Goal: Task Accomplishment & Management: Manage account settings

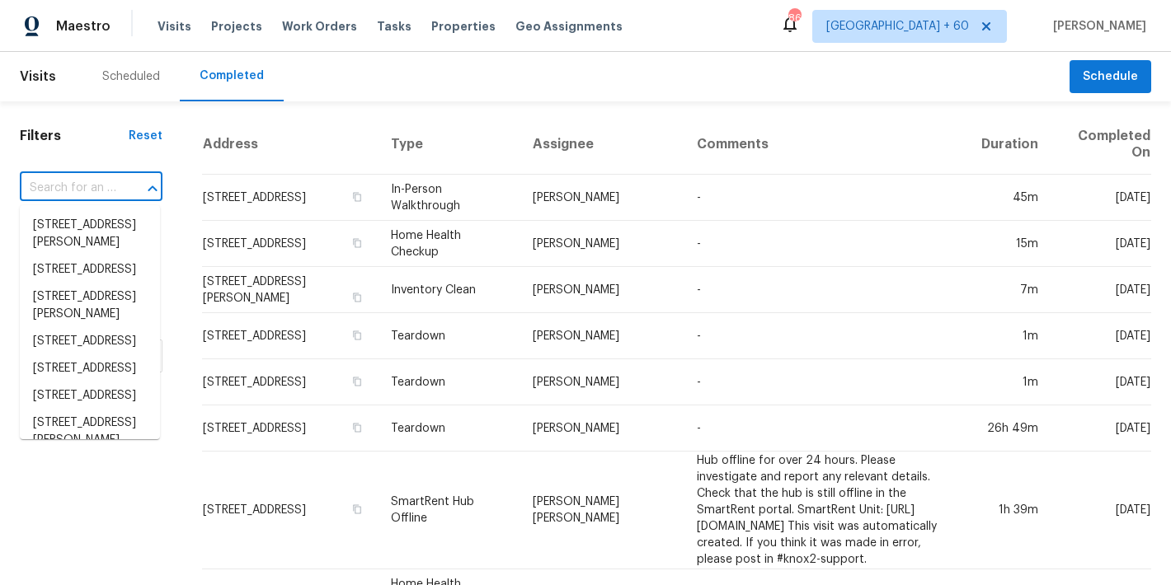
click at [76, 178] on input "text" at bounding box center [68, 189] width 96 height 26
paste input "[STREET_ADDRESS][PERSON_NAME]"
type input "591 Fox Run Pl Monroe, OH 45050"
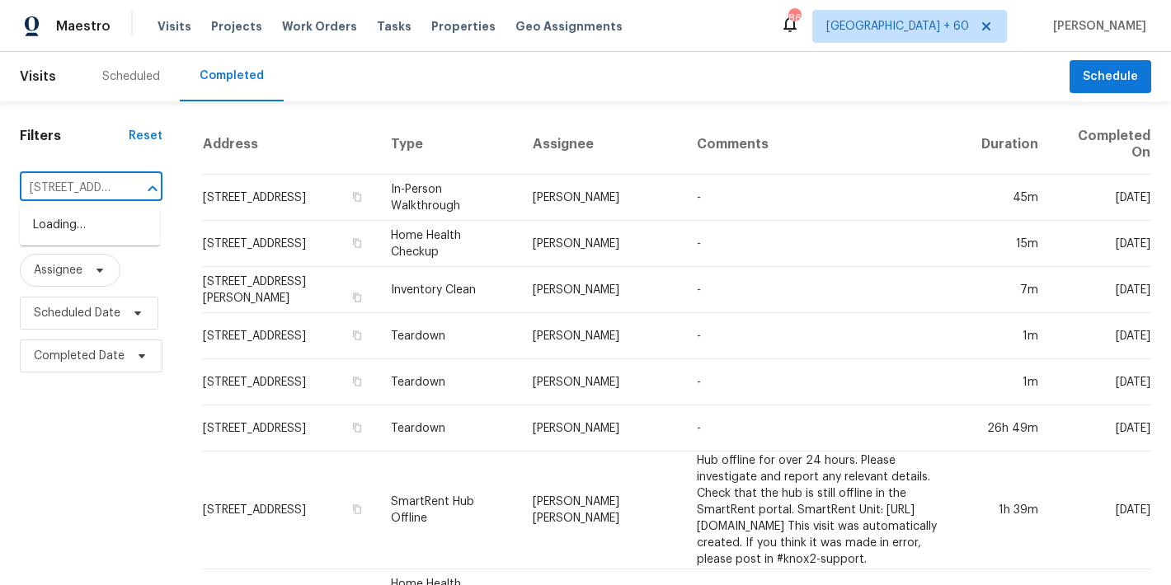
scroll to position [0, 100]
click at [79, 237] on li "591 Fox Run Pl, Monroe, OH 45050" at bounding box center [90, 225] width 140 height 27
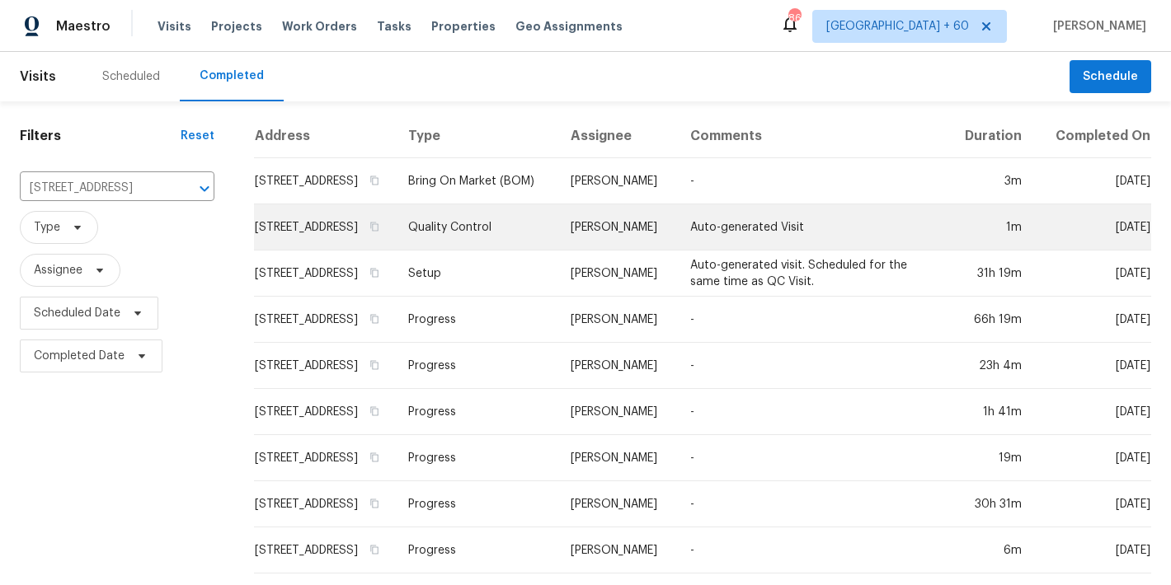
click at [312, 244] on td "591 Fox Run Pl, Monroe, OH 45050" at bounding box center [324, 227] width 140 height 46
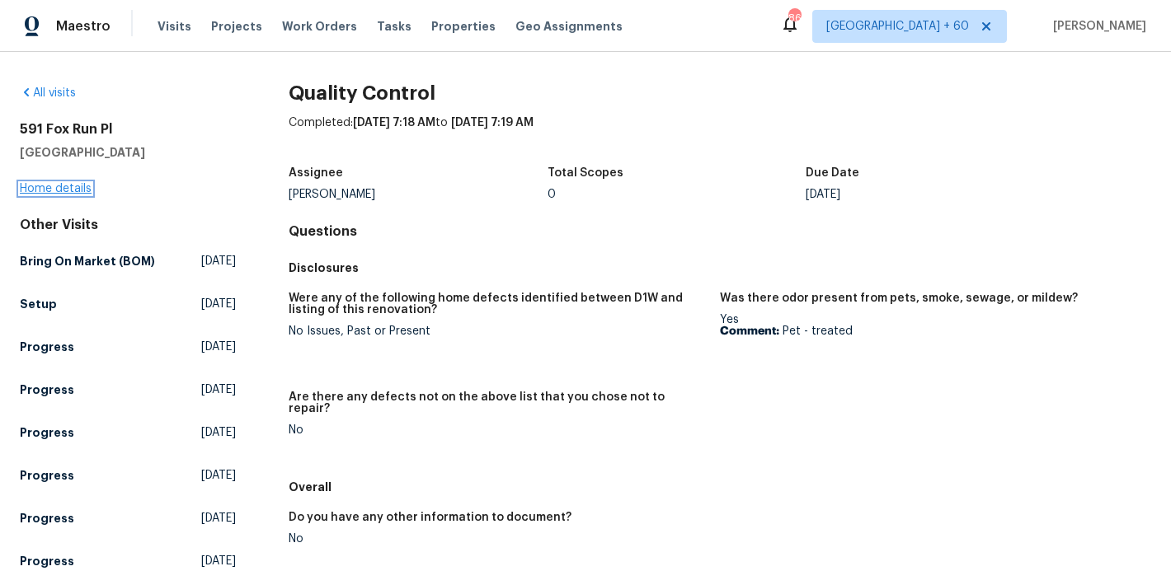
click at [57, 187] on link "Home details" at bounding box center [56, 189] width 72 height 12
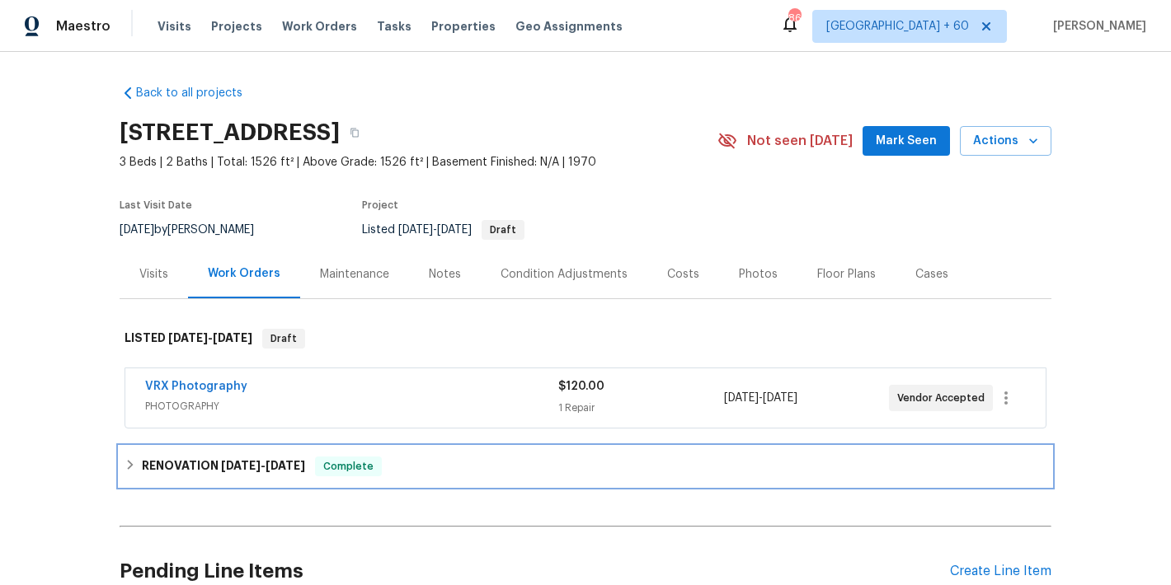
click at [326, 468] on span "Complete" at bounding box center [348, 466] width 63 height 16
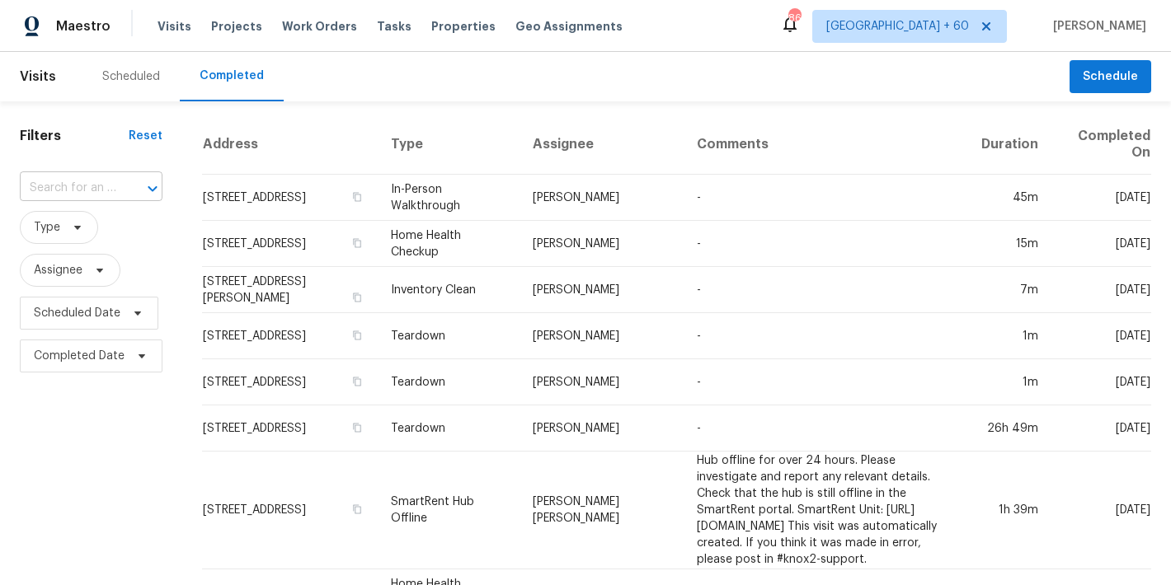
click at [107, 193] on input "text" at bounding box center [68, 189] width 96 height 26
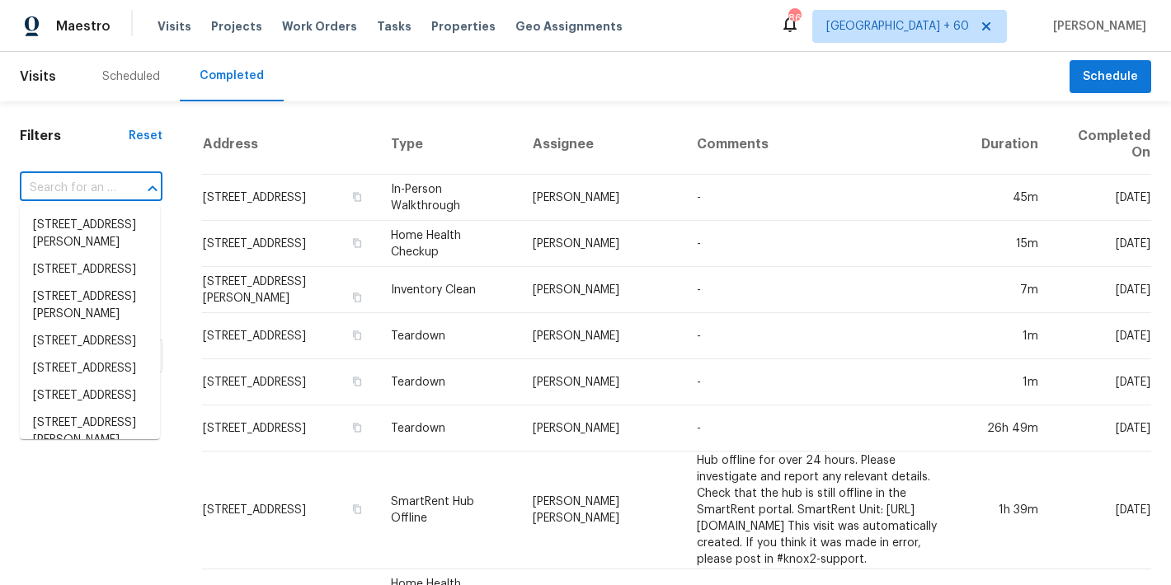
paste input "5410 Desertgold Dr Cincinnati, OH 45247"
type input "5410 Desertgold Dr Cincinnati, OH 45247"
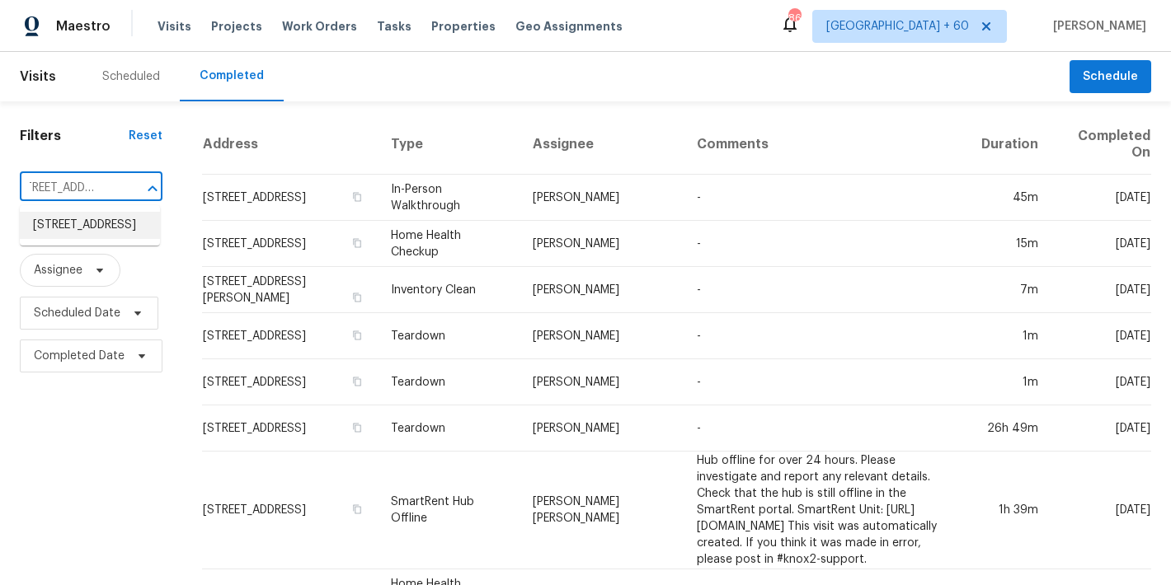
click at [97, 239] on li "[STREET_ADDRESS]" at bounding box center [90, 225] width 140 height 27
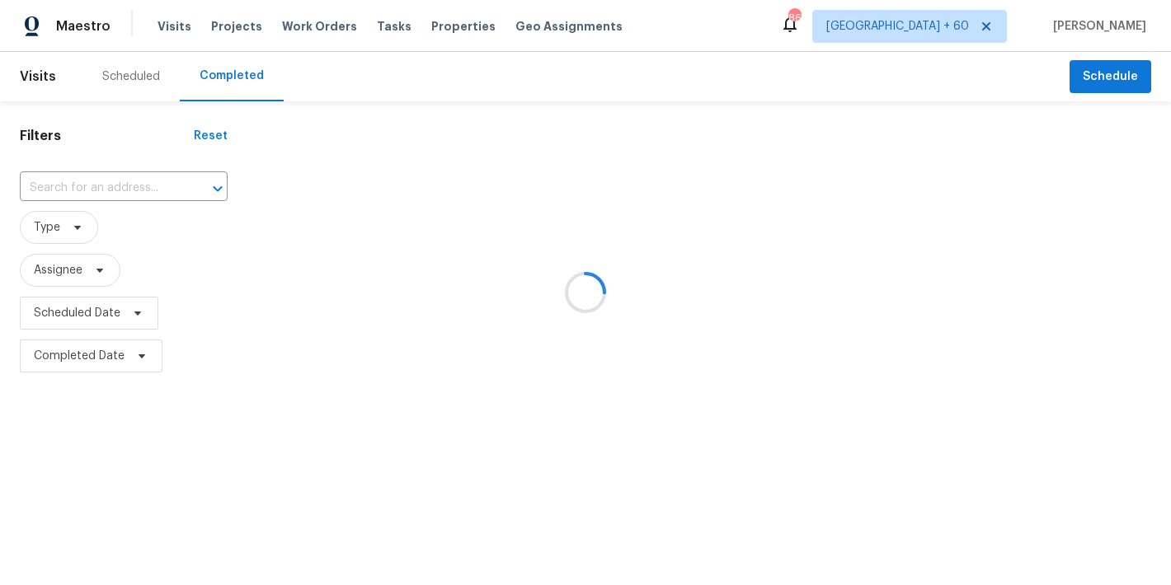
type input "[STREET_ADDRESS]"
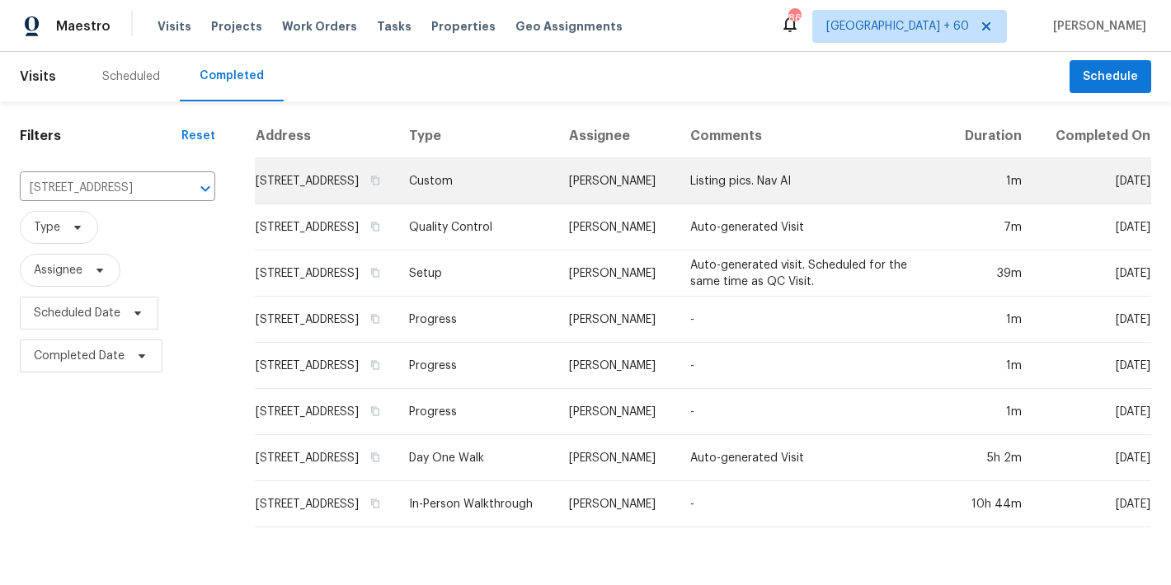
click at [276, 190] on td "[STREET_ADDRESS]" at bounding box center [325, 181] width 141 height 46
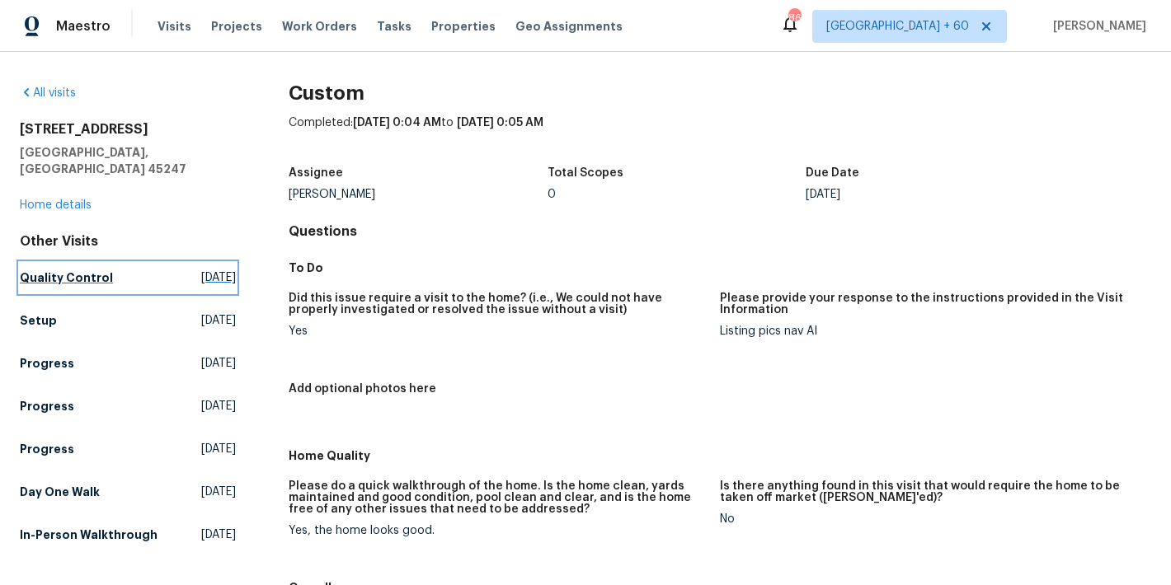
click at [76, 263] on link "Quality Control Sat, Aug 23 2025" at bounding box center [128, 278] width 216 height 30
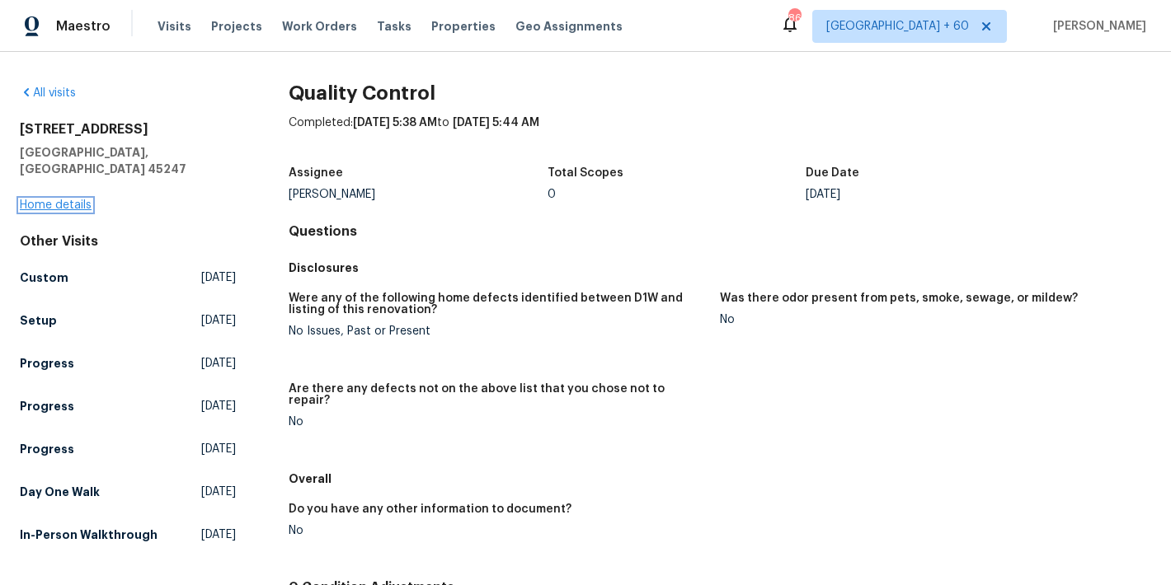
click at [47, 199] on link "Home details" at bounding box center [56, 205] width 72 height 12
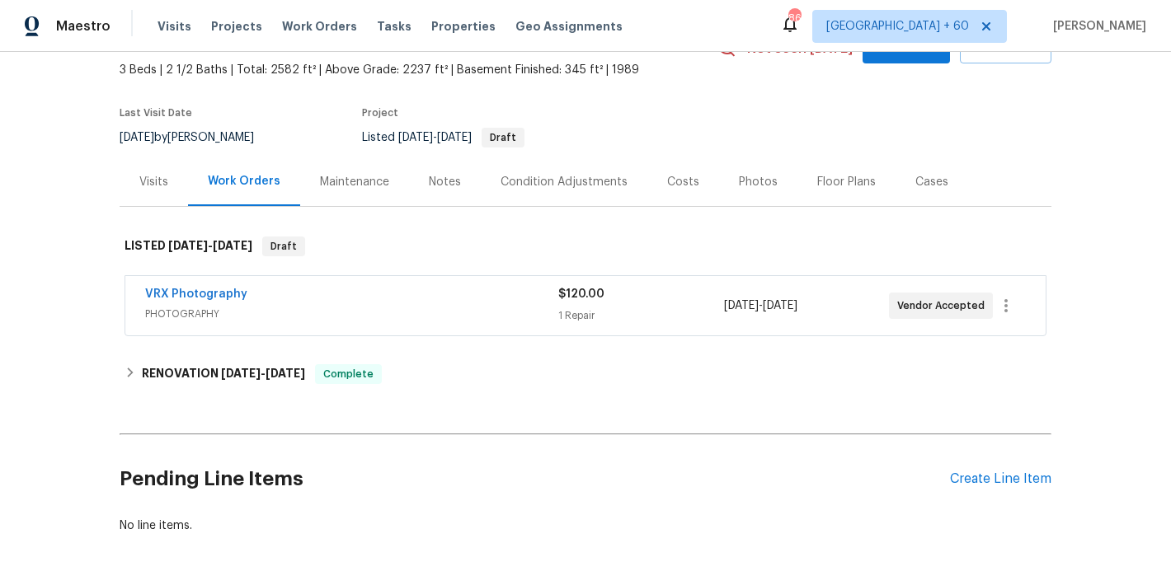
scroll to position [166, 0]
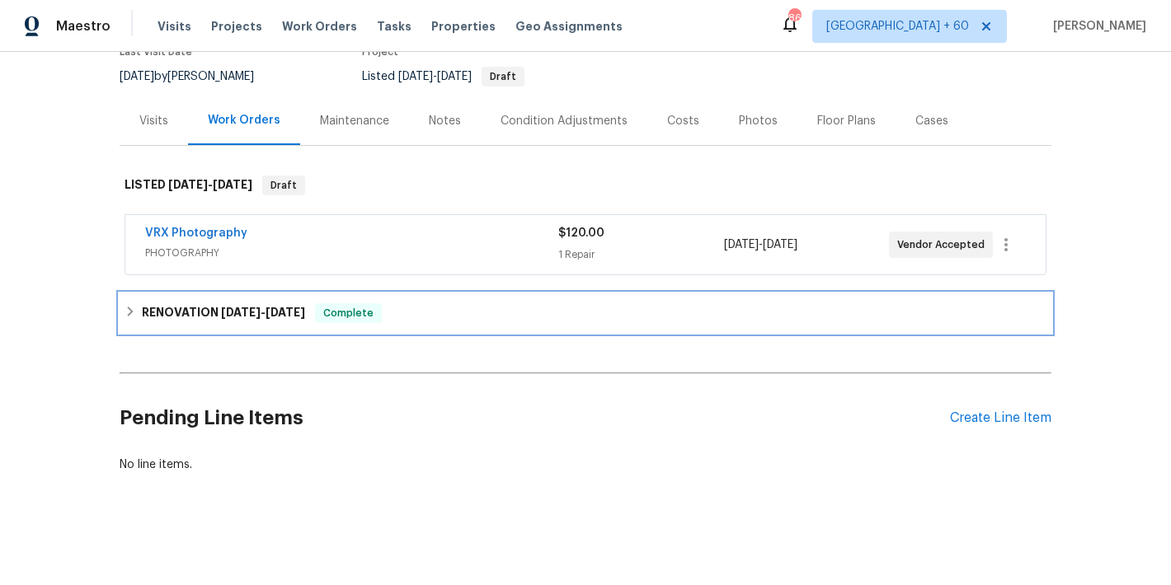
click at [413, 307] on div "RENOVATION 8/11/25 - 8/22/25 Complete" at bounding box center [585, 313] width 922 height 20
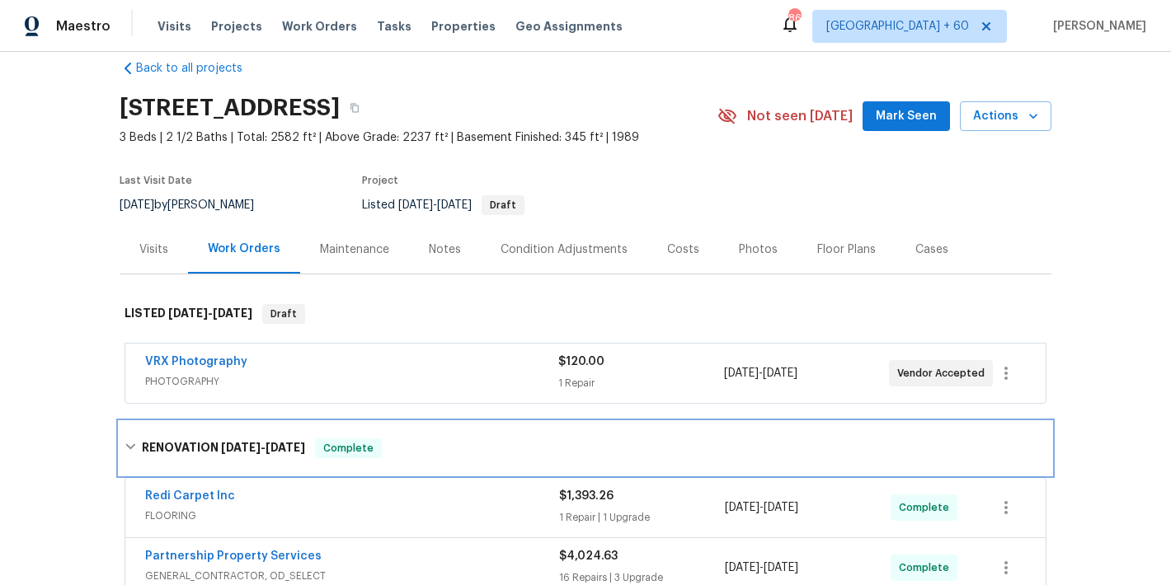
scroll to position [0, 0]
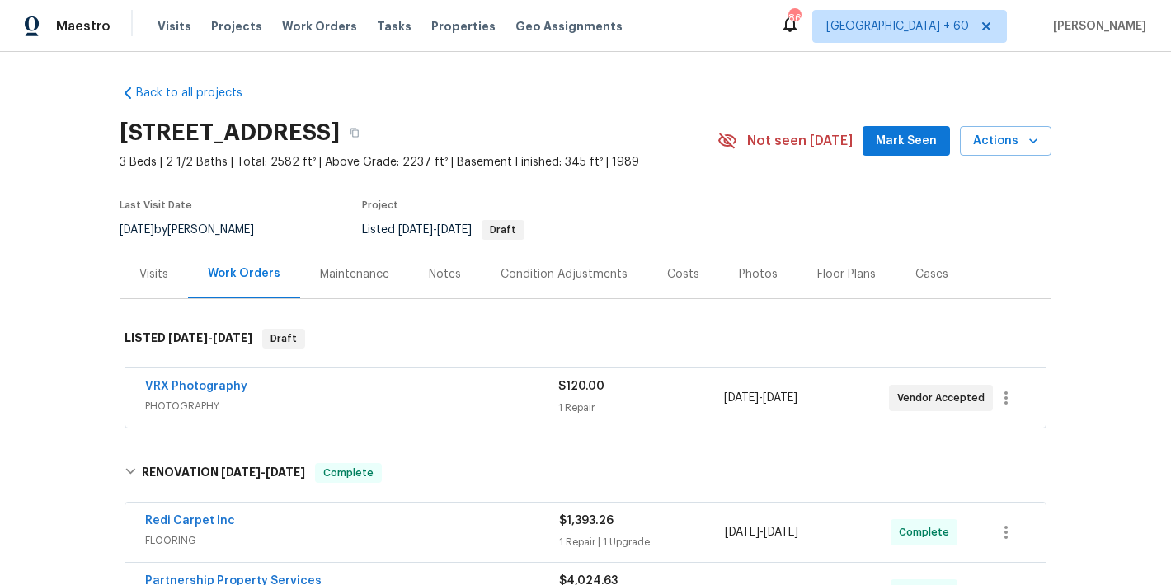
click at [909, 141] on span "Mark Seen" at bounding box center [905, 141] width 61 height 21
click at [151, 277] on div "Visits" at bounding box center [153, 274] width 29 height 16
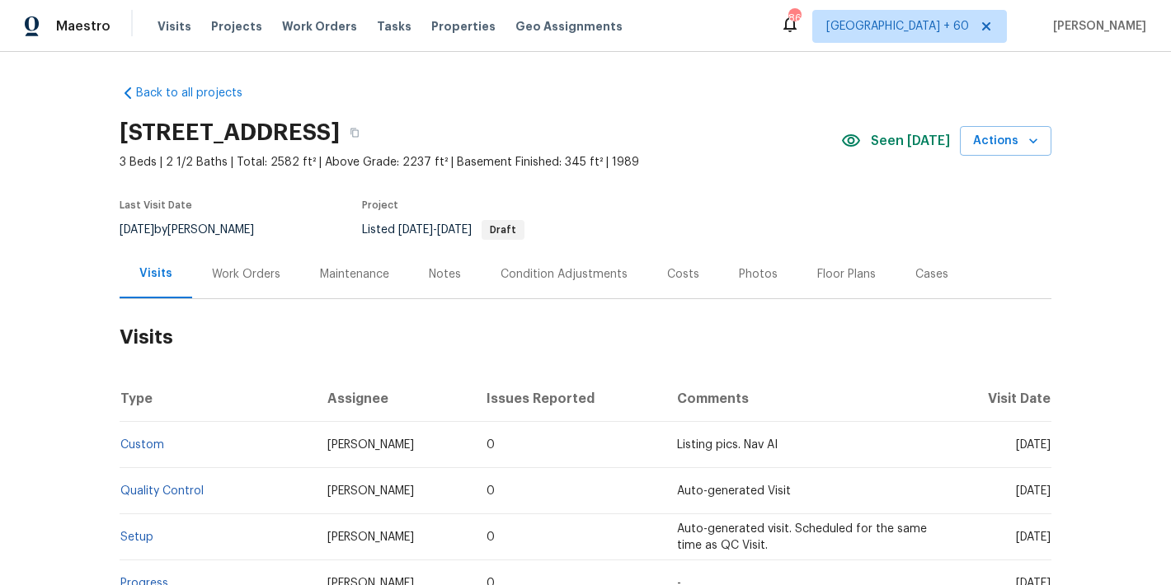
scroll to position [331, 0]
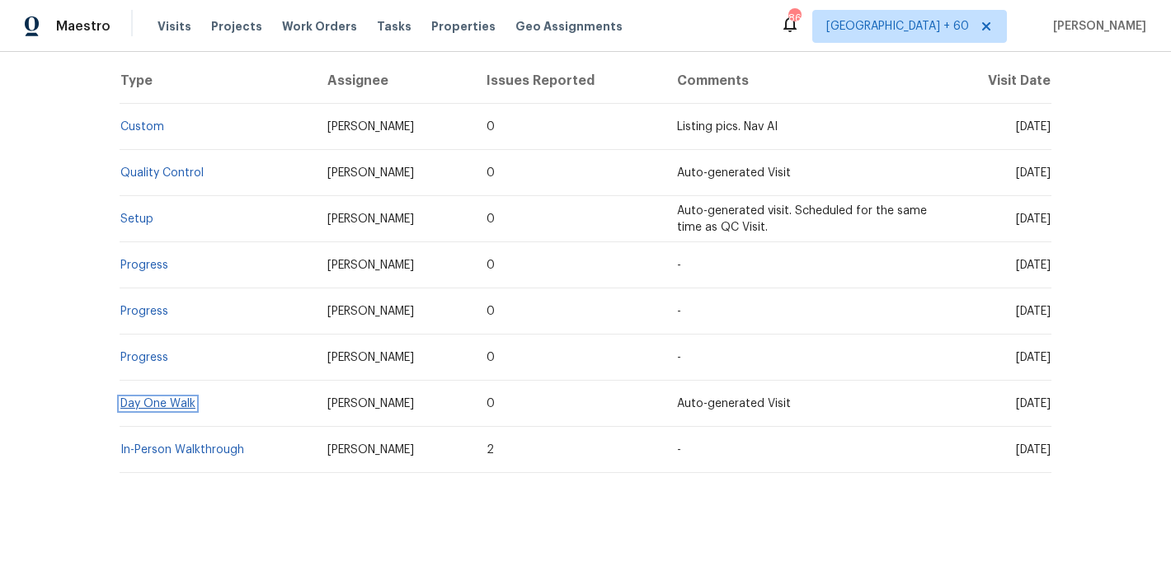
click at [164, 398] on link "Day One Walk" at bounding box center [157, 404] width 75 height 12
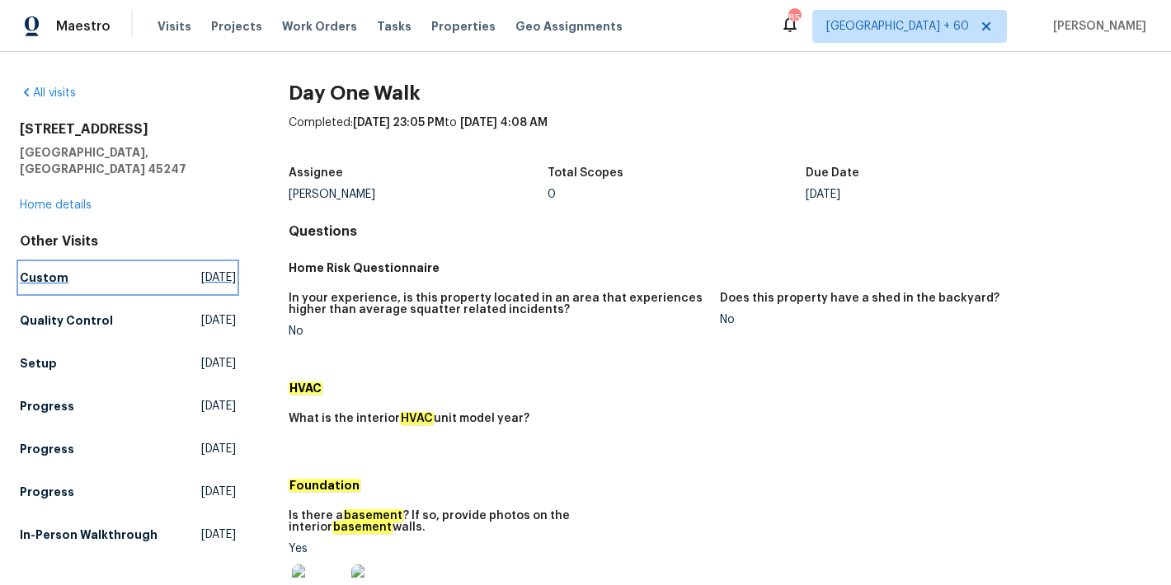
click at [52, 270] on link "Custom Tue, Aug 26 2025" at bounding box center [128, 278] width 216 height 30
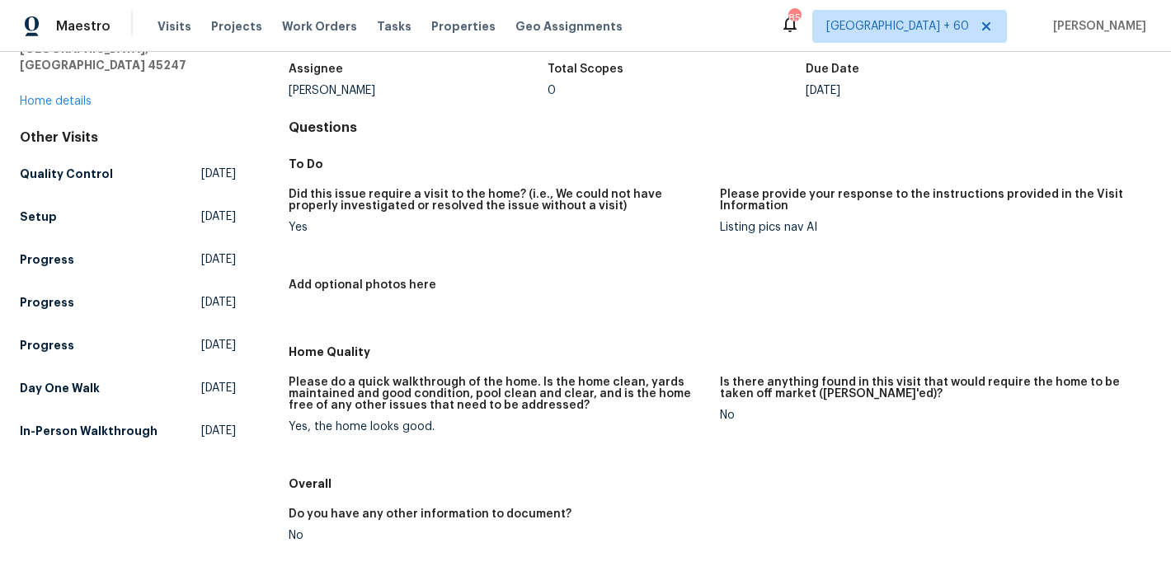
scroll to position [11, 0]
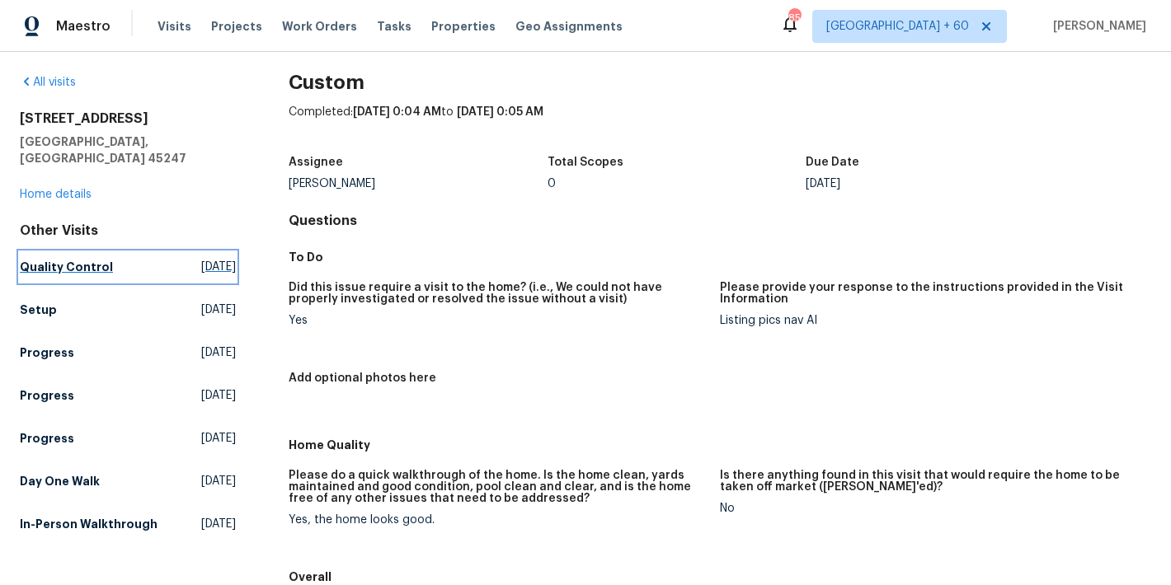
click at [92, 259] on h5 "Quality Control" at bounding box center [66, 267] width 93 height 16
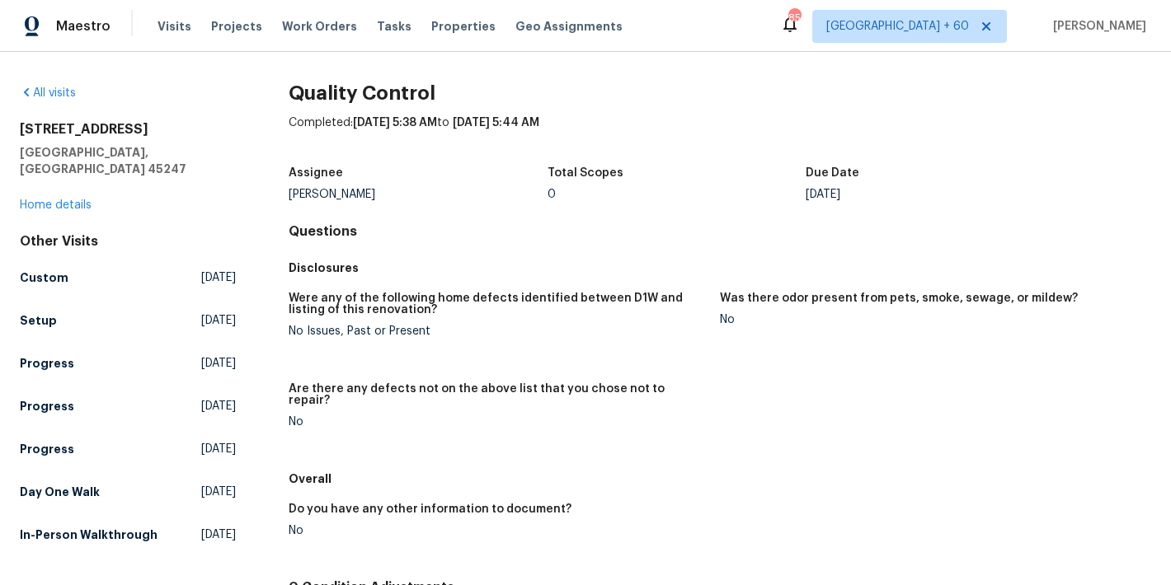
scroll to position [170, 0]
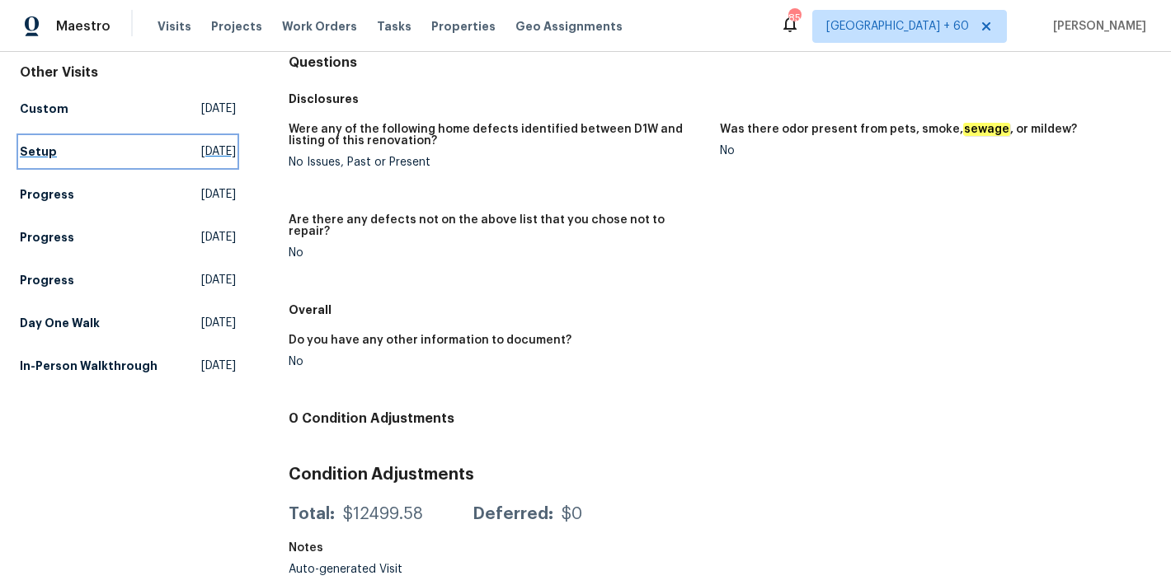
click at [52, 143] on h5 "Setup" at bounding box center [38, 151] width 37 height 16
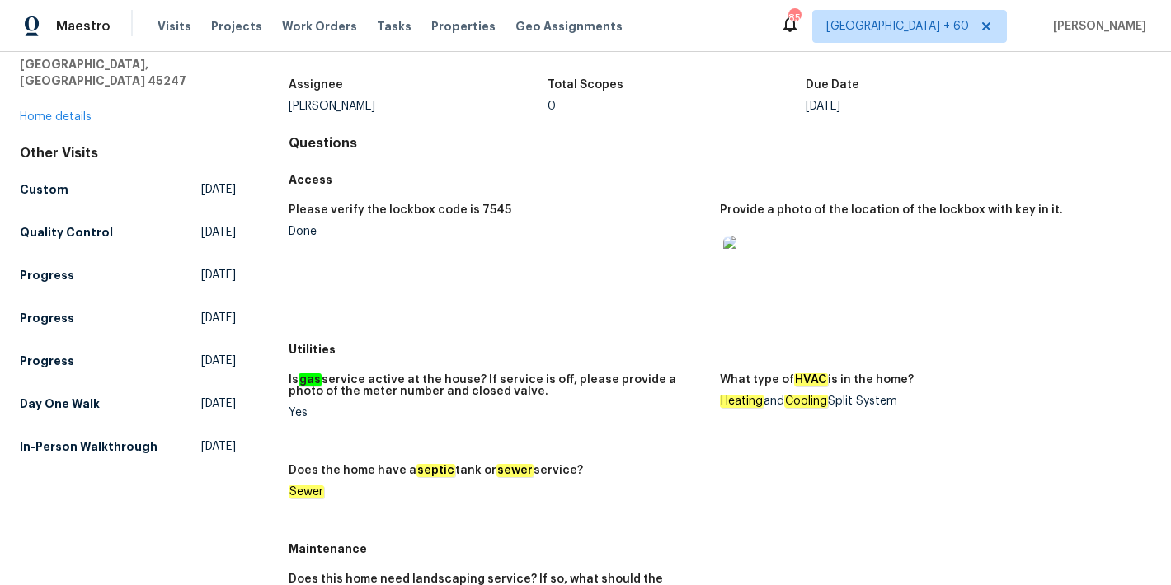
scroll to position [84, 0]
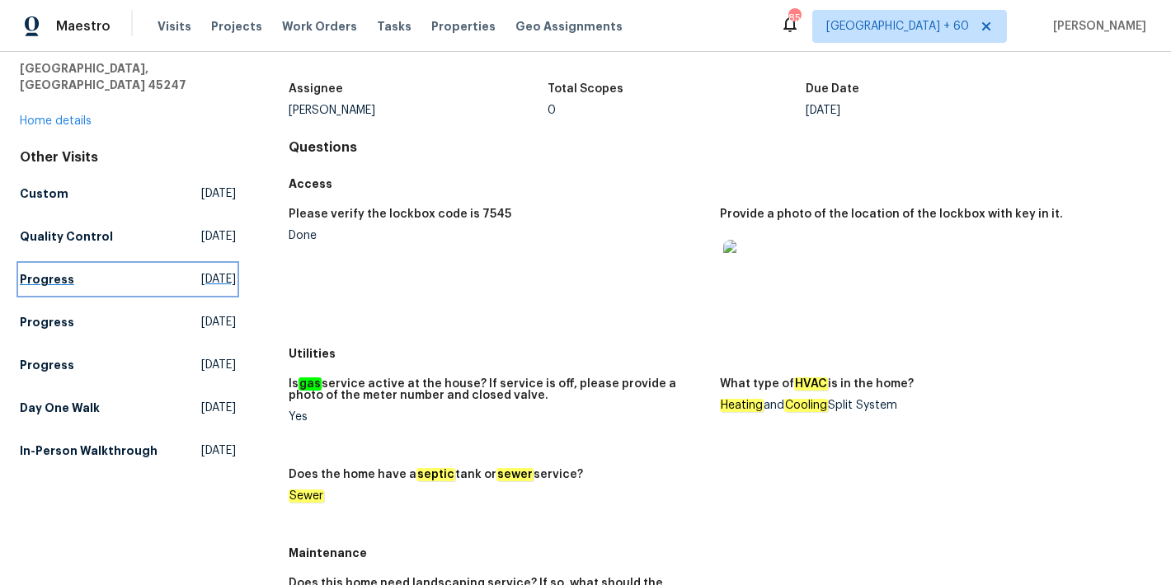
click at [59, 271] on h5 "Progress" at bounding box center [47, 279] width 54 height 16
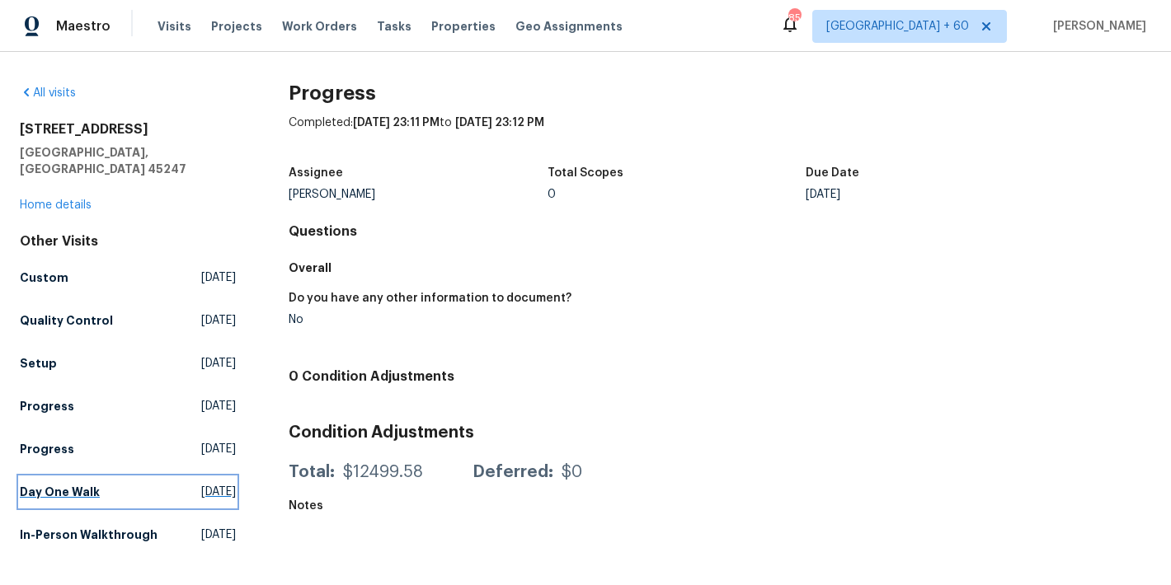
click at [72, 484] on h5 "Day One Walk" at bounding box center [60, 492] width 80 height 16
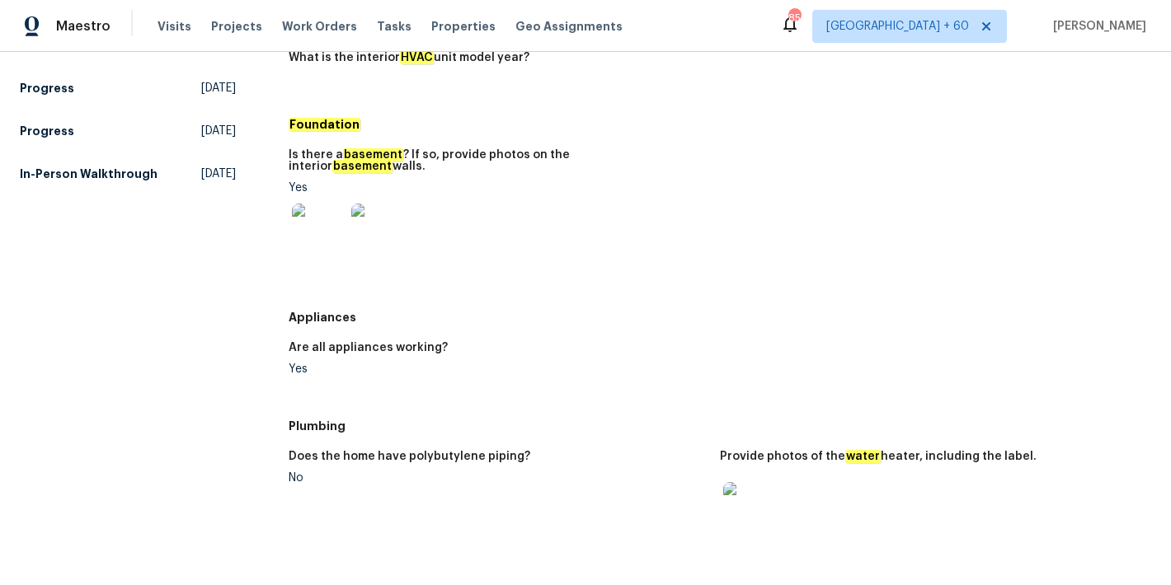
scroll to position [282, 0]
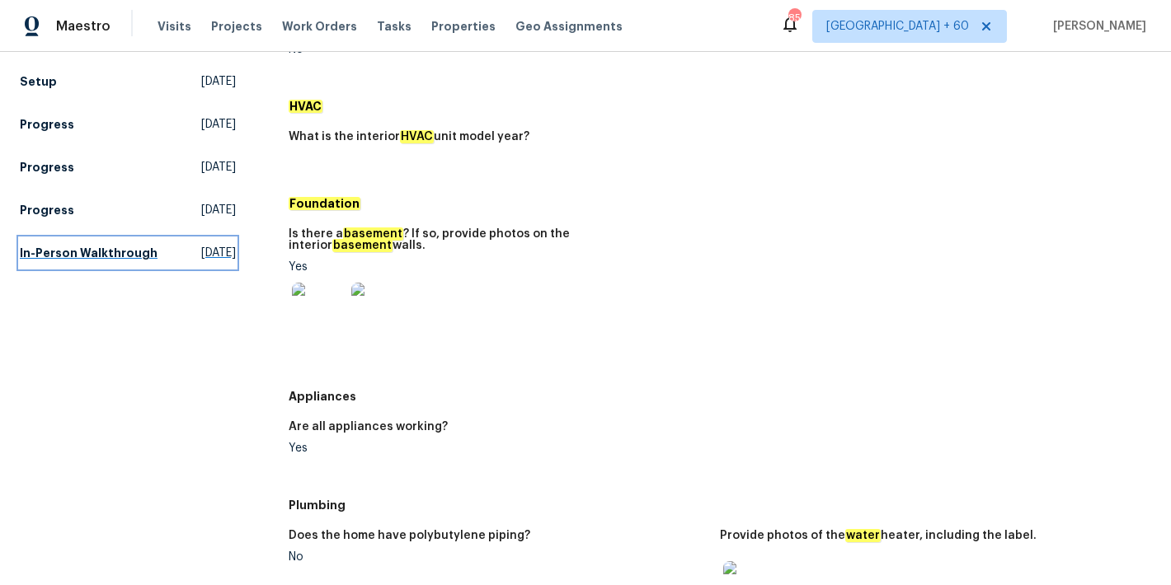
click at [56, 260] on h5 "In-Person Walkthrough" at bounding box center [89, 253] width 138 height 16
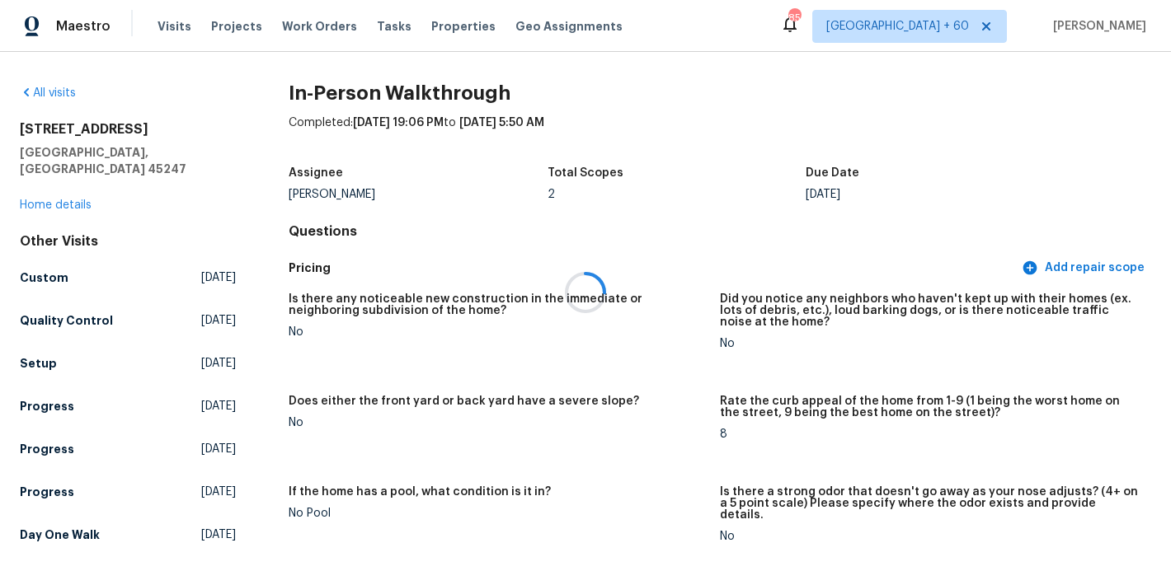
click at [657, 286] on div "Is there any noticeable new construction in the immediate or neighboring subdiv…" at bounding box center [720, 482] width 862 height 397
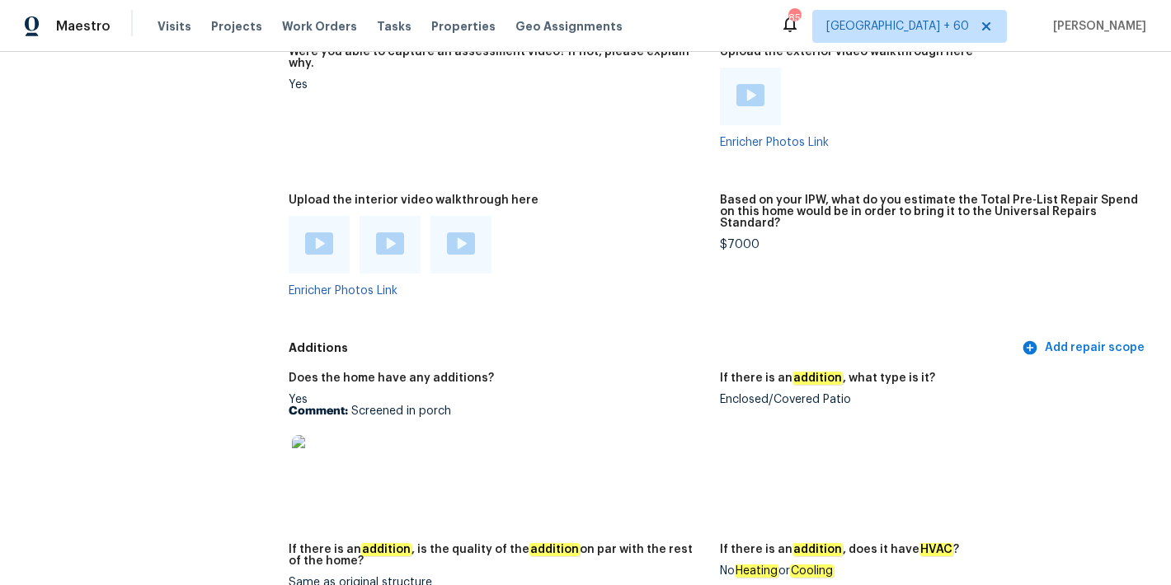
click at [789, 394] on div "Enclosed/Covered Patio" at bounding box center [929, 400] width 418 height 12
copy div "Enclosed/Covered Patio"
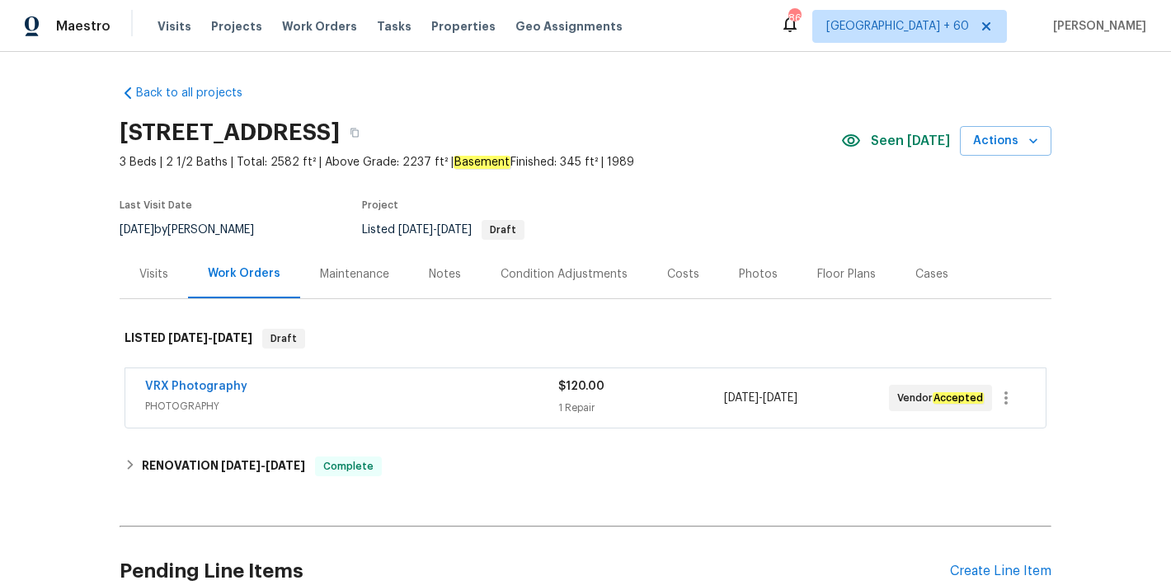
click at [855, 93] on div "Back to all projects [STREET_ADDRESS] 3 Beds | 2 1/2 Baths | Total: 2582 ft² | …" at bounding box center [585, 356] width 931 height 568
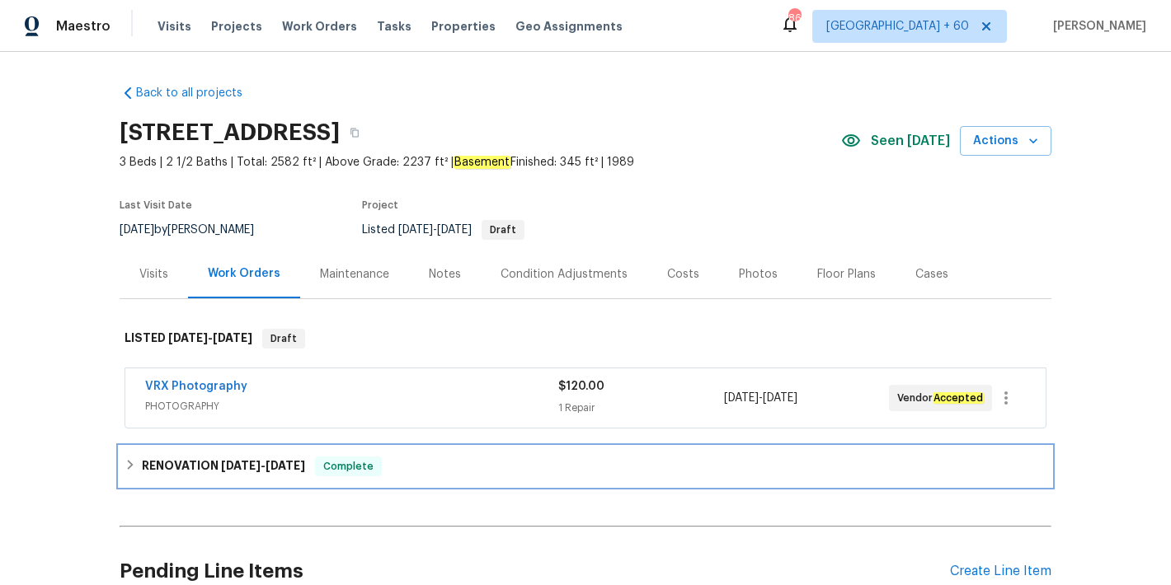
click at [270, 464] on span "[DATE]" at bounding box center [285, 466] width 40 height 12
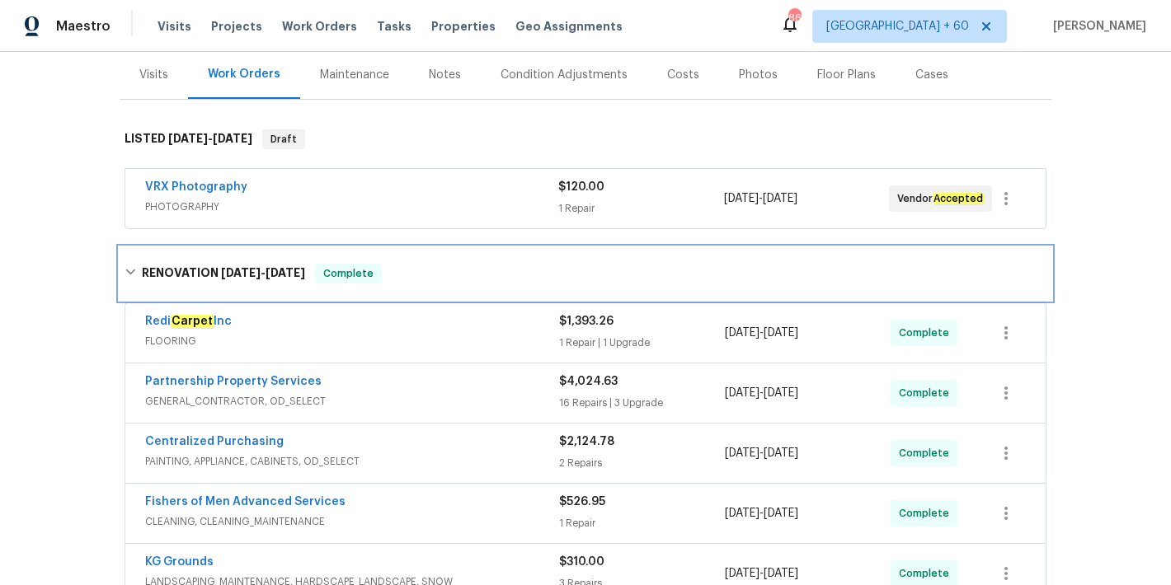
scroll to position [488, 0]
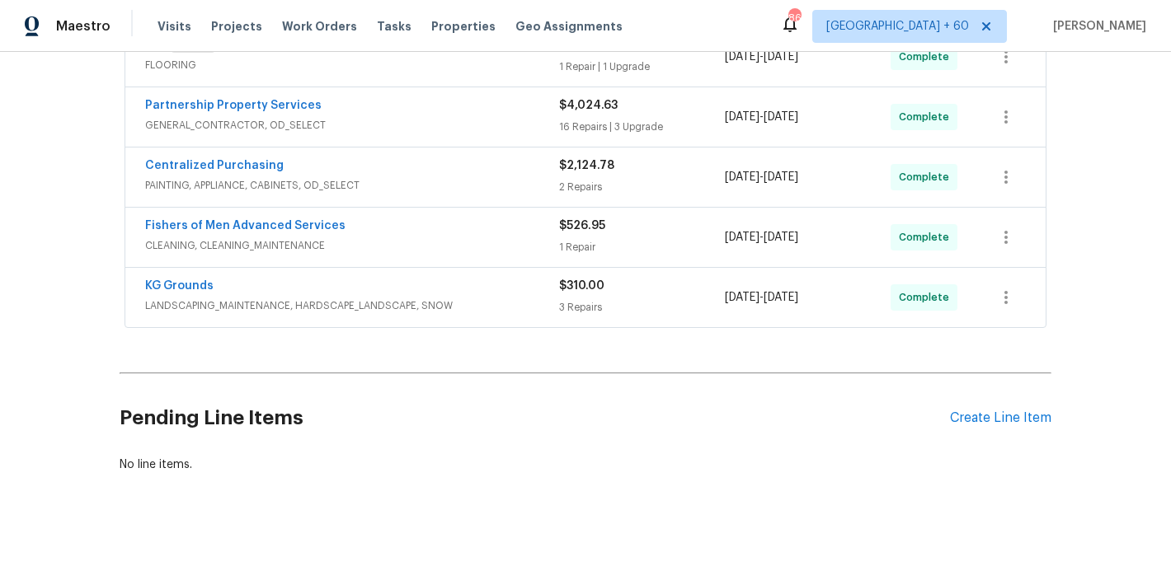
click at [533, 281] on div "KG Grounds" at bounding box center [352, 288] width 414 height 20
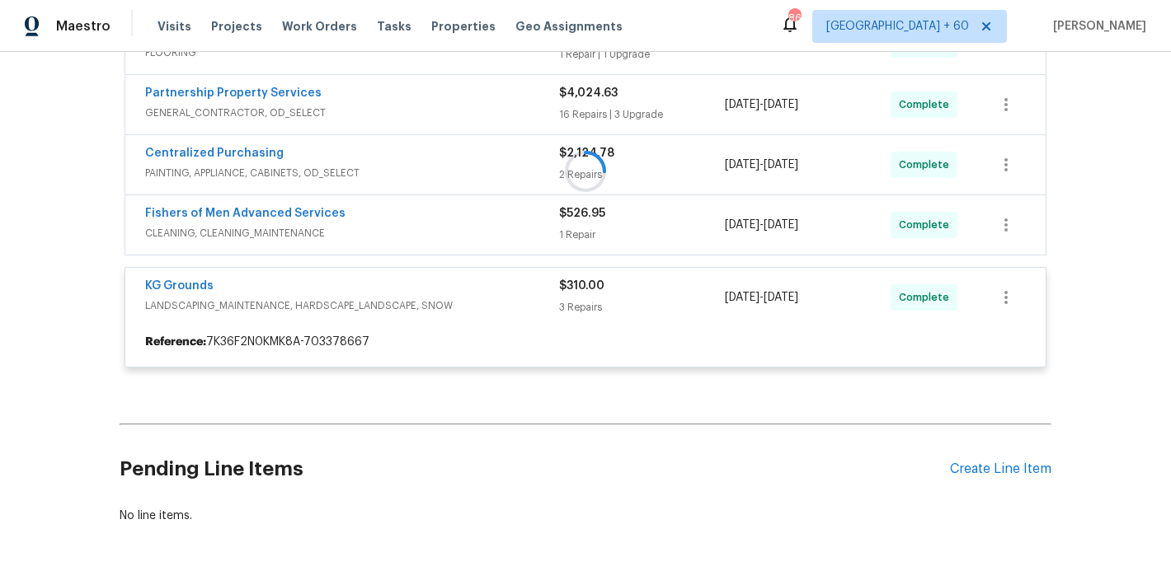
scroll to position [411, 0]
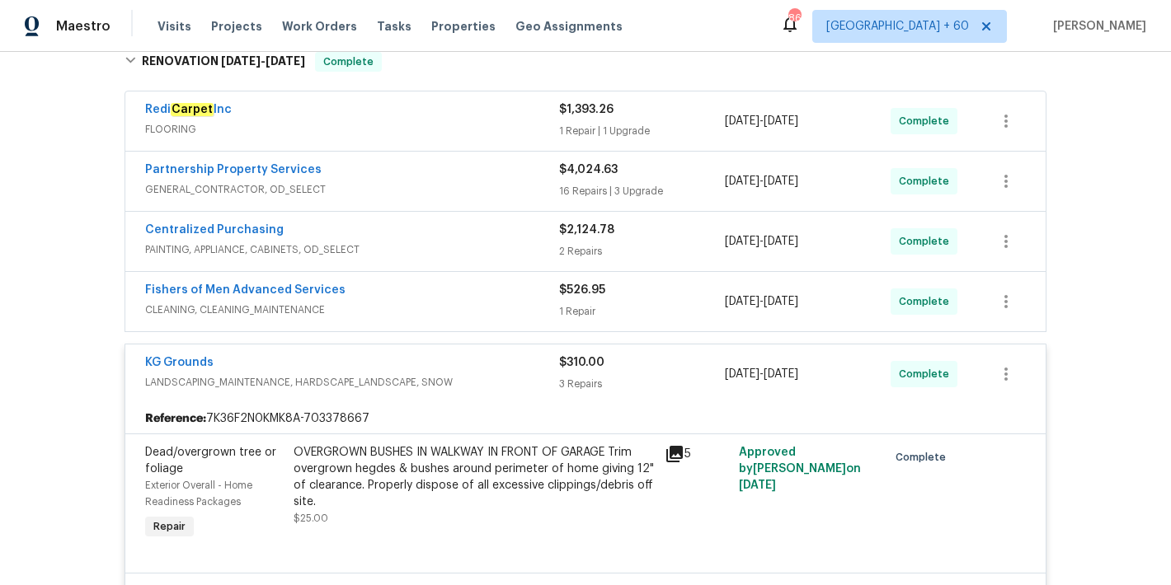
click at [514, 302] on span "CLEANING, CLEANING_MAINTENANCE" at bounding box center [352, 310] width 414 height 16
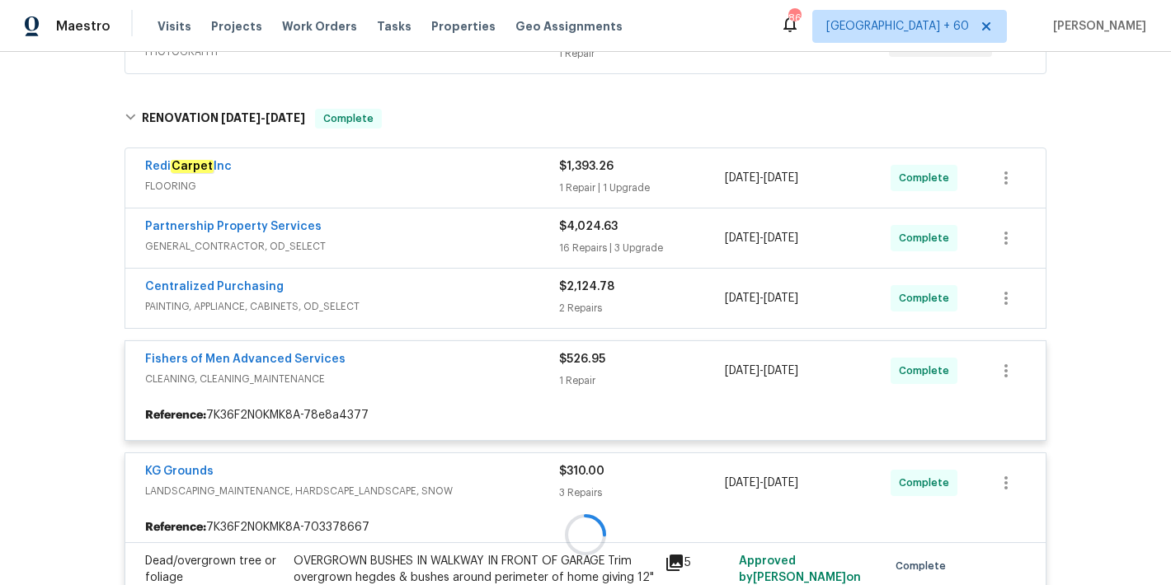
scroll to position [350, 0]
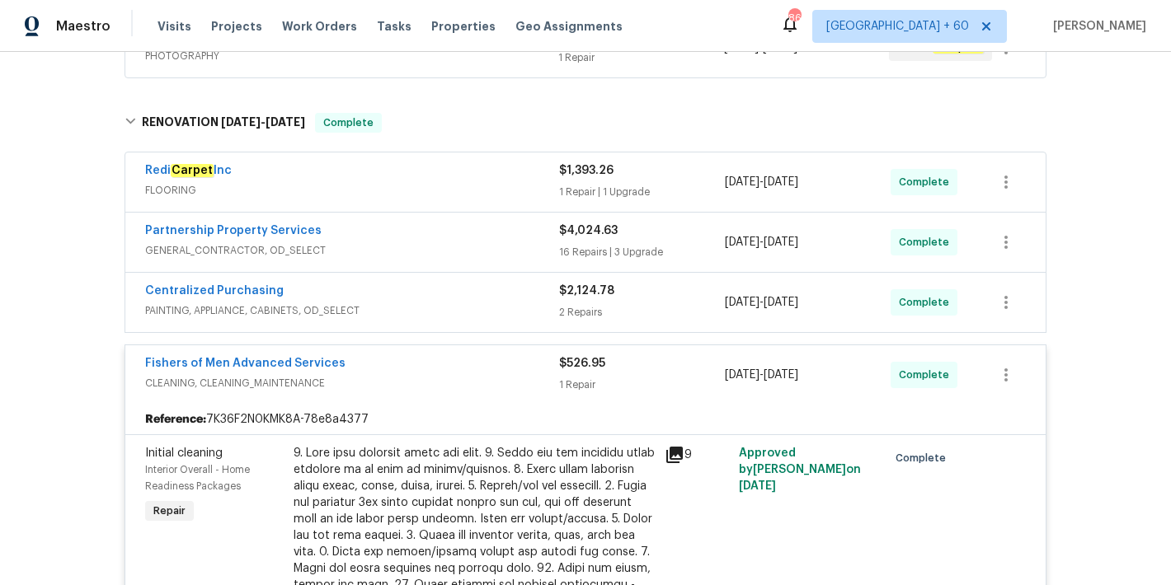
click at [521, 304] on span "PAINTING, APPLIANCE, CABINETS, OD_SELECT" at bounding box center [352, 311] width 414 height 16
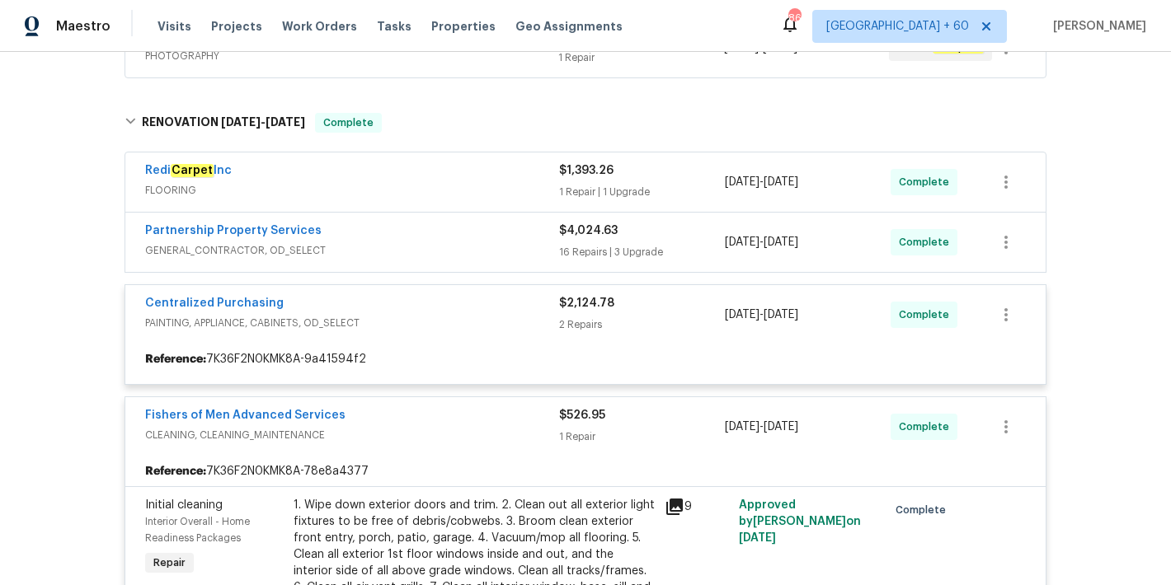
scroll to position [279, 0]
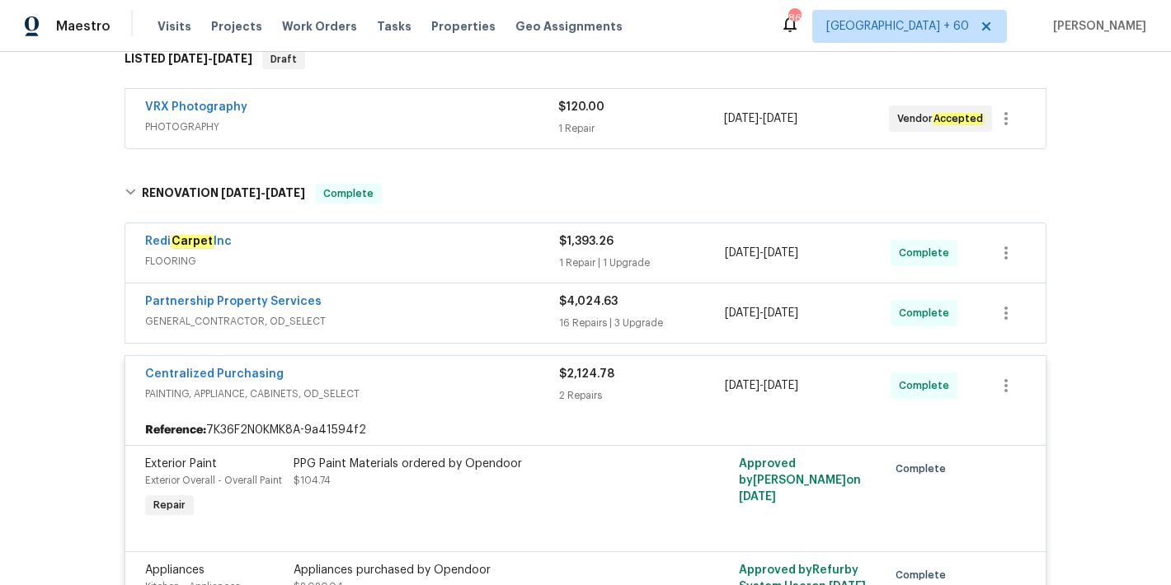
click at [523, 314] on span "GENERAL_CONTRACTOR, OD_SELECT" at bounding box center [352, 321] width 414 height 16
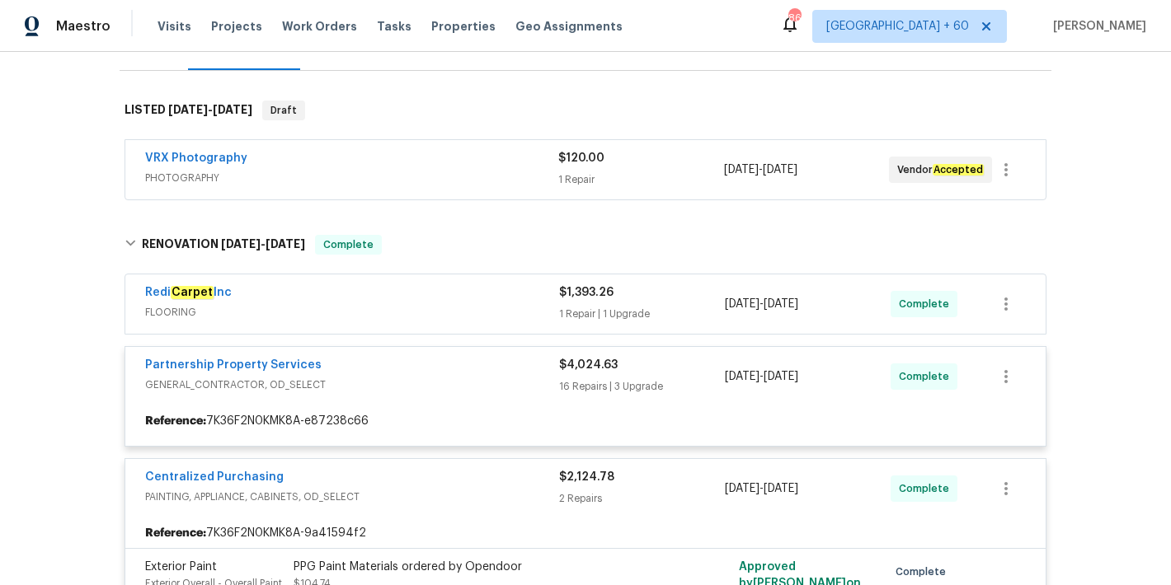
scroll to position [222, 0]
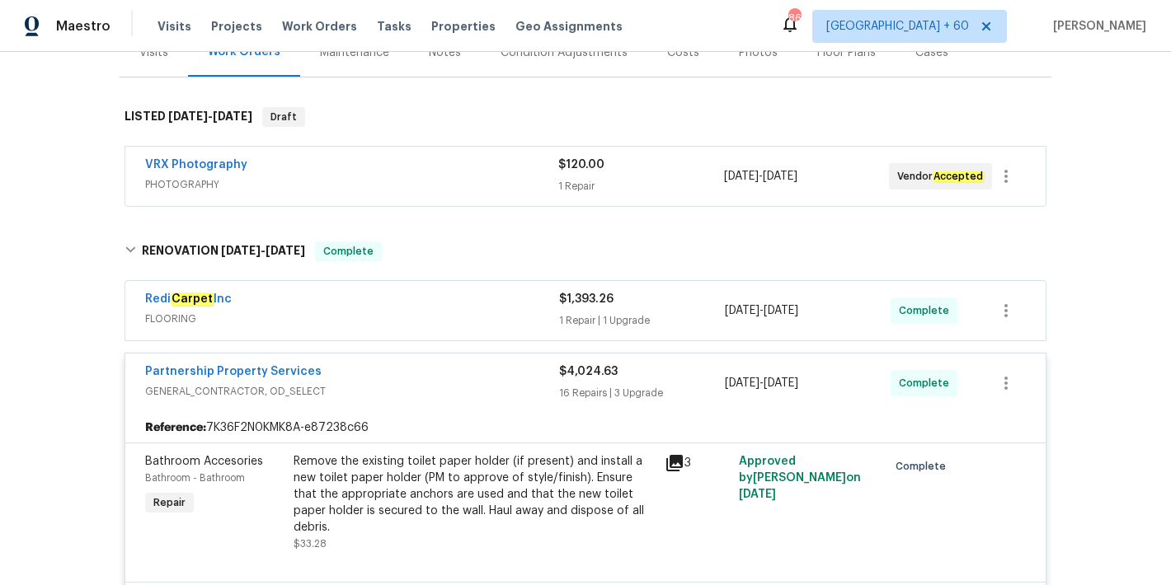
click at [519, 314] on span "FLOORING" at bounding box center [352, 319] width 414 height 16
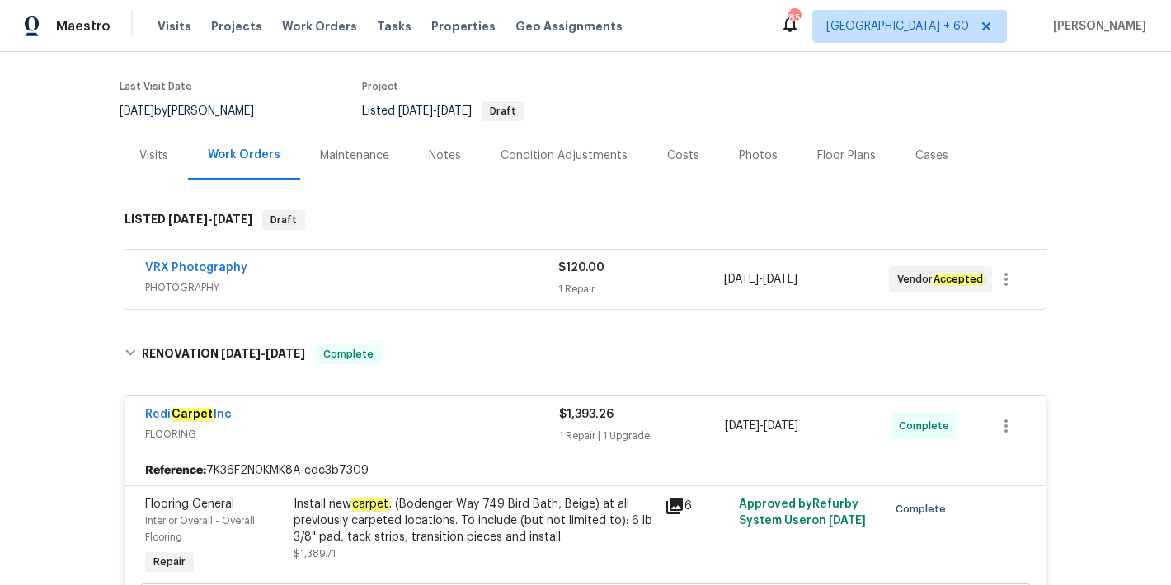
scroll to position [0, 0]
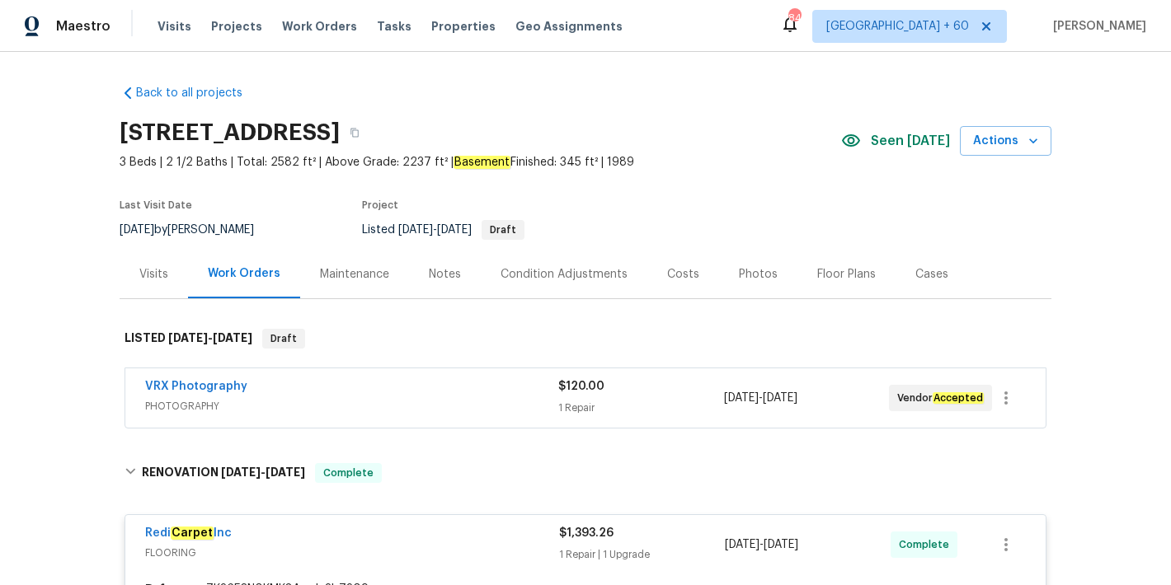
click at [163, 35] on div "Visits Projects Work Orders Tasks Properties Geo Assignments" at bounding box center [399, 26] width 485 height 33
click at [175, 25] on span "Visits" at bounding box center [174, 26] width 34 height 16
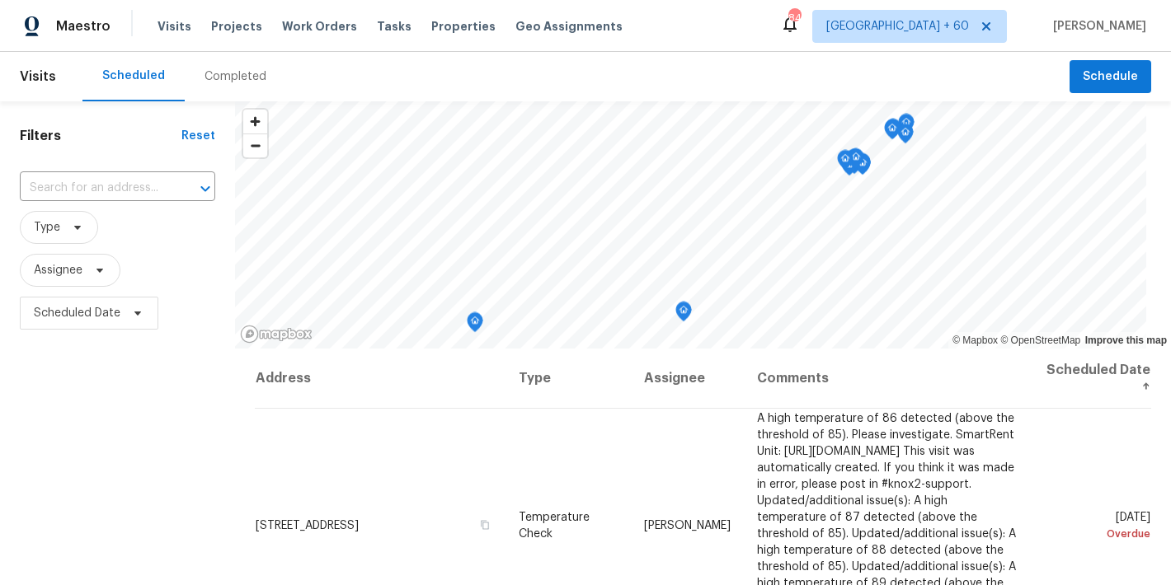
click at [236, 82] on div "Completed" at bounding box center [235, 76] width 62 height 16
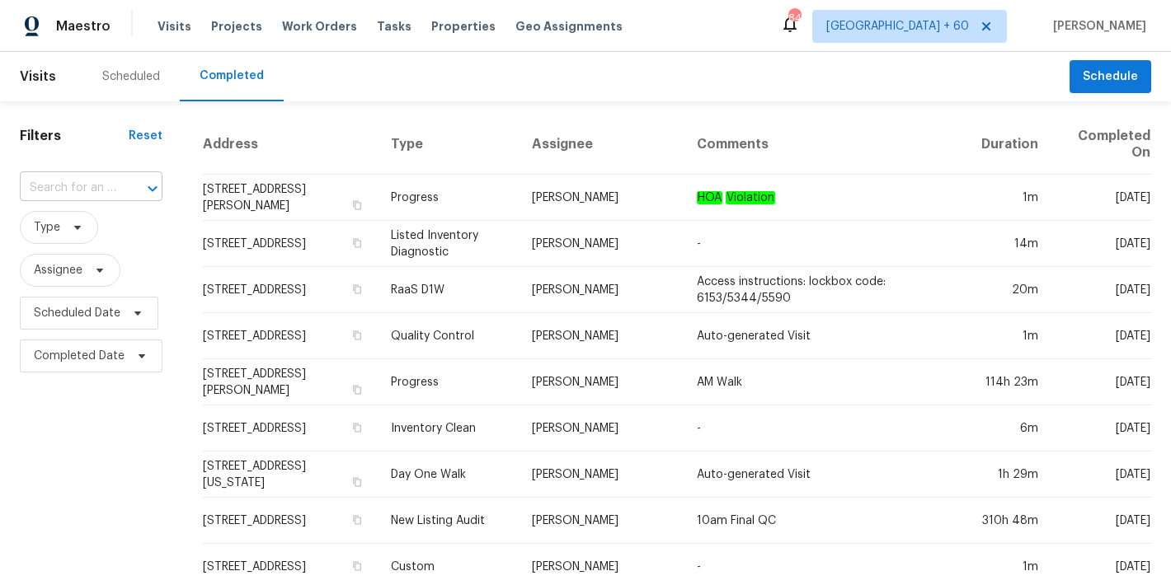
click at [83, 196] on input "text" at bounding box center [68, 189] width 96 height 26
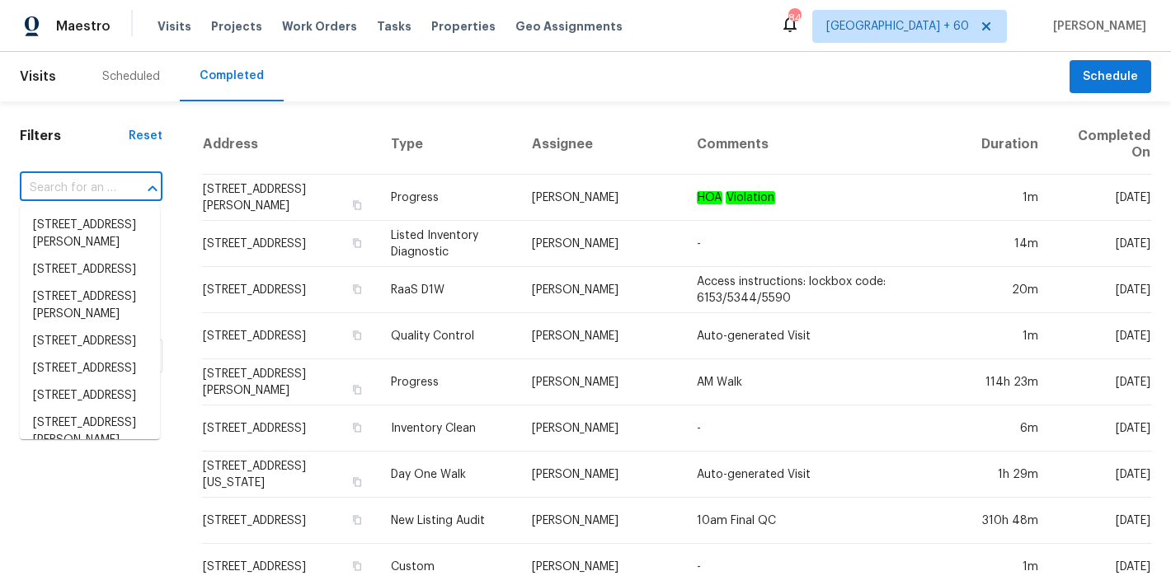
paste input "600 Proctor St, Zebulon, NC 27597"
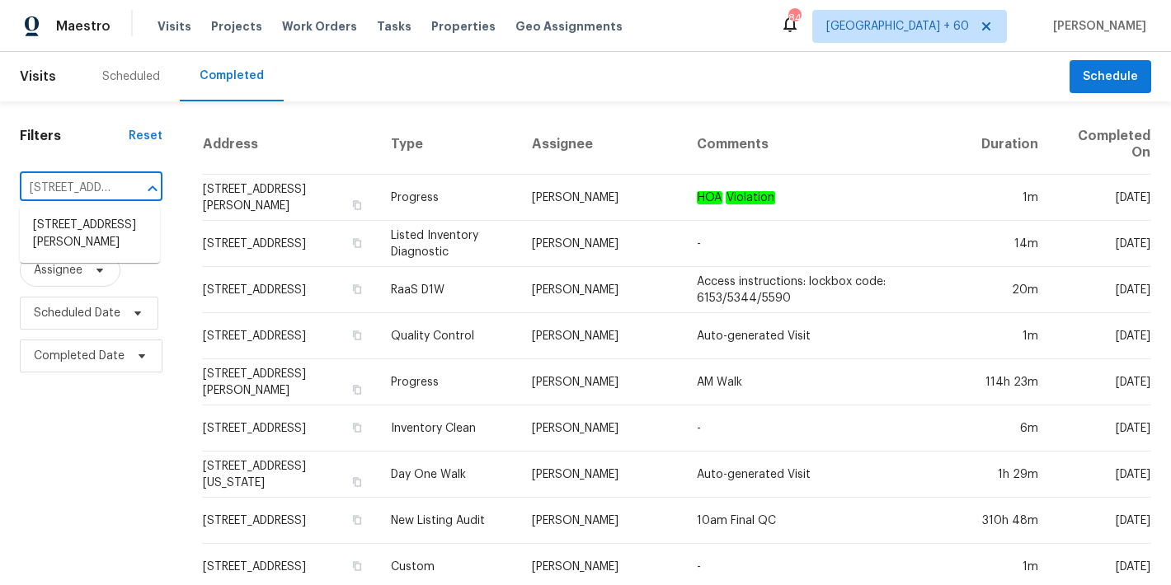
type input "[STREET_ADDRESS][PERSON_NAME]"
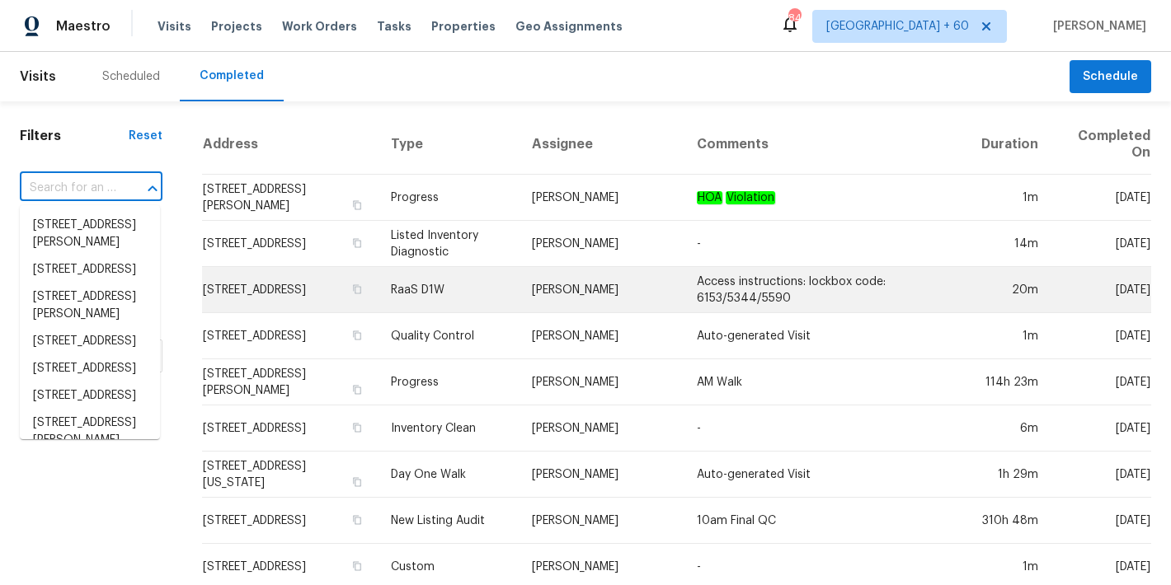
paste input "600 Proctor St, Zebulon, NC 27597"
type input "600 Proctor St, Zebulon, NC 27597"
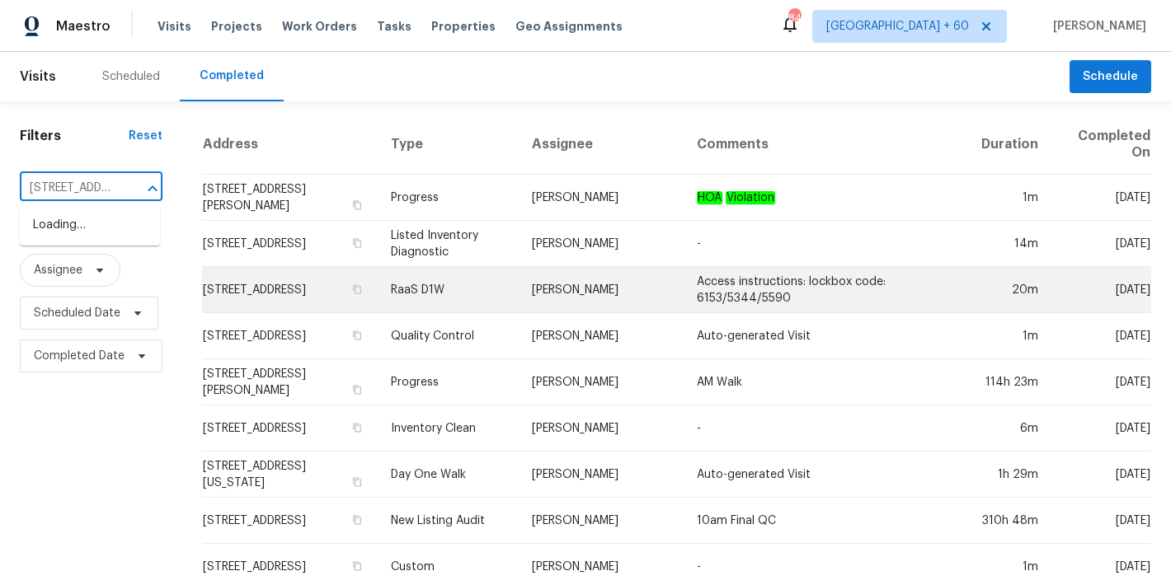
scroll to position [0, 104]
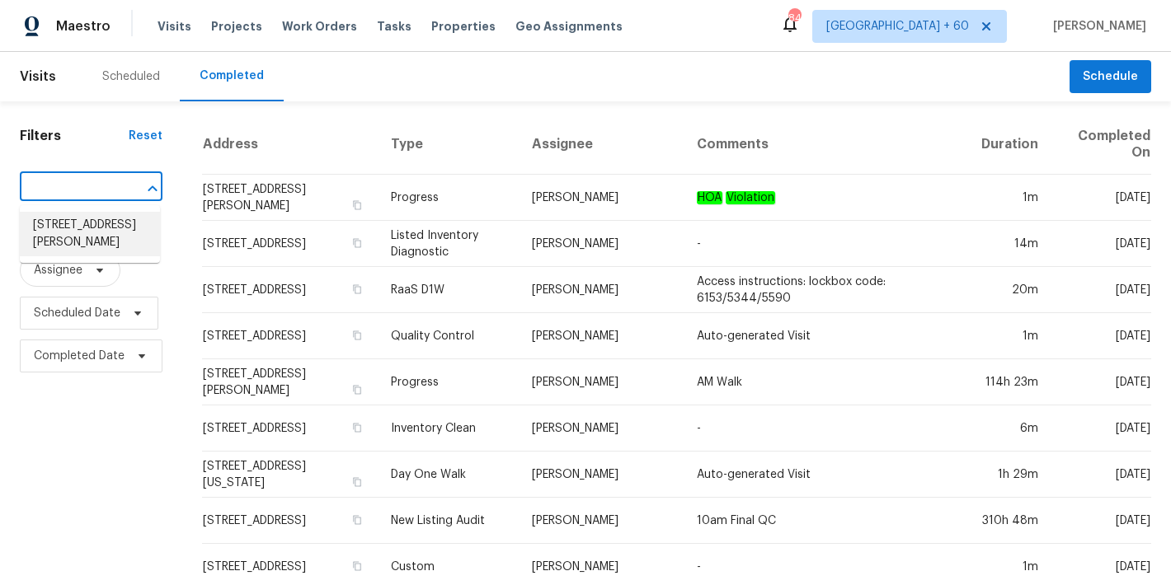
click at [75, 238] on li "600 Proctor St, Zebulon, NC 27597" at bounding box center [90, 234] width 140 height 45
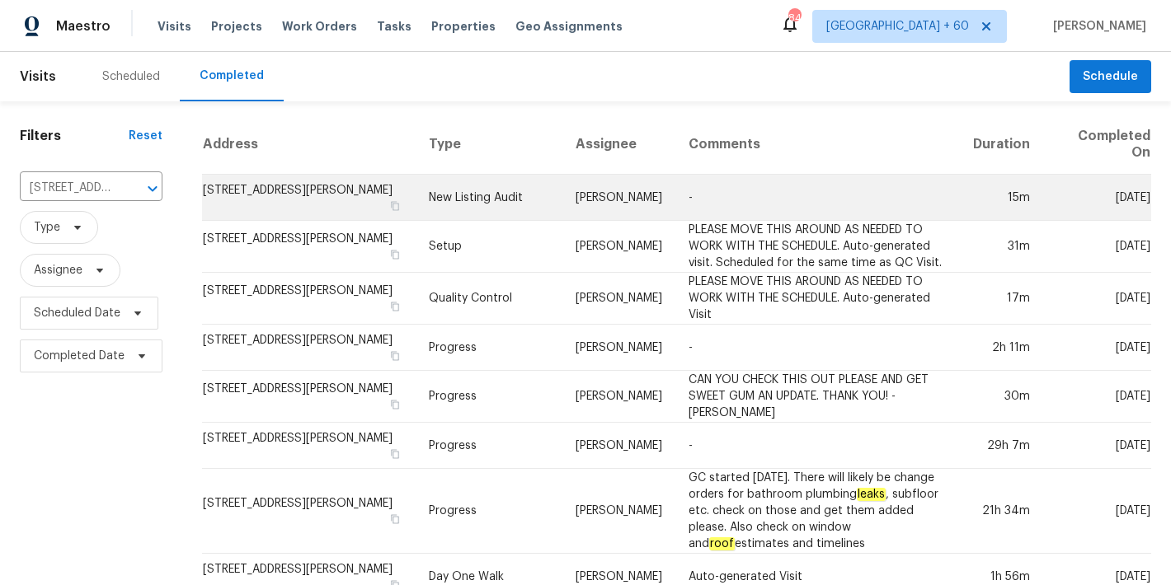
click at [325, 199] on td "600 Proctor St, Zebulon, NC 27597" at bounding box center [309, 198] width 214 height 46
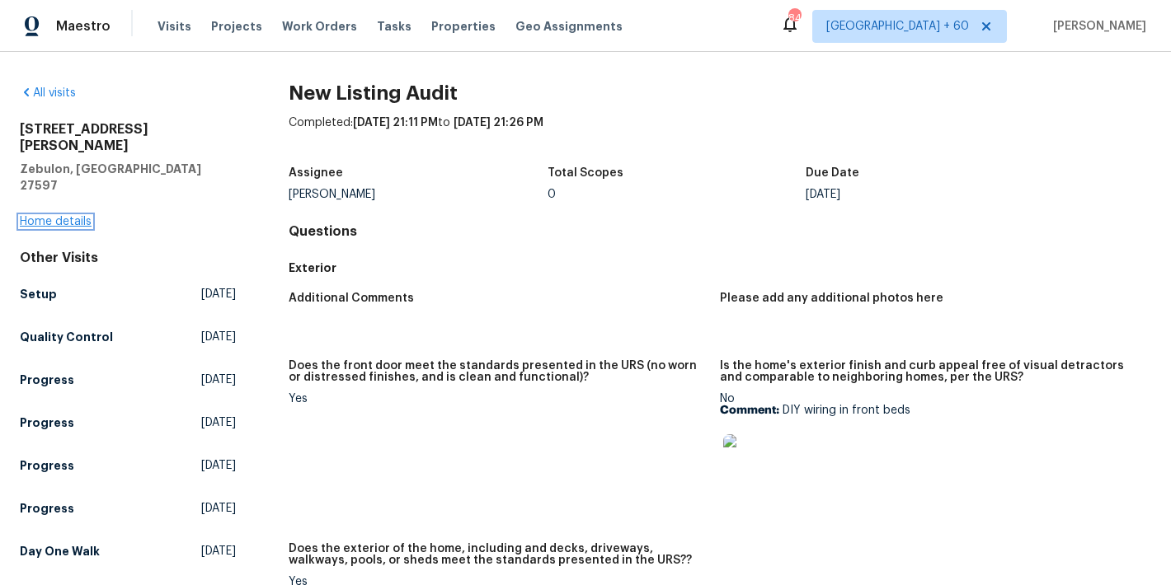
click at [34, 216] on link "Home details" at bounding box center [56, 222] width 72 height 12
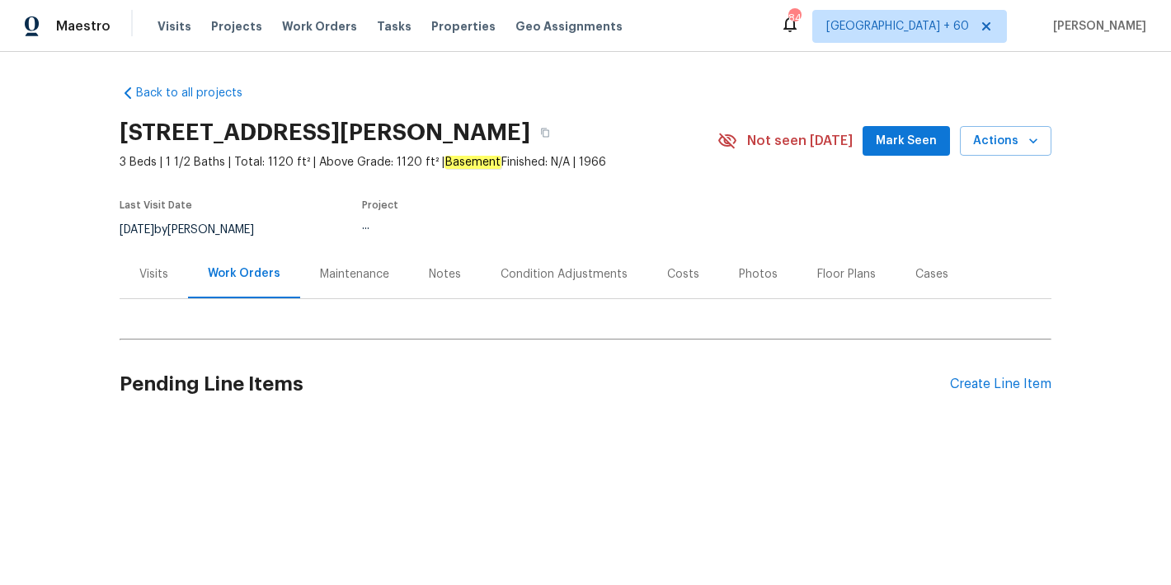
click at [904, 138] on span "Mark Seen" at bounding box center [905, 141] width 61 height 21
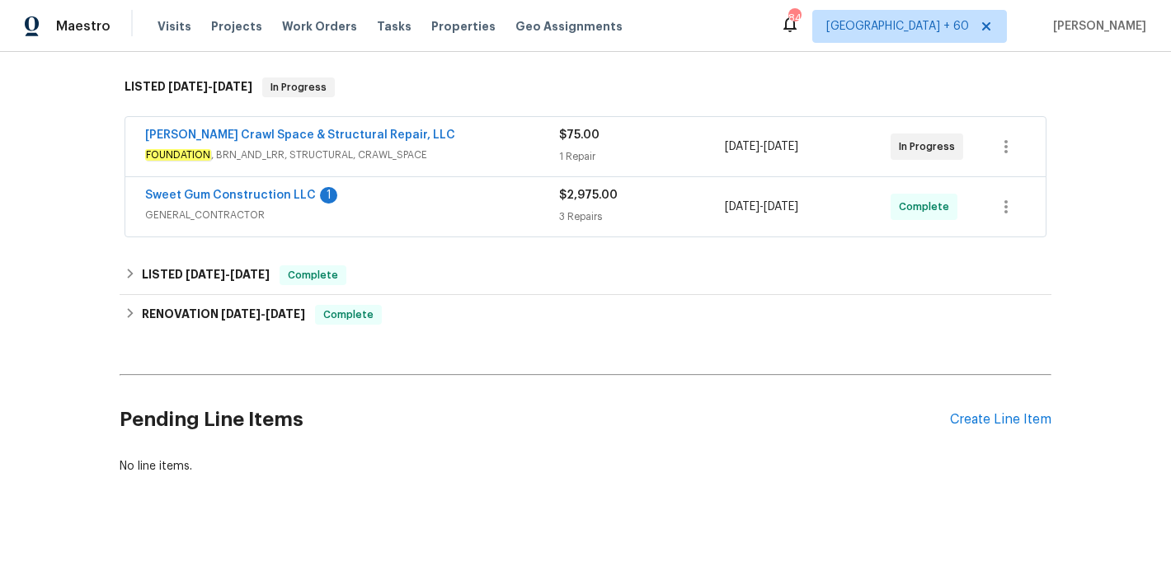
scroll to position [265, 0]
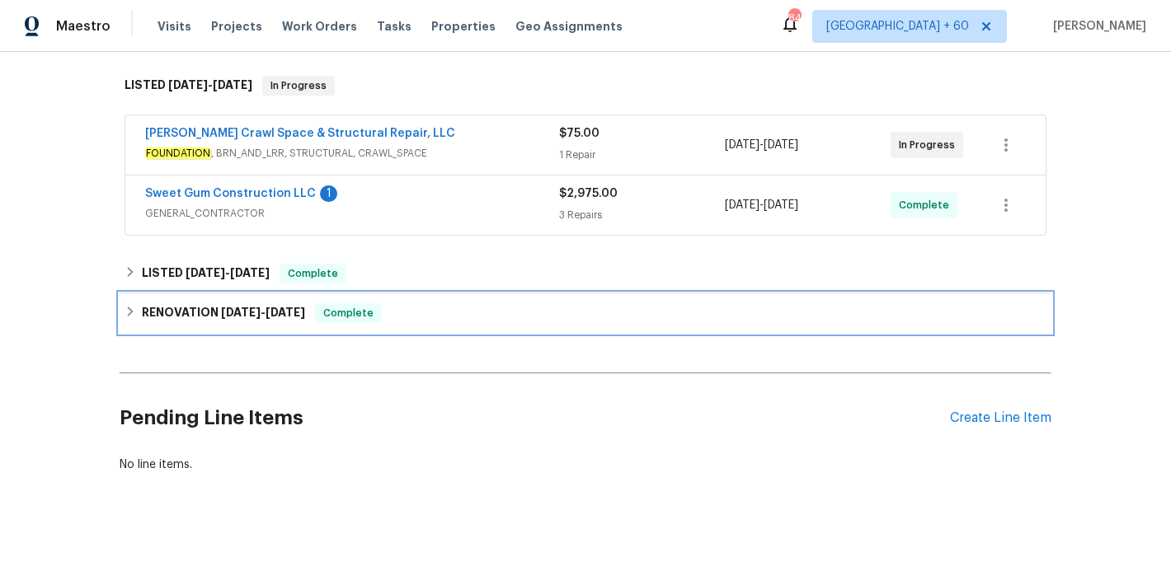
click at [230, 307] on span "5/12/25" at bounding box center [241, 313] width 40 height 12
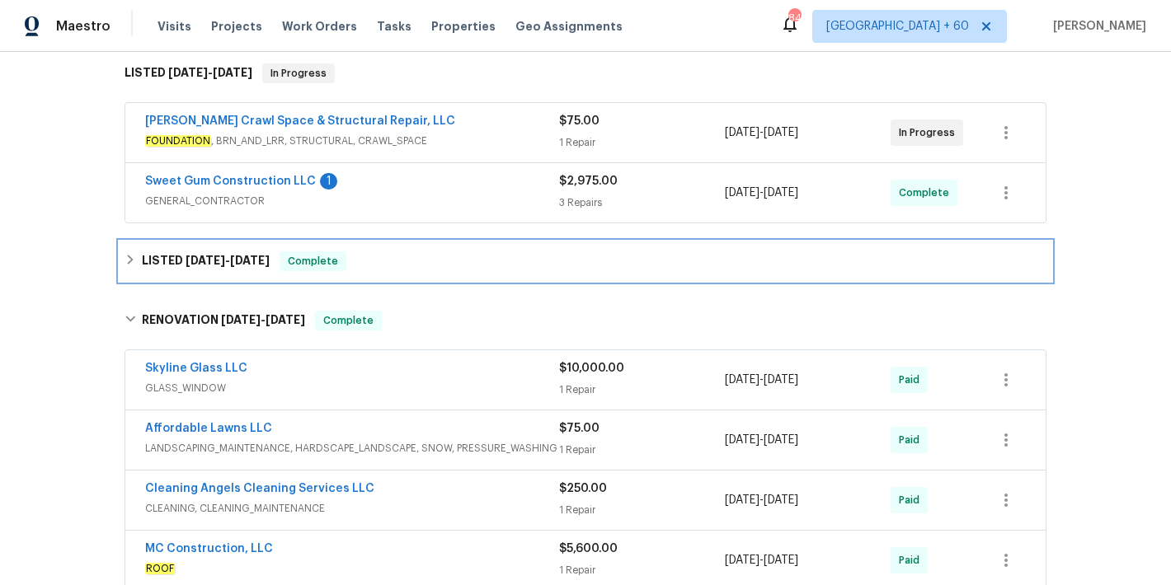
click at [225, 266] on h6 "LISTED 7/29/25 - 7/30/25" at bounding box center [206, 261] width 128 height 20
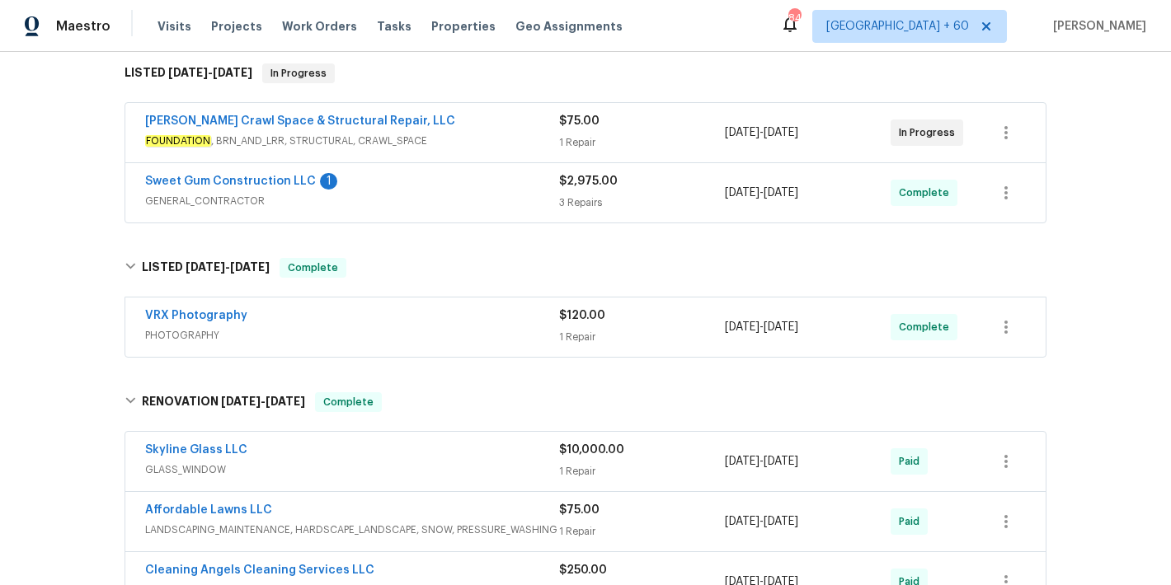
click at [464, 187] on div "Sweet Gum Construction LLC 1" at bounding box center [352, 183] width 414 height 20
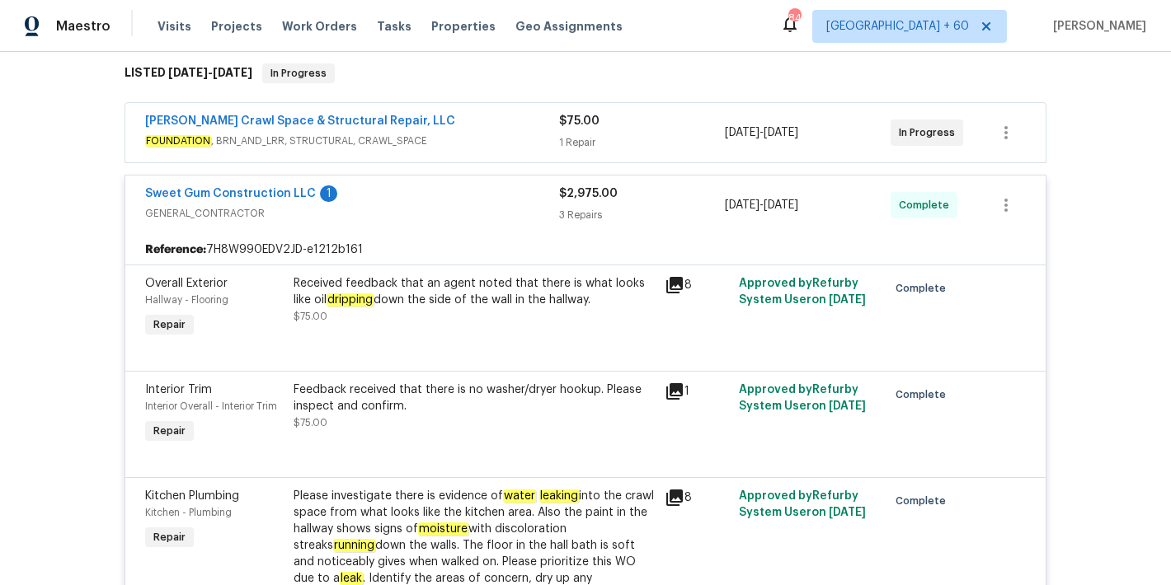
click at [520, 129] on div "Falcone Crawl Space & Structural Repair, LLC" at bounding box center [352, 123] width 414 height 20
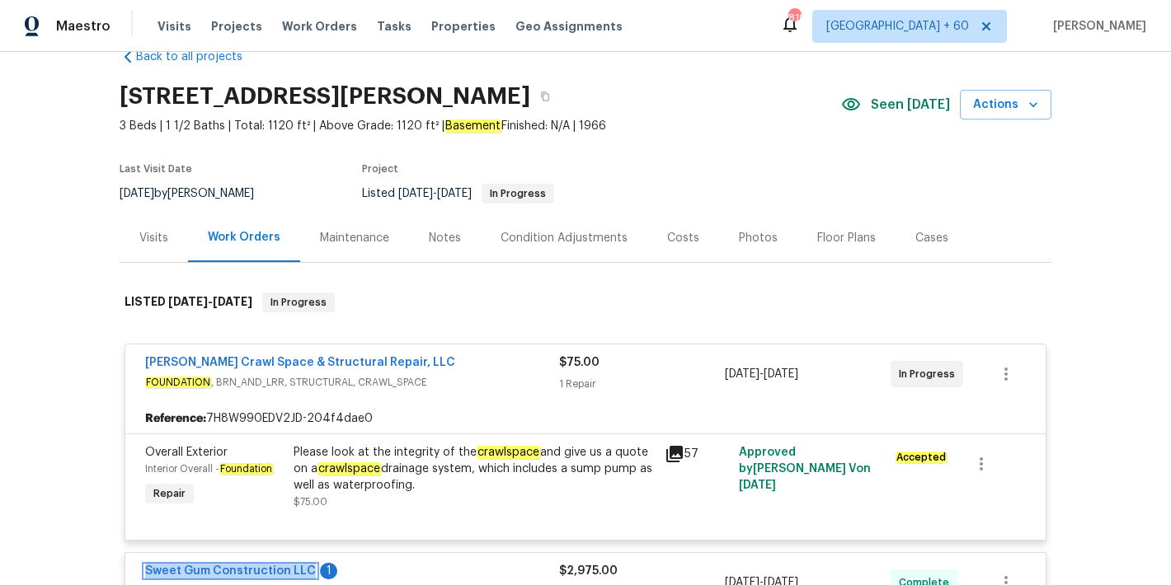
scroll to position [293, 0]
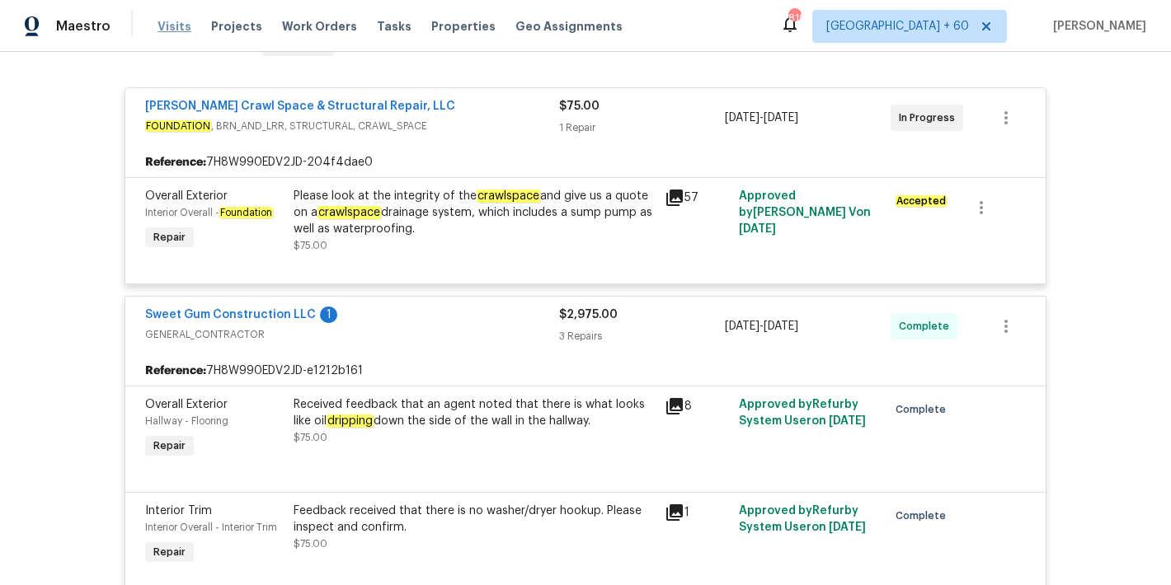
click at [171, 33] on span "Visits" at bounding box center [174, 26] width 34 height 16
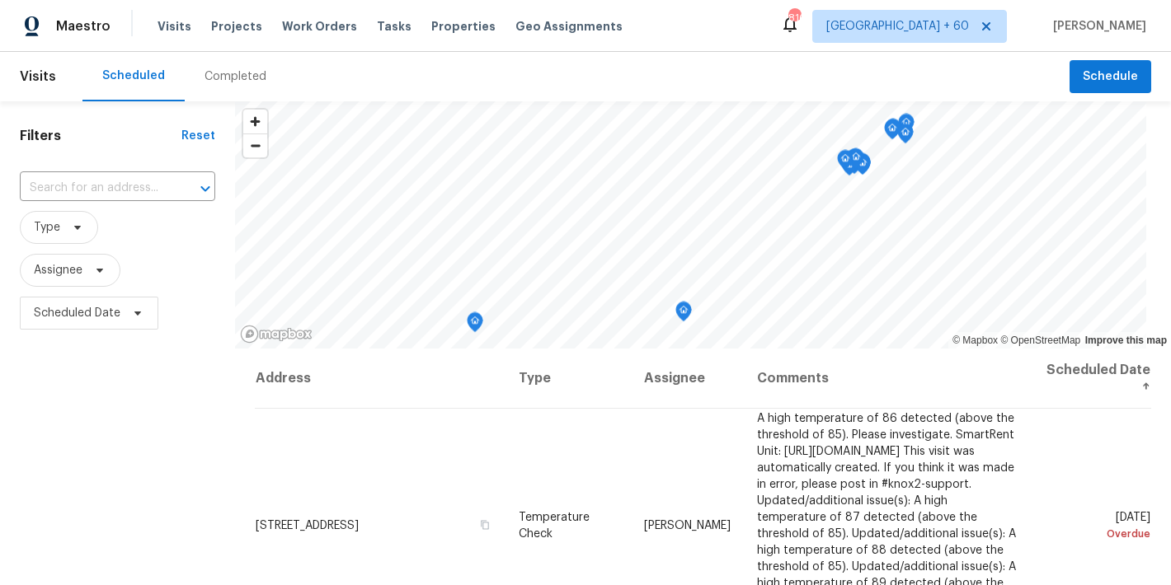
click at [222, 82] on div "Completed" at bounding box center [235, 76] width 62 height 16
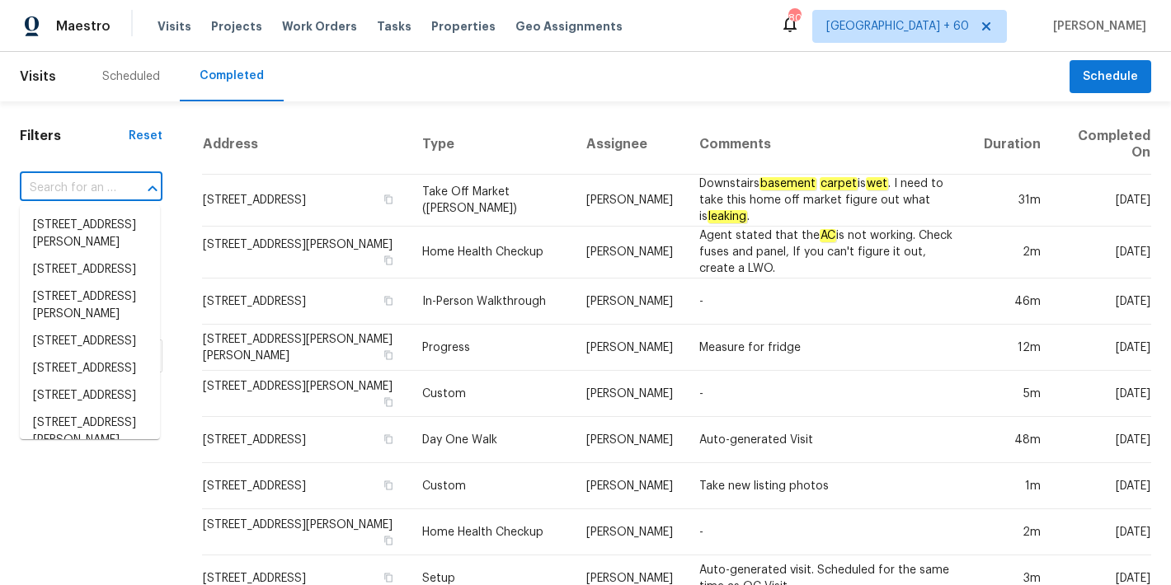
click at [84, 186] on input "text" at bounding box center [68, 189] width 96 height 26
paste input "[STREET_ADDRESS]"
type input "[STREET_ADDRESS]"
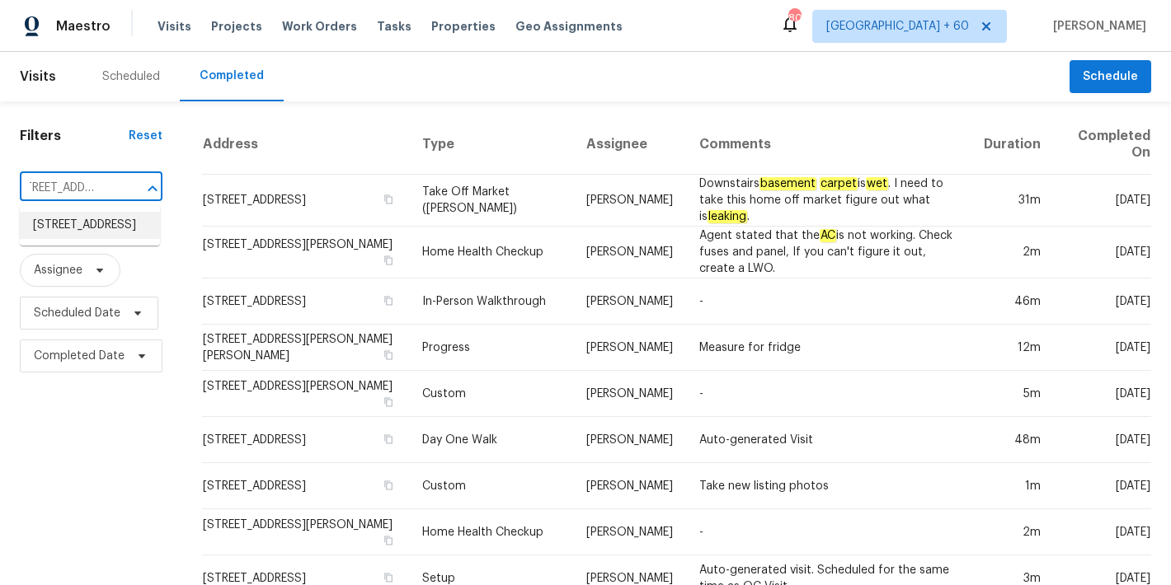
click at [104, 229] on li "[STREET_ADDRESS]" at bounding box center [90, 225] width 140 height 27
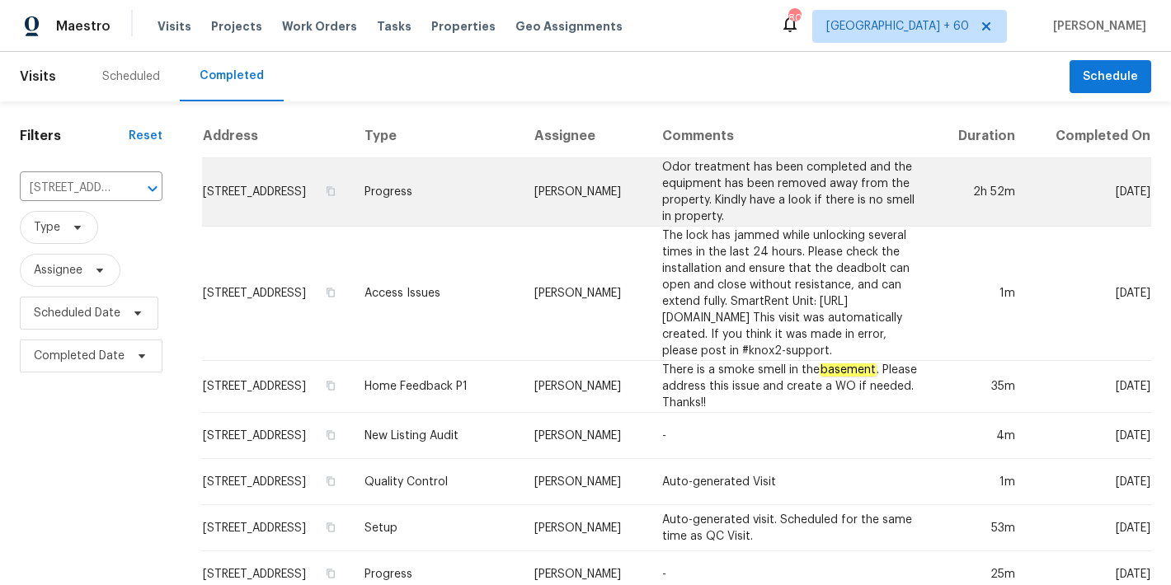
click at [266, 218] on td "[STREET_ADDRESS]" at bounding box center [276, 192] width 149 height 68
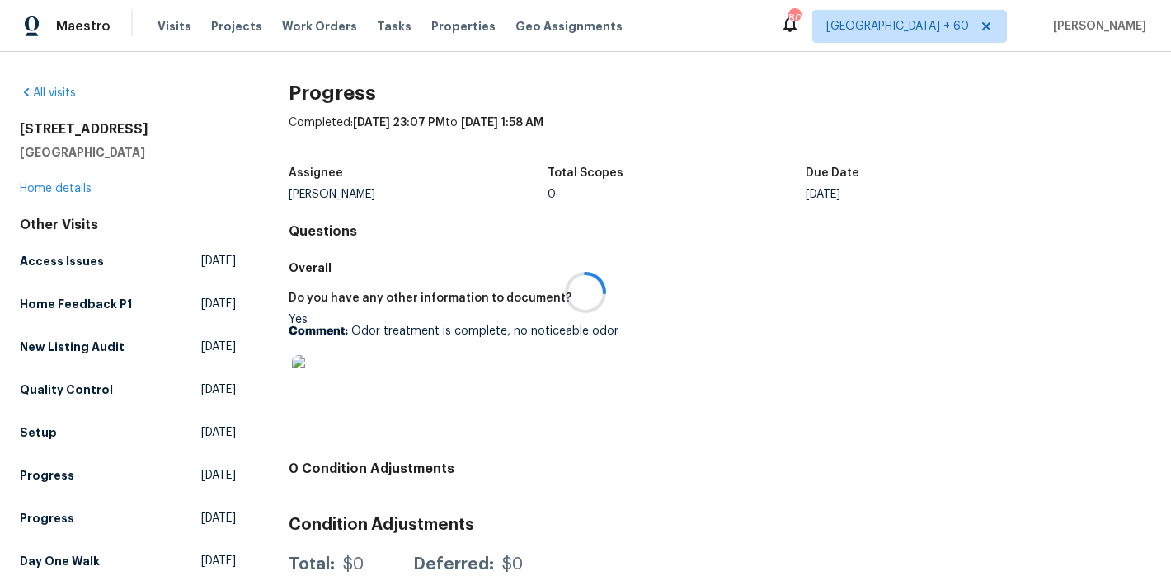
click at [51, 191] on div at bounding box center [585, 292] width 1171 height 585
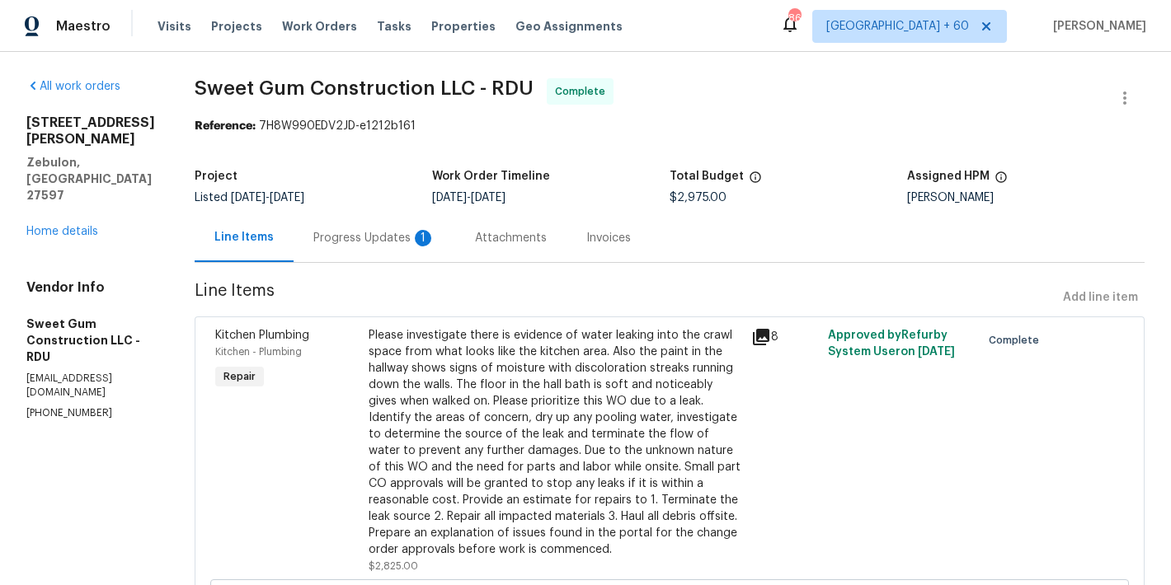
click at [402, 246] on div "Progress Updates 1" at bounding box center [374, 238] width 122 height 16
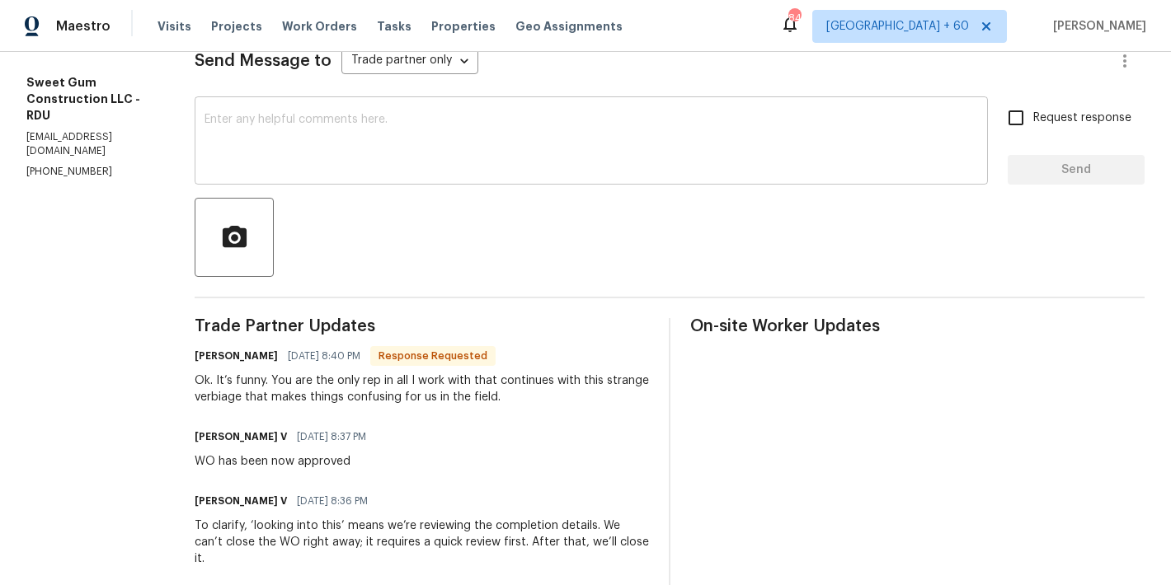
scroll to position [223, 0]
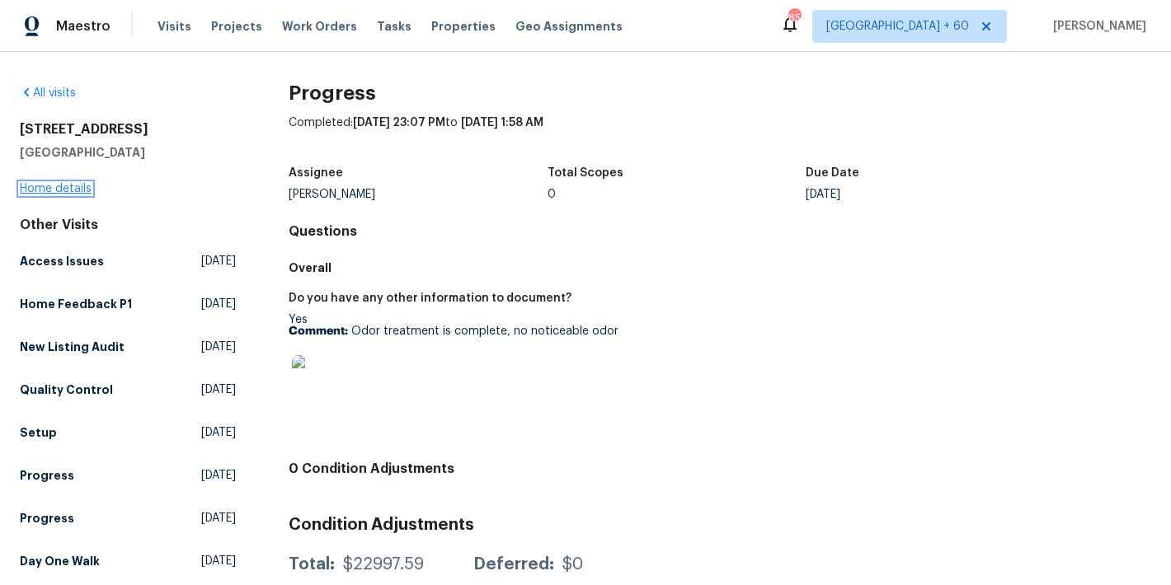
click at [54, 189] on link "Home details" at bounding box center [56, 189] width 72 height 12
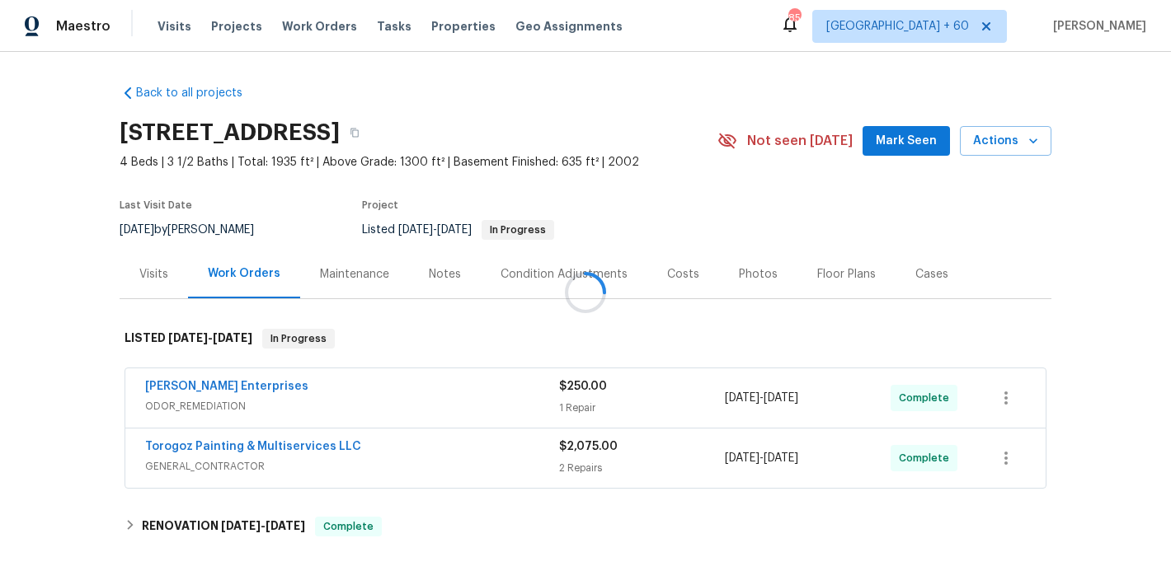
click at [896, 148] on div at bounding box center [585, 292] width 1171 height 585
click at [911, 131] on span "Mark Seen" at bounding box center [905, 141] width 61 height 21
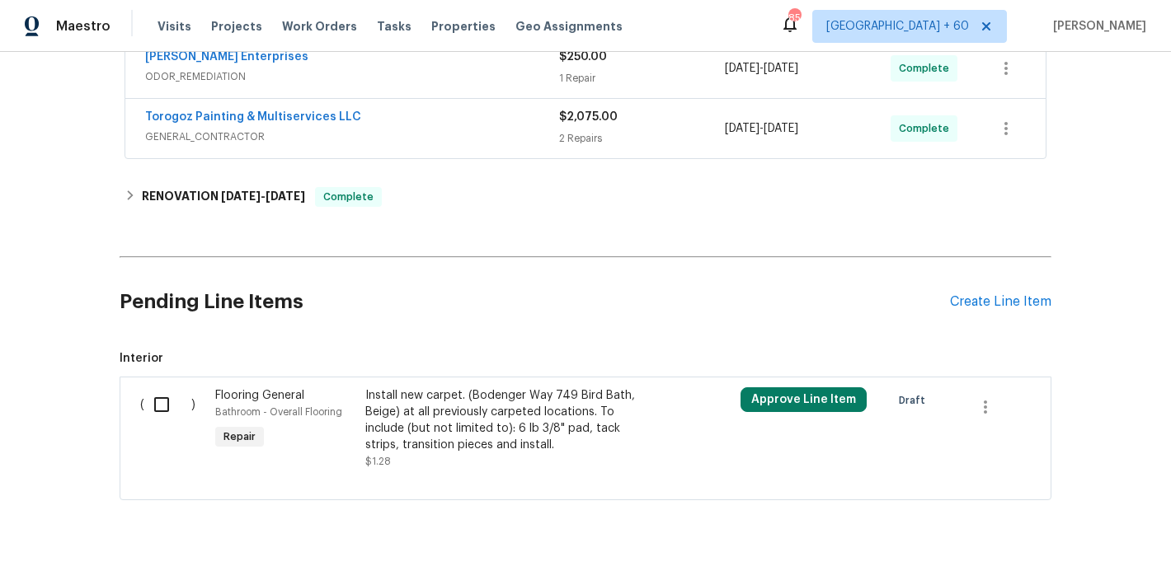
scroll to position [354, 0]
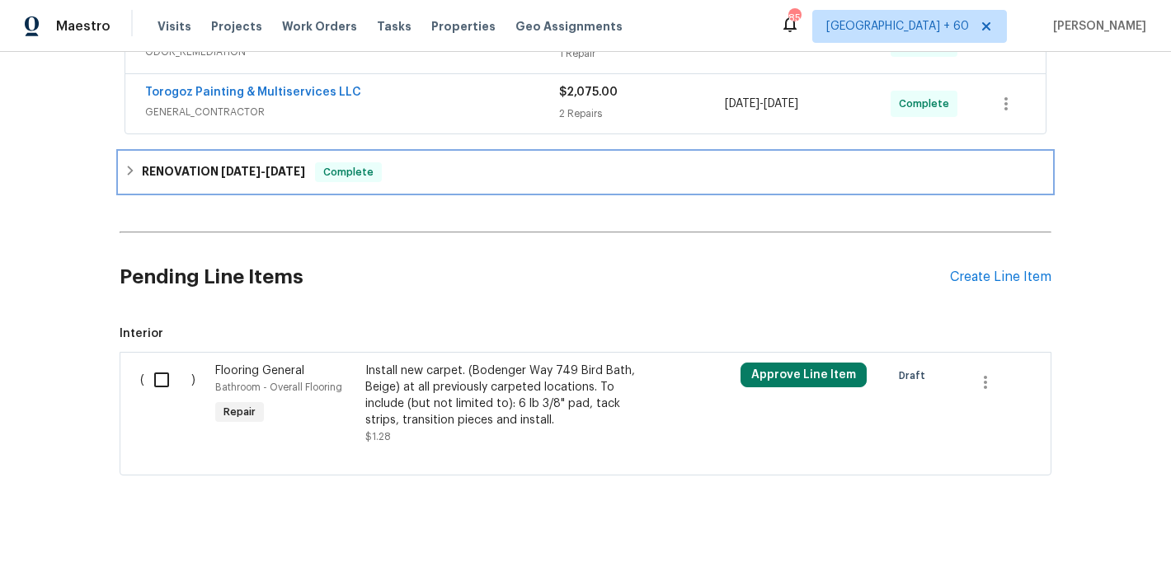
click at [431, 171] on div "RENOVATION 6/20/25 - 7/25/25 Complete" at bounding box center [585, 172] width 922 height 20
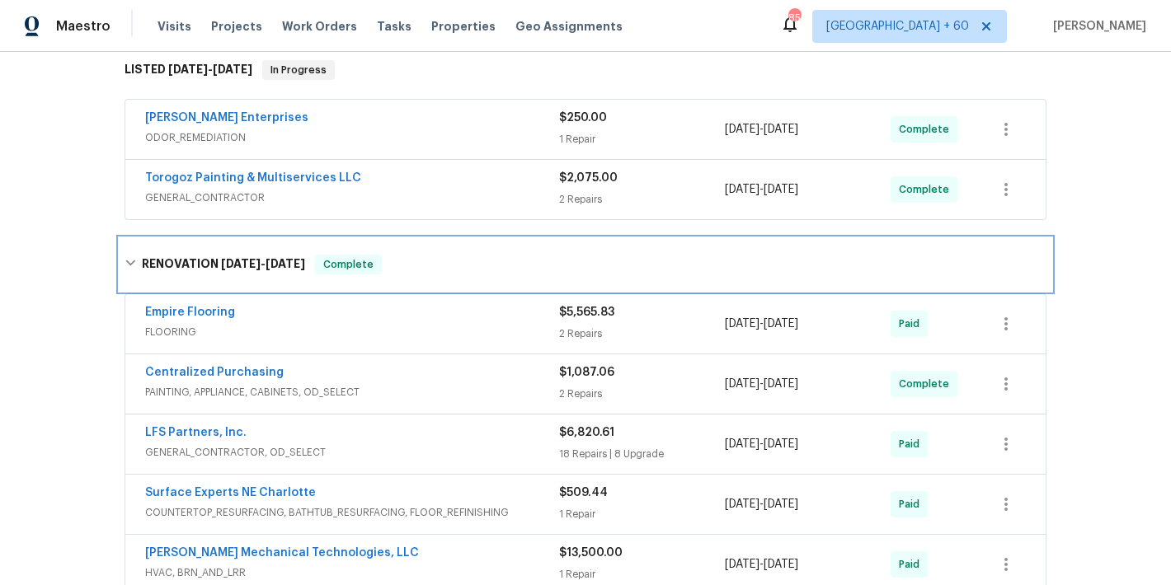
scroll to position [256, 0]
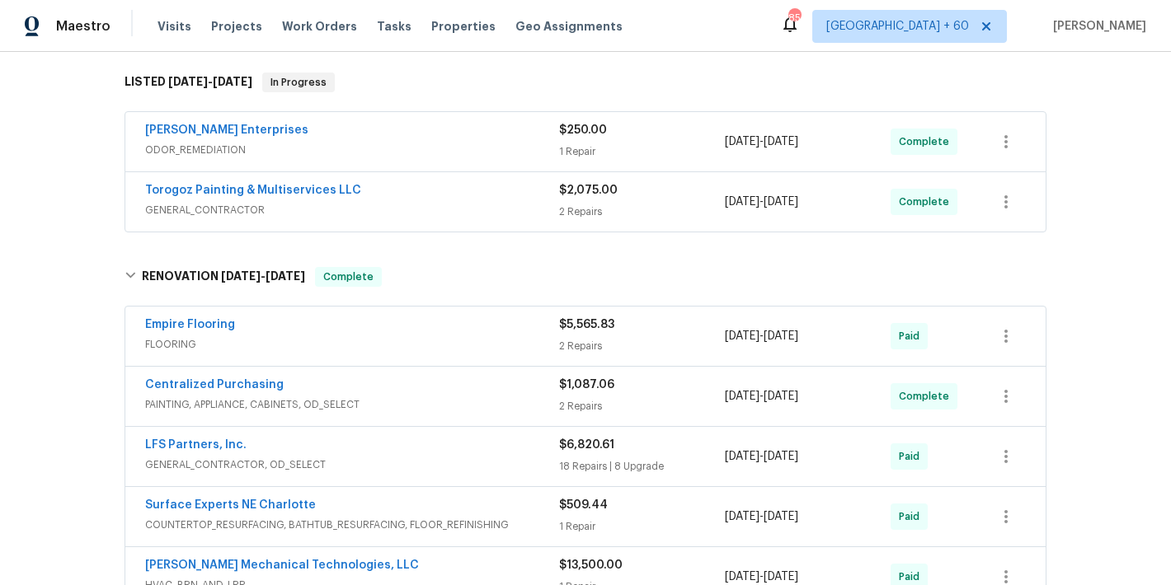
click at [520, 193] on div "Torogoz Painting & Multiservices LLC" at bounding box center [352, 192] width 414 height 20
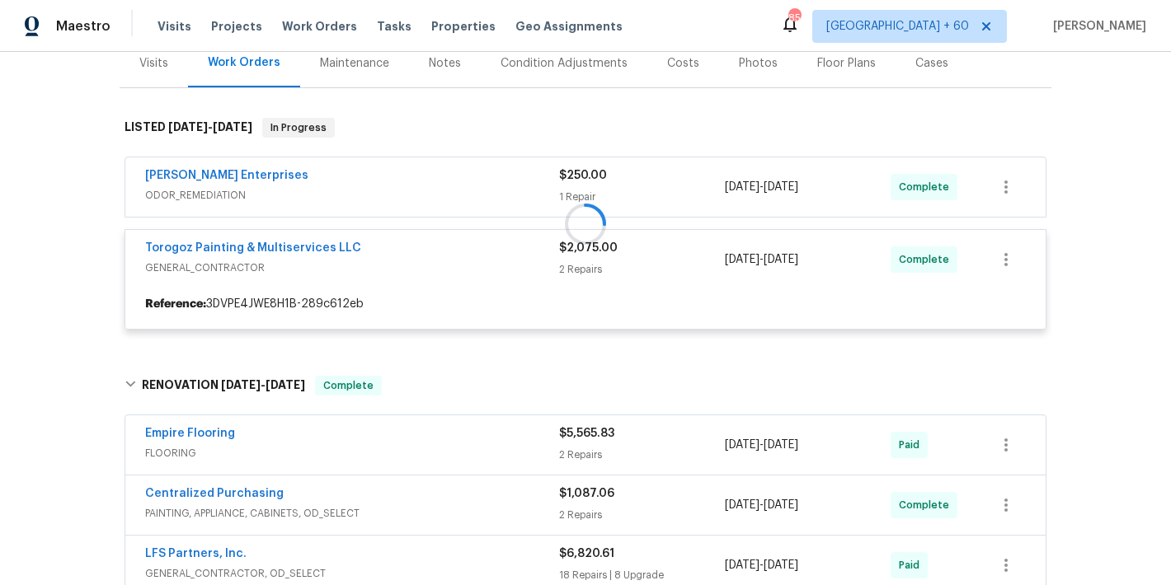
scroll to position [201, 0]
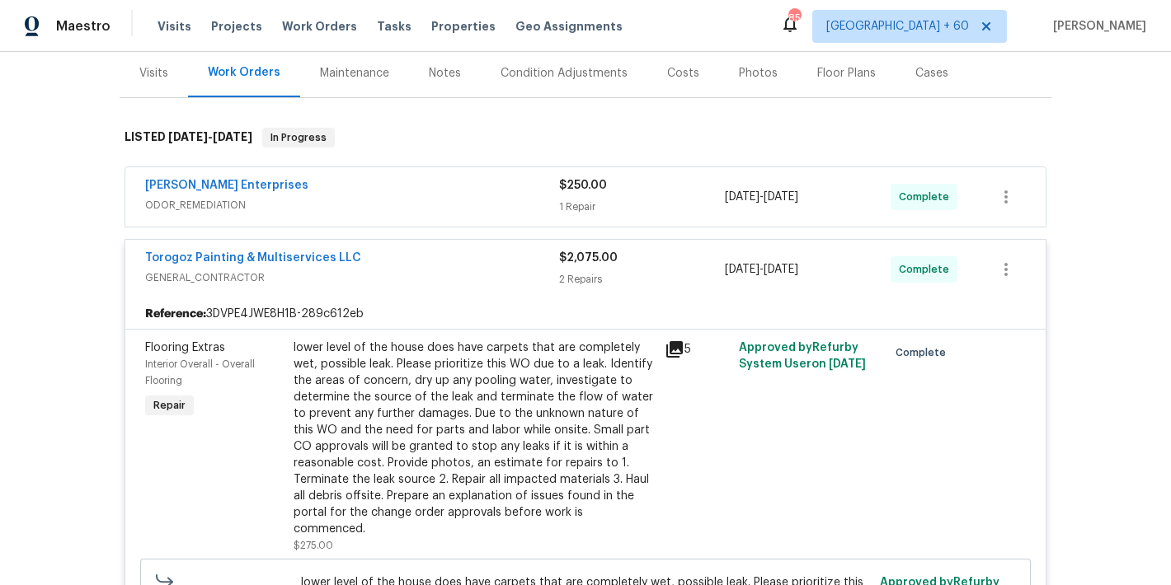
click at [515, 199] on span "ODOR_REMEDIATION" at bounding box center [352, 205] width 414 height 16
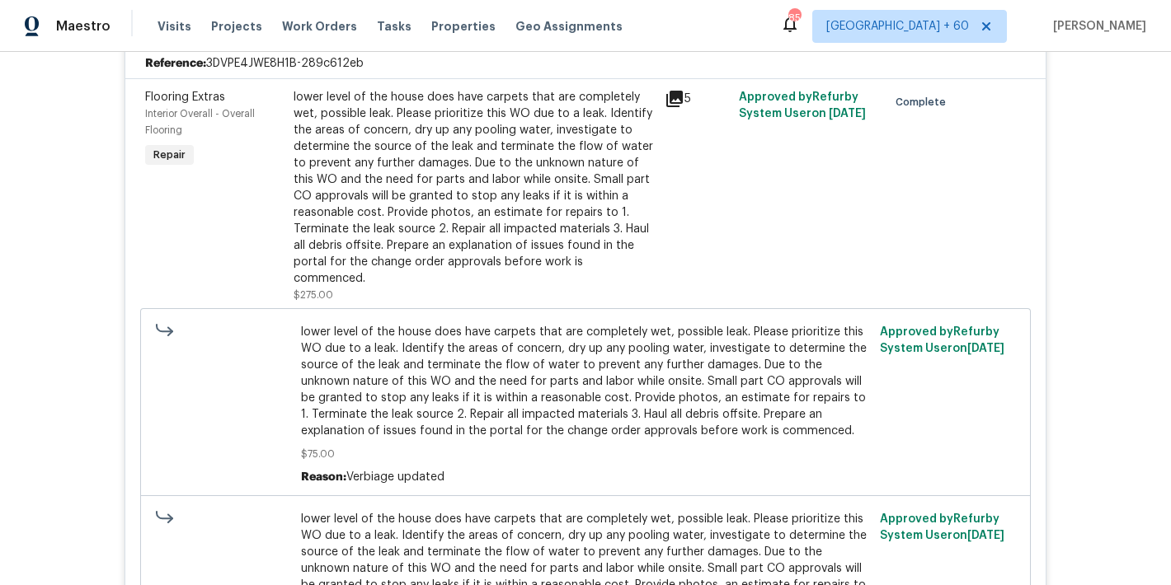
scroll to position [697, 0]
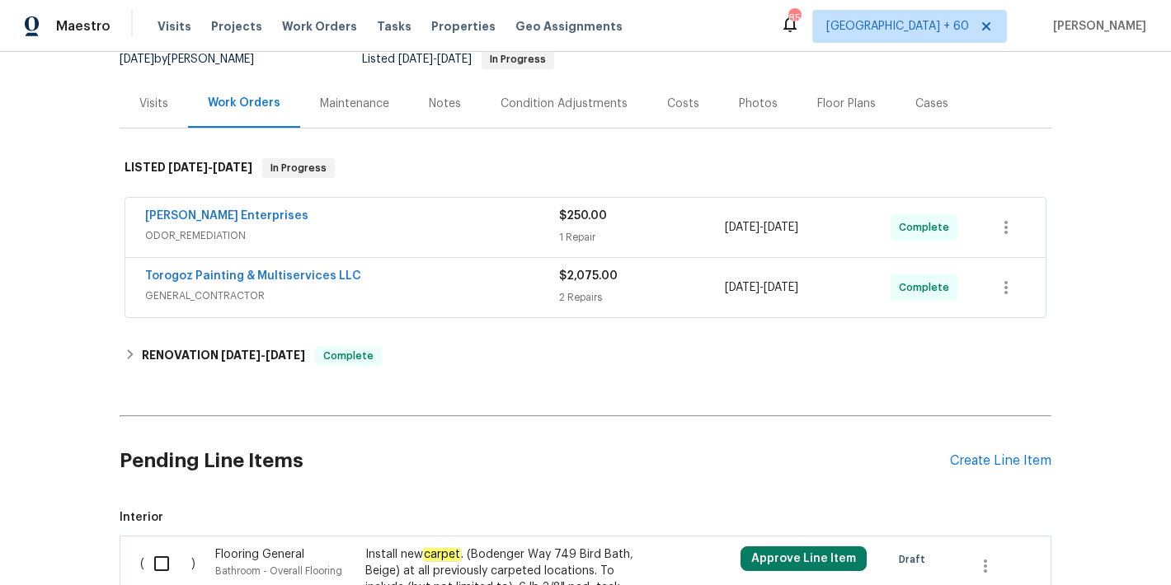
scroll to position [203, 0]
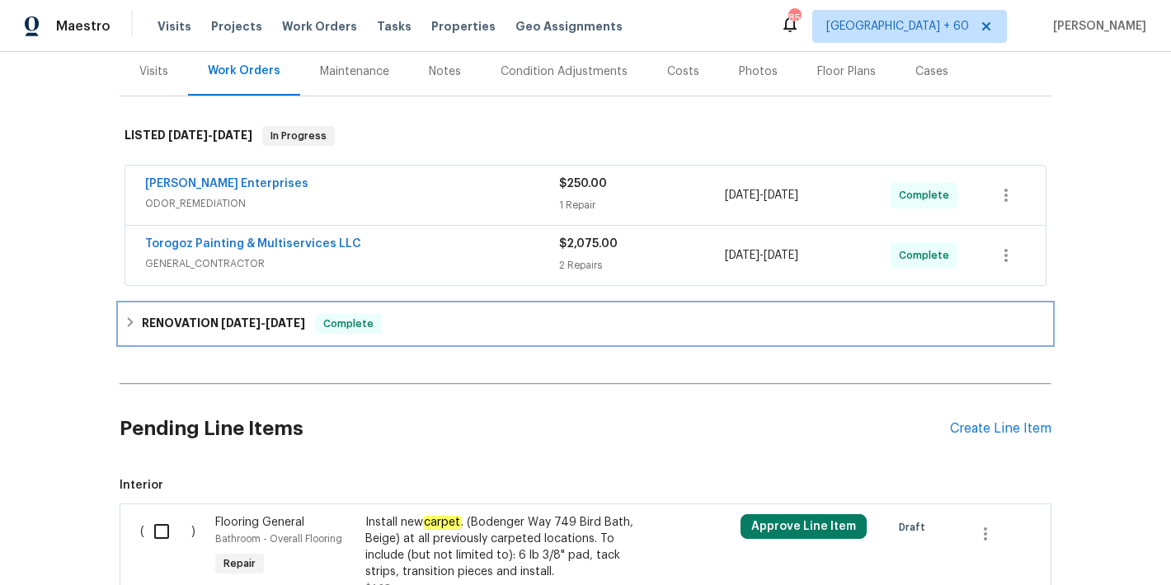
click at [282, 329] on h6 "RENOVATION [DATE] - [DATE]" at bounding box center [223, 324] width 163 height 20
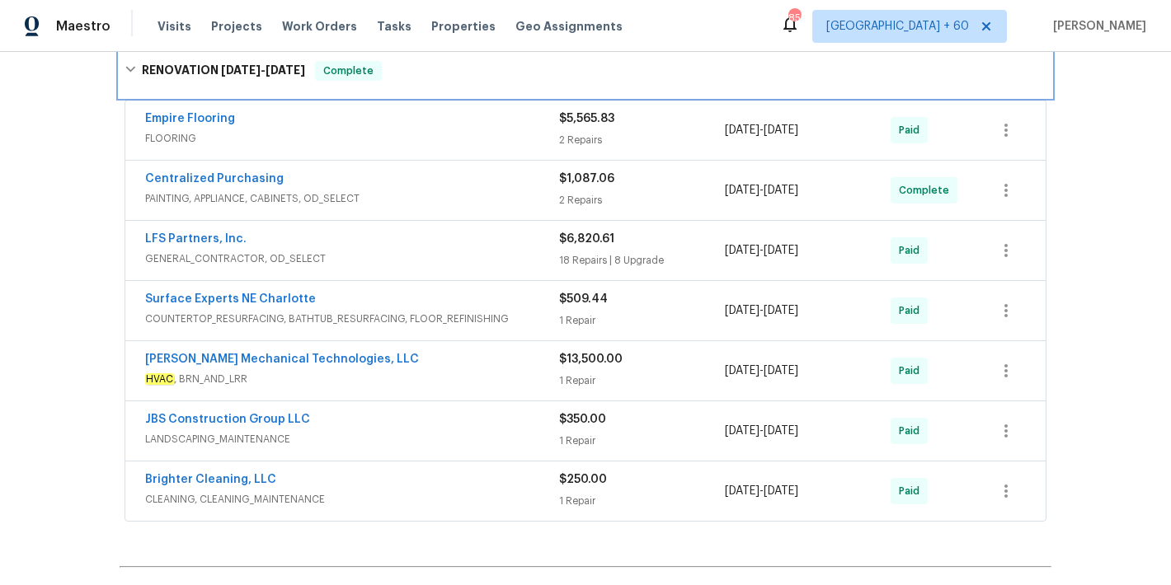
scroll to position [460, 0]
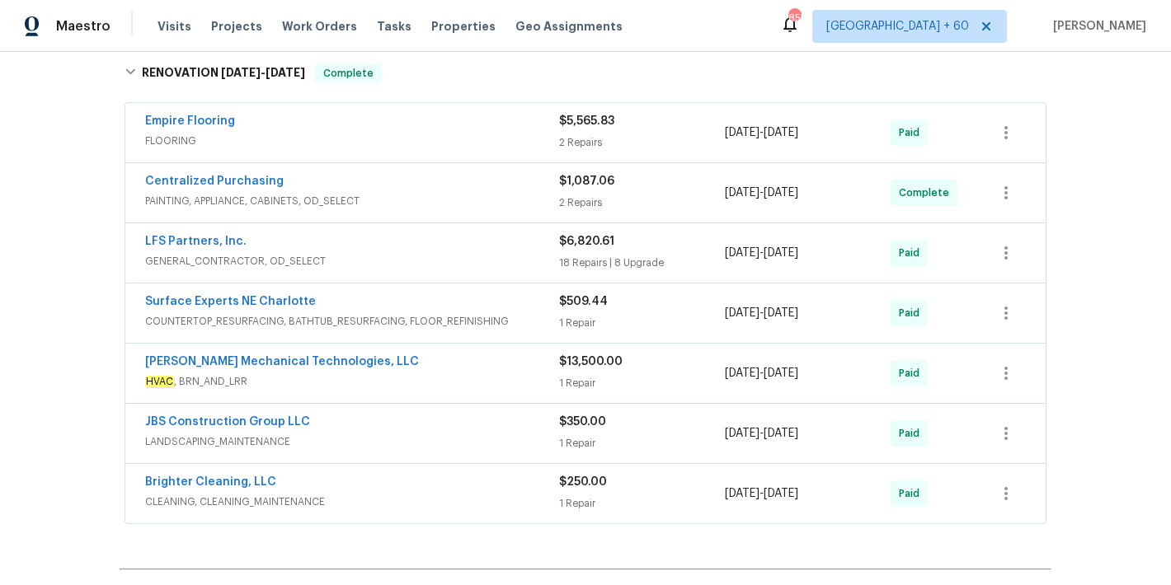
click at [497, 242] on div "LFS Partners, Inc." at bounding box center [352, 243] width 414 height 20
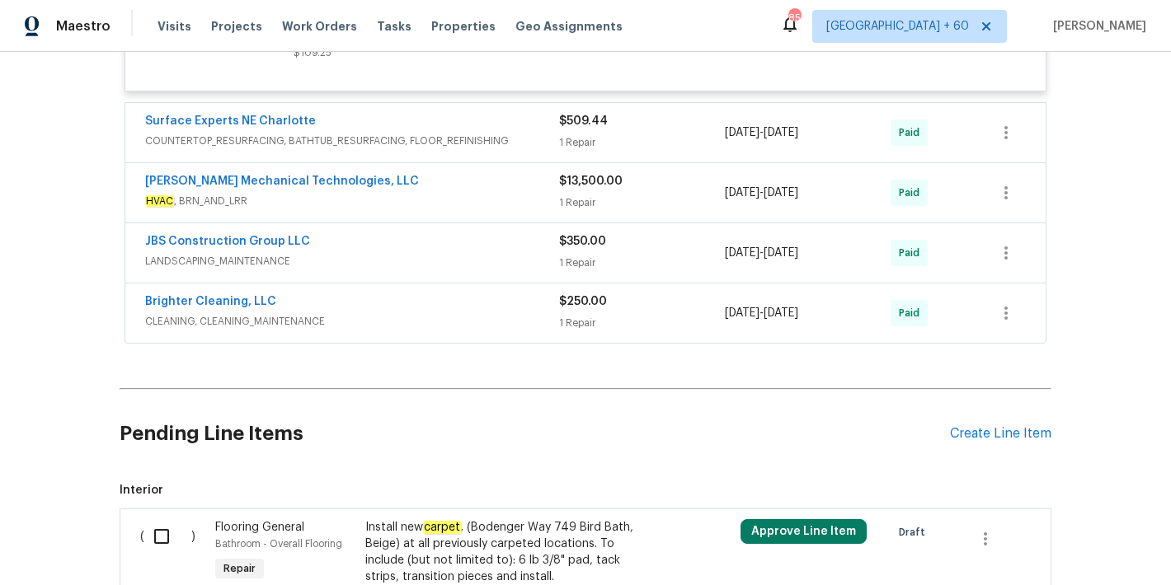
scroll to position [5745, 0]
click at [521, 329] on span "CLEANING, CLEANING_MAINTENANCE" at bounding box center [352, 320] width 414 height 16
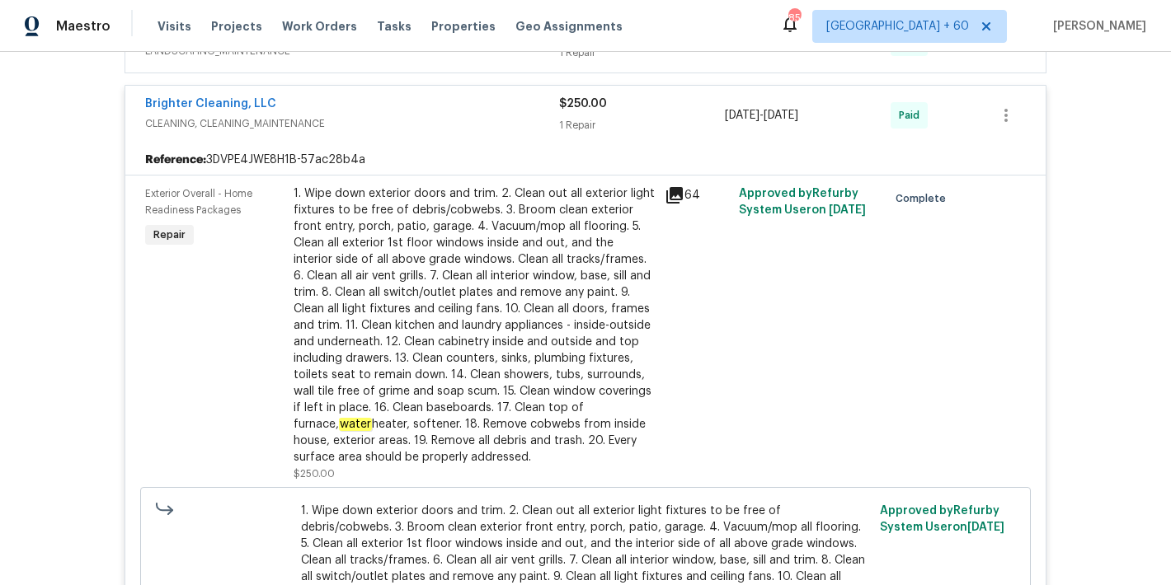
scroll to position [5838, 0]
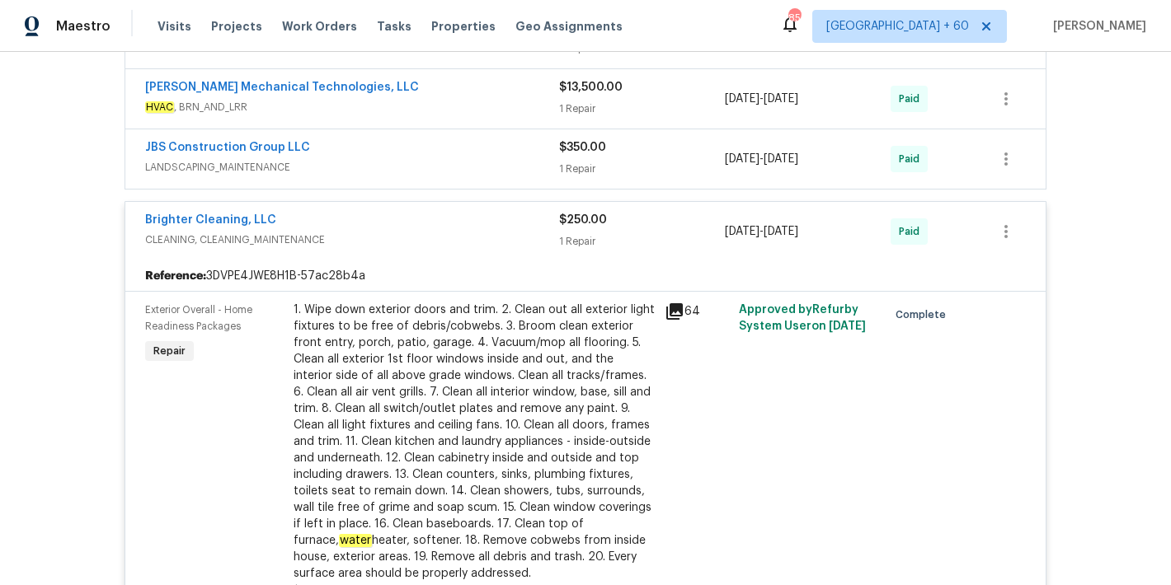
click at [516, 159] on div "JBS Construction Group LLC" at bounding box center [352, 149] width 414 height 20
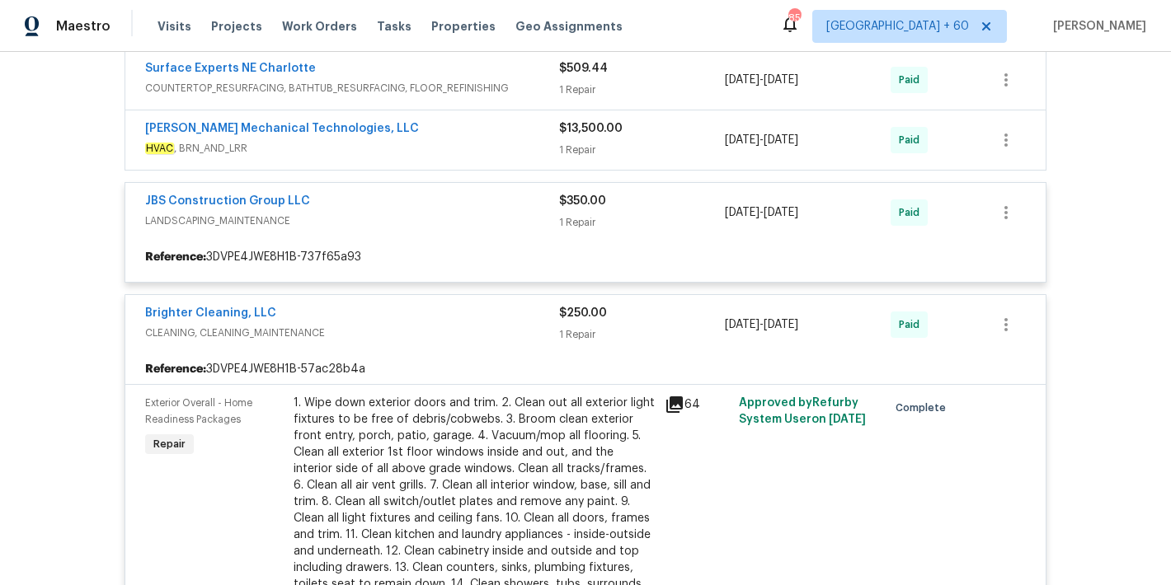
scroll to position [5793, 0]
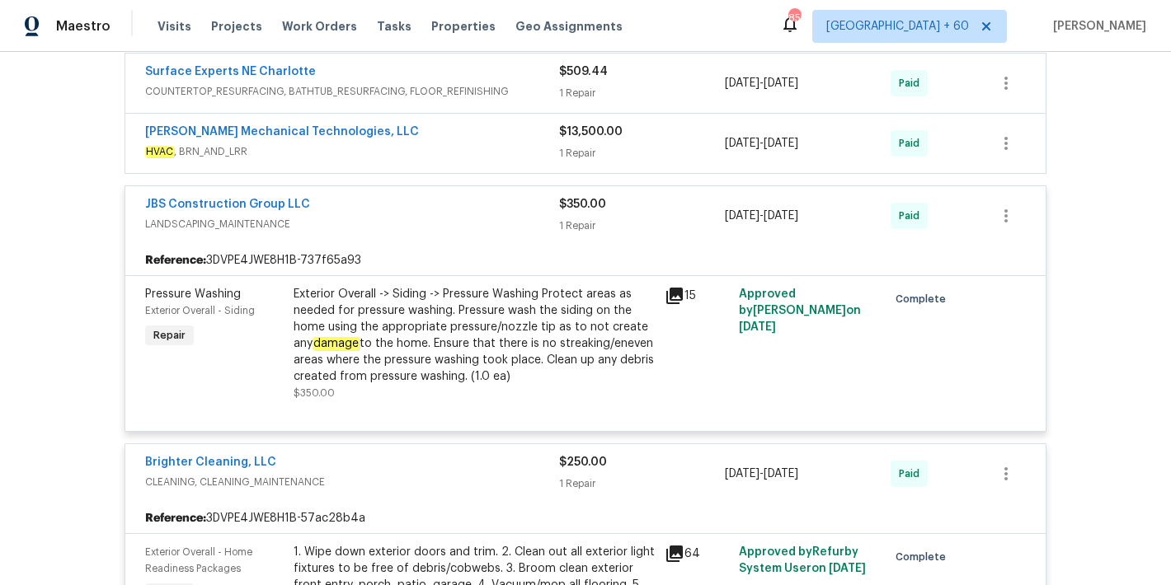
click at [507, 160] on span "HVAC , BRN_AND_LRR" at bounding box center [352, 151] width 414 height 16
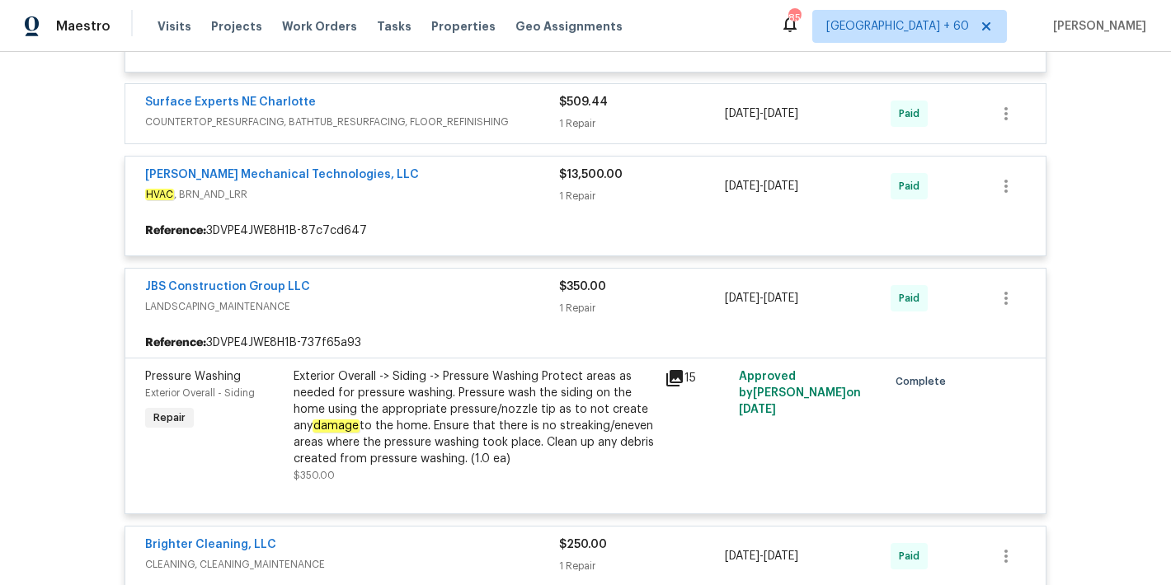
scroll to position [5756, 0]
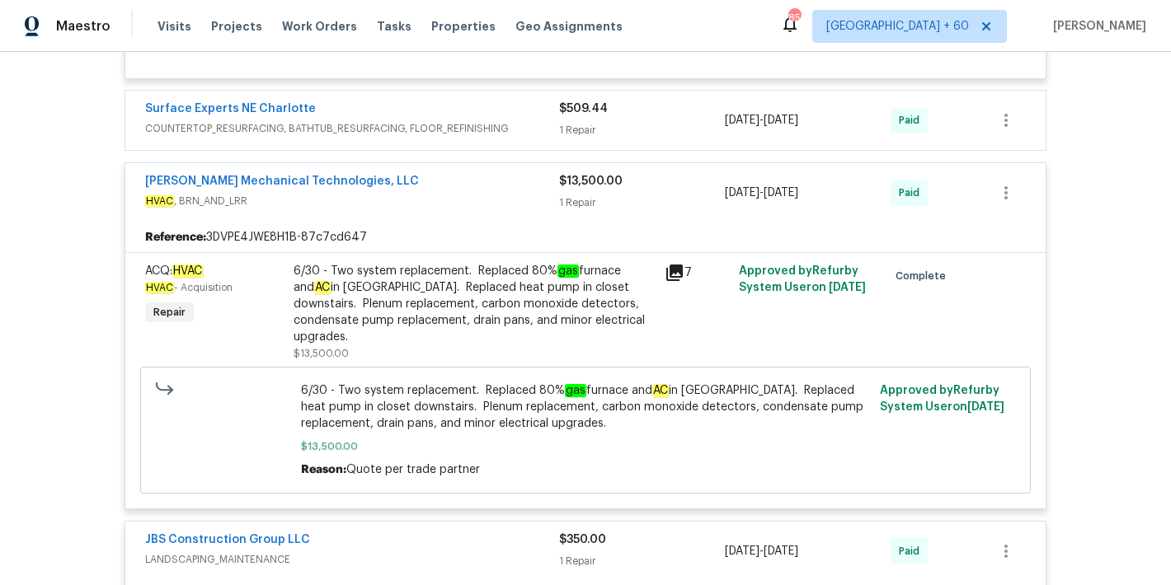
click at [508, 137] on span "COUNTERTOP_RESURFACING, BATHTUB_RESURFACING, FLOOR_REFINISHING" at bounding box center [352, 128] width 414 height 16
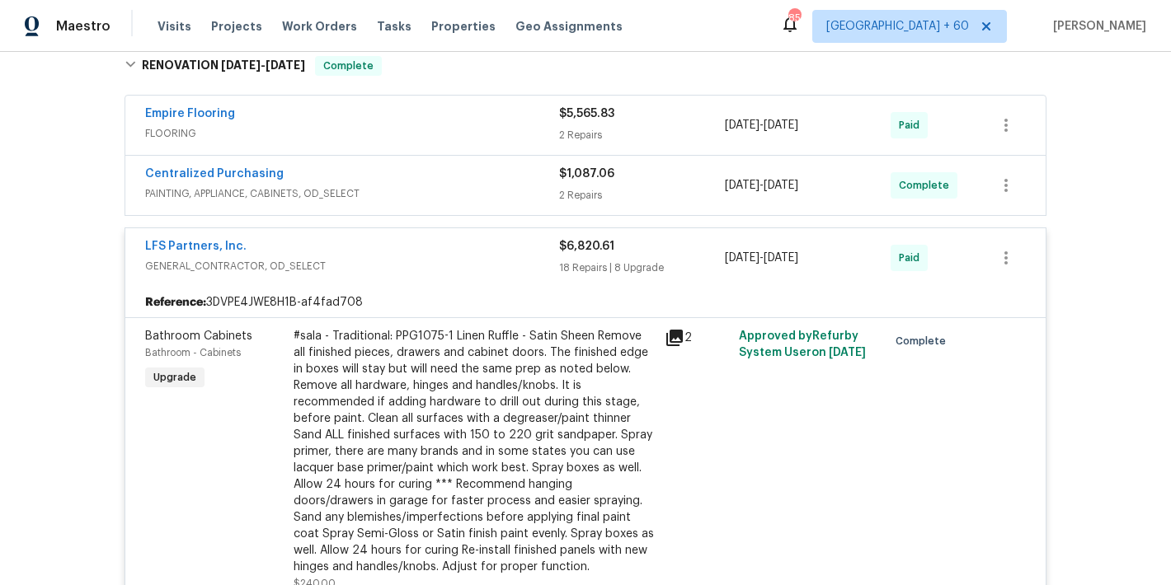
scroll to position [360, 0]
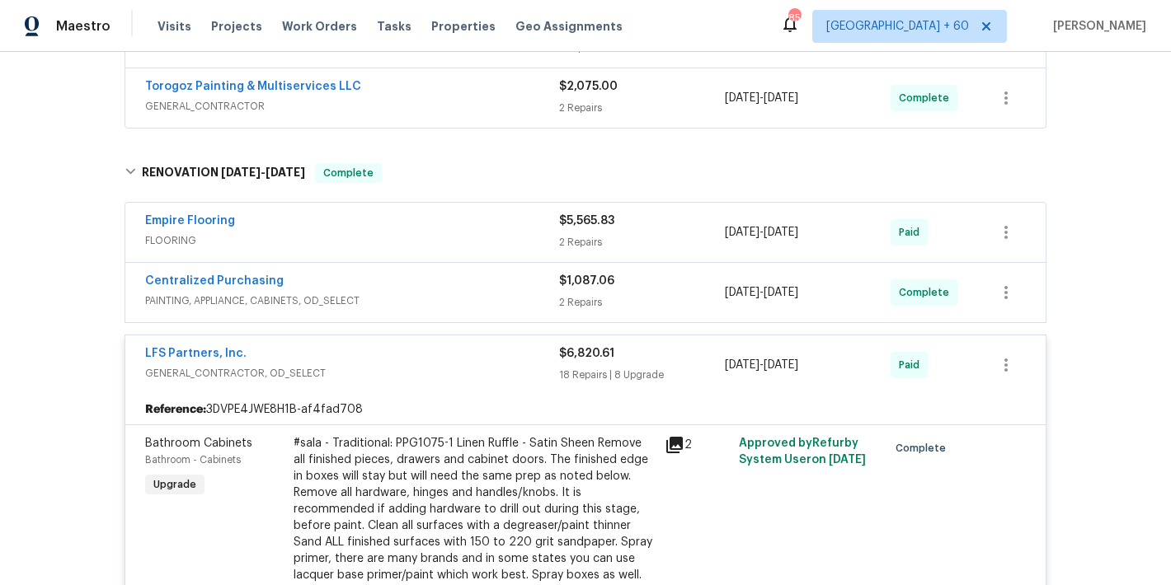
click at [503, 284] on div "Centralized Purchasing" at bounding box center [352, 283] width 414 height 20
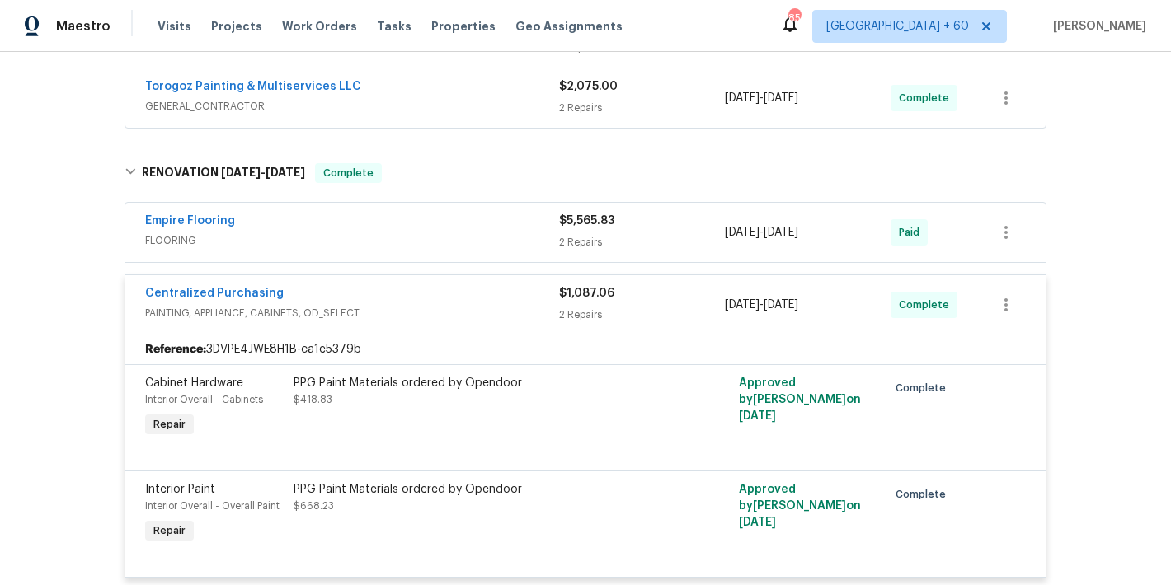
click at [510, 232] on div "Empire Flooring" at bounding box center [352, 223] width 414 height 20
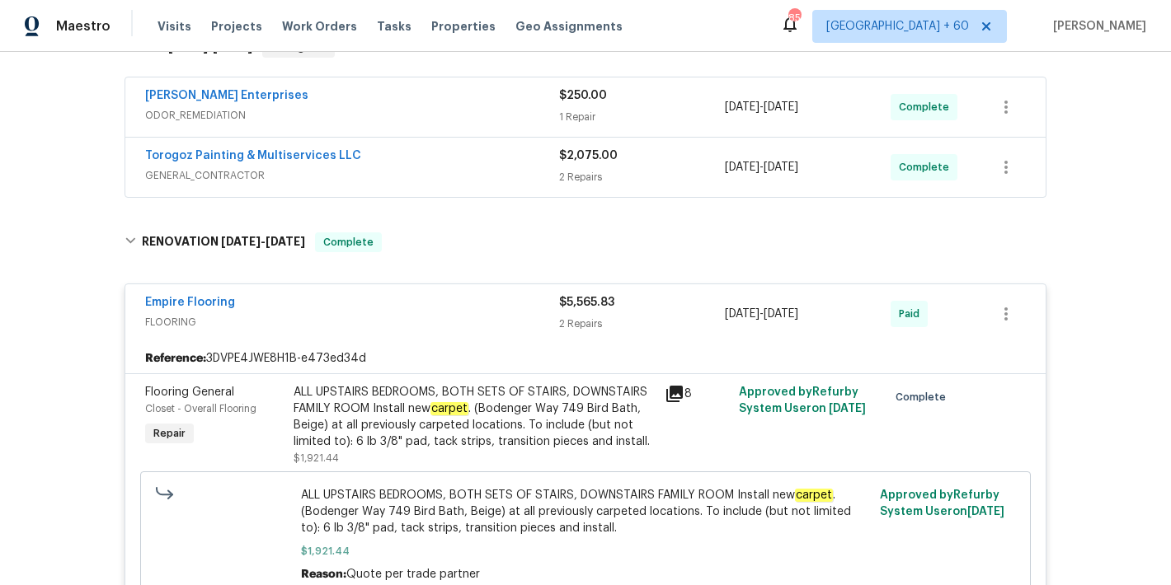
scroll to position [285, 0]
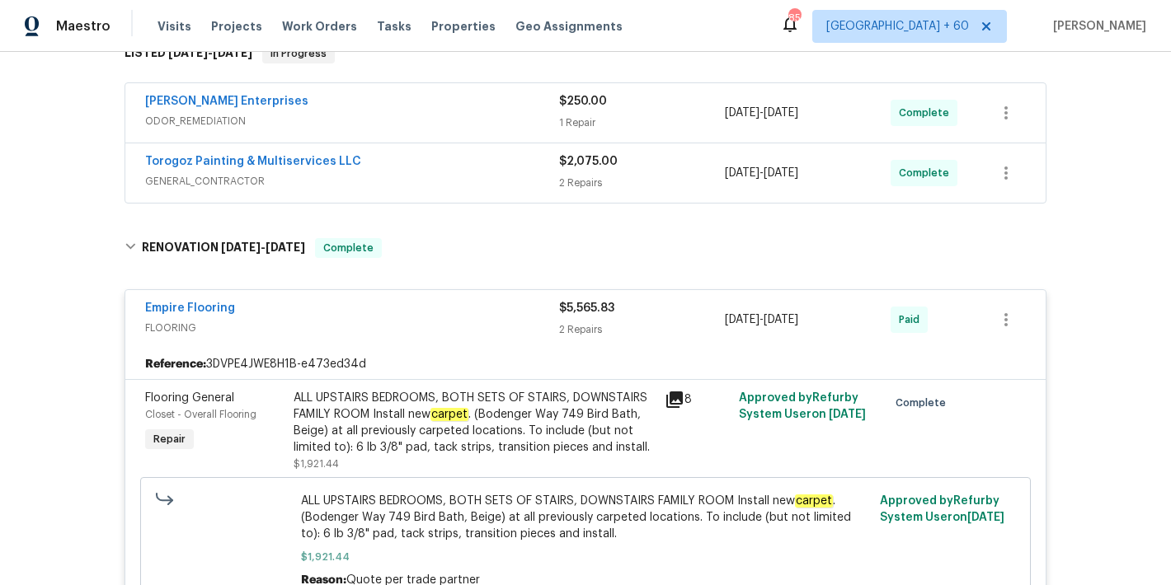
click at [467, 165] on div "Torogoz Painting & Multiservices LLC" at bounding box center [352, 163] width 414 height 20
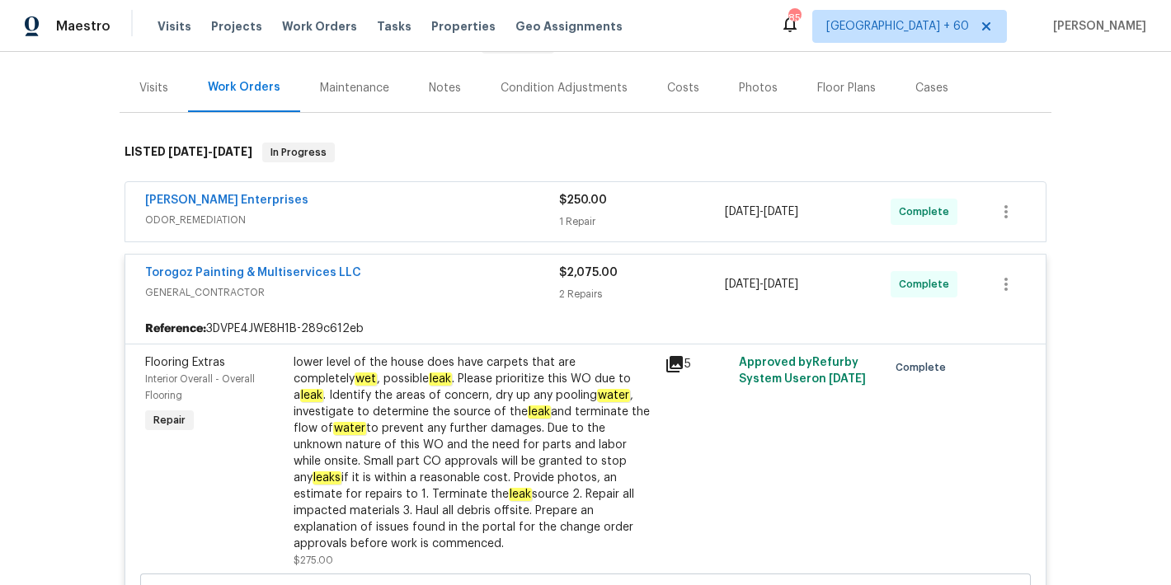
scroll to position [109, 0]
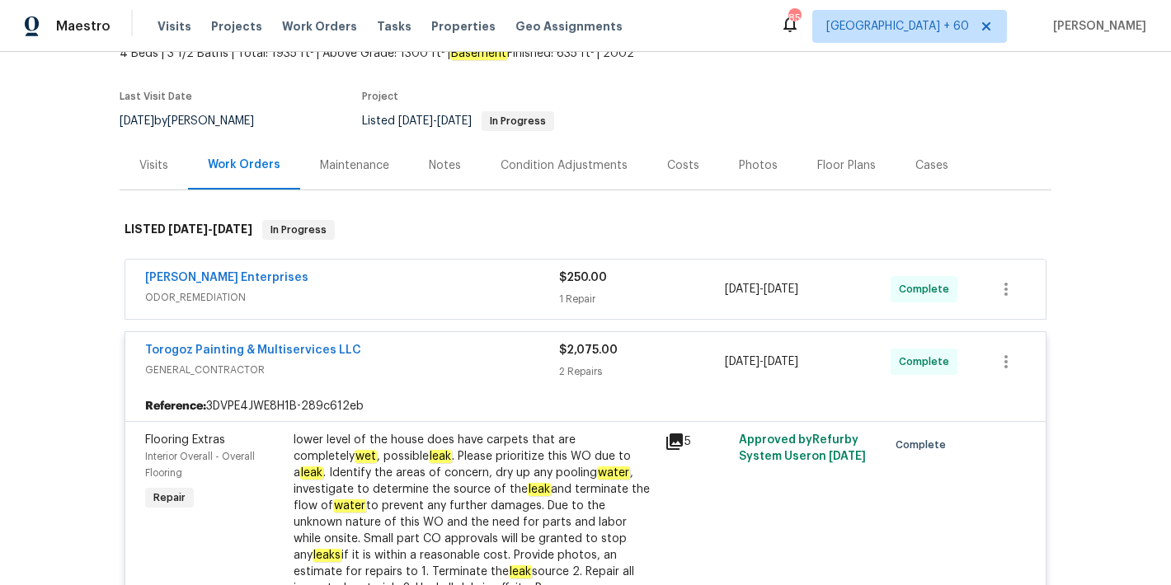
click at [491, 302] on span "ODOR_REMEDIATION" at bounding box center [352, 297] width 414 height 16
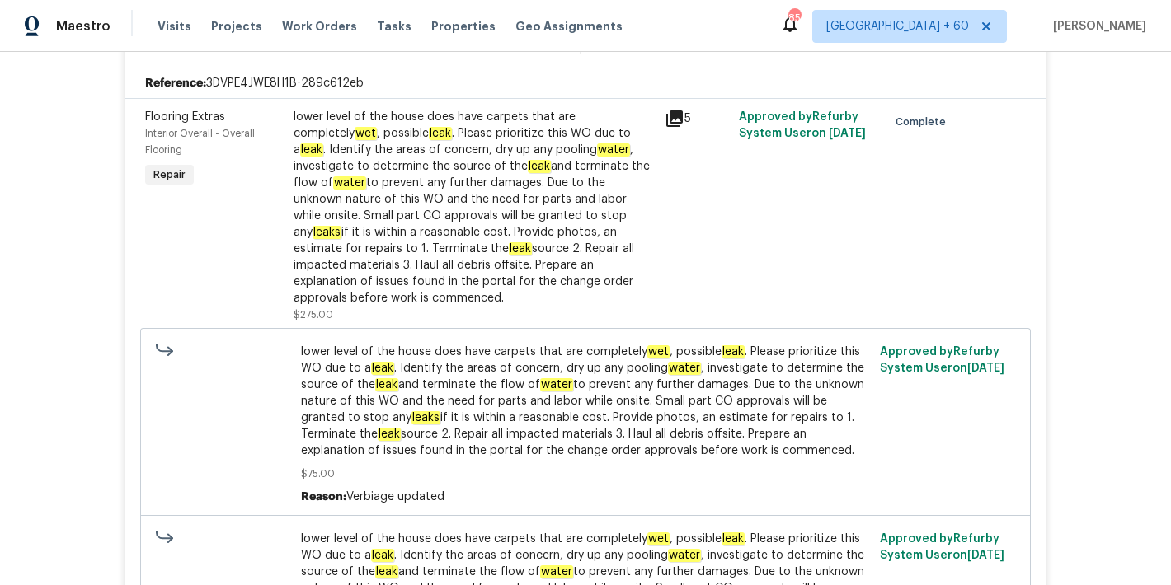
scroll to position [685, 0]
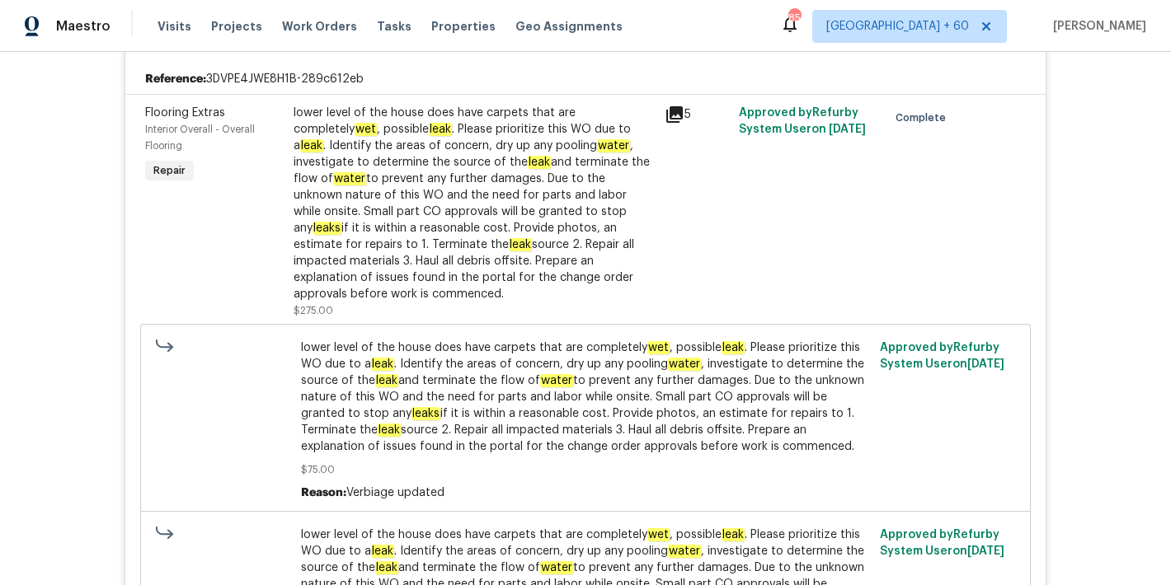
click at [1143, 255] on div "Back to all projects [STREET_ADDRESS] 4 Beds | 3 1/2 Baths | Total: 1935 ft² | …" at bounding box center [585, 318] width 1171 height 533
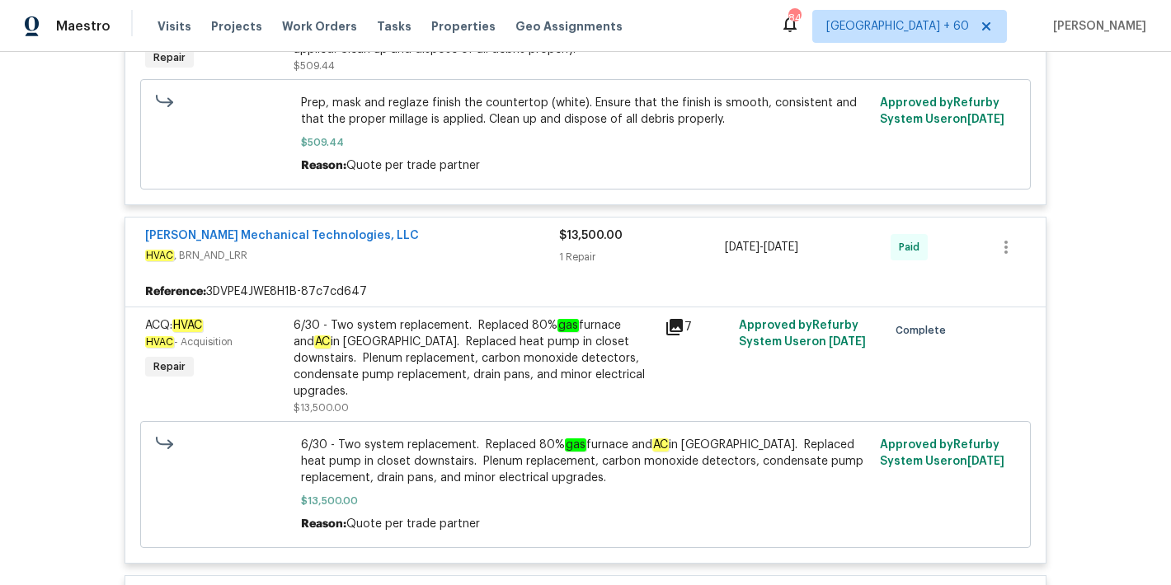
scroll to position [8045, 0]
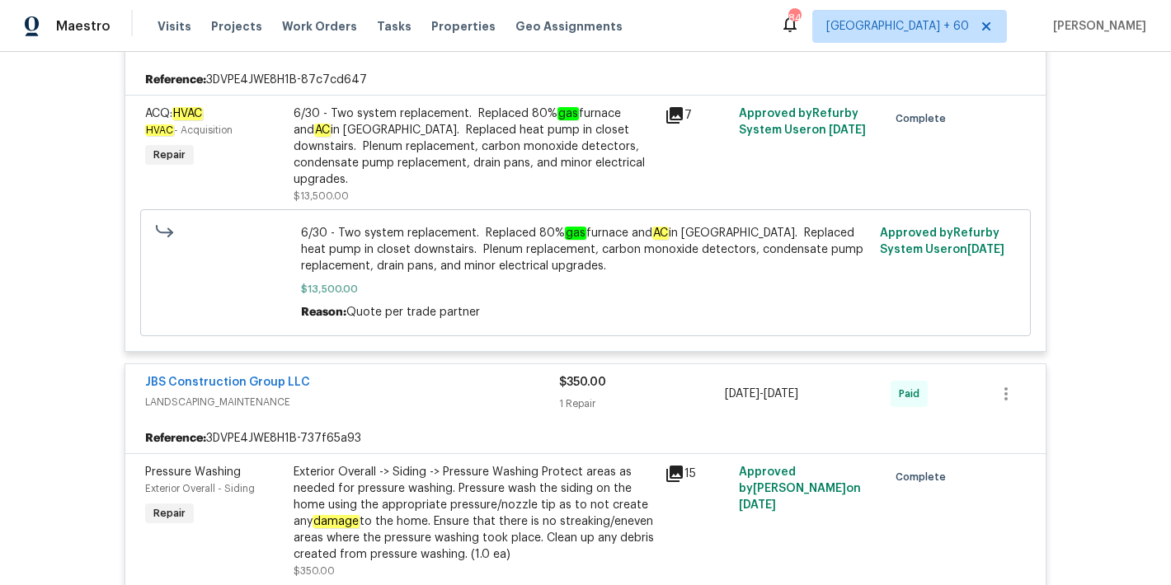
click at [390, 173] on div "6/30 - Two system replacement. Replaced 80% gas furnace and AC in attic. Replac…" at bounding box center [473, 147] width 361 height 82
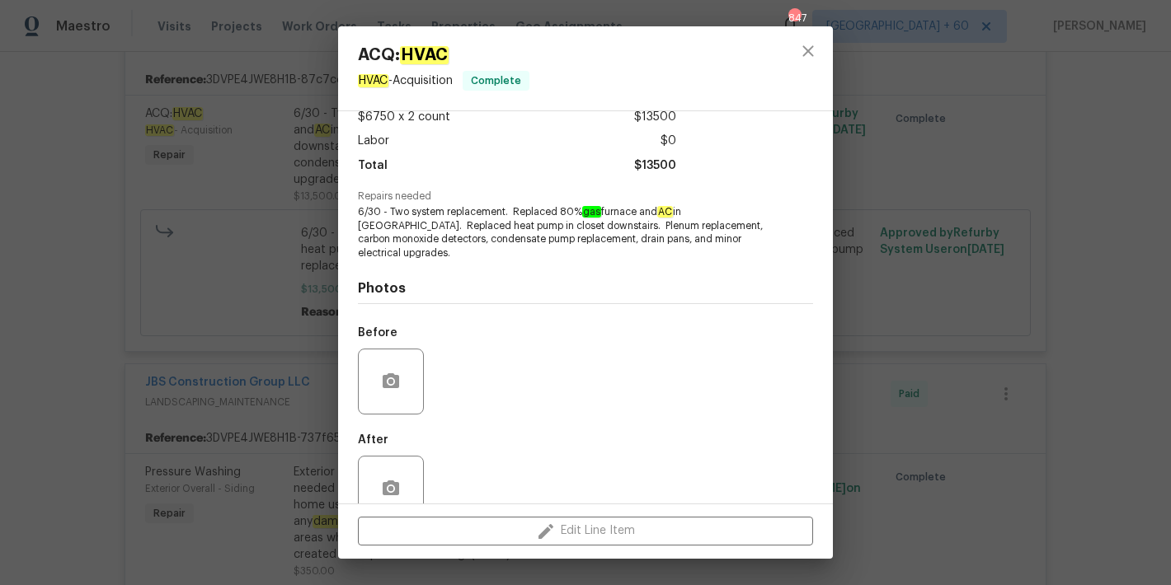
scroll to position [119, 0]
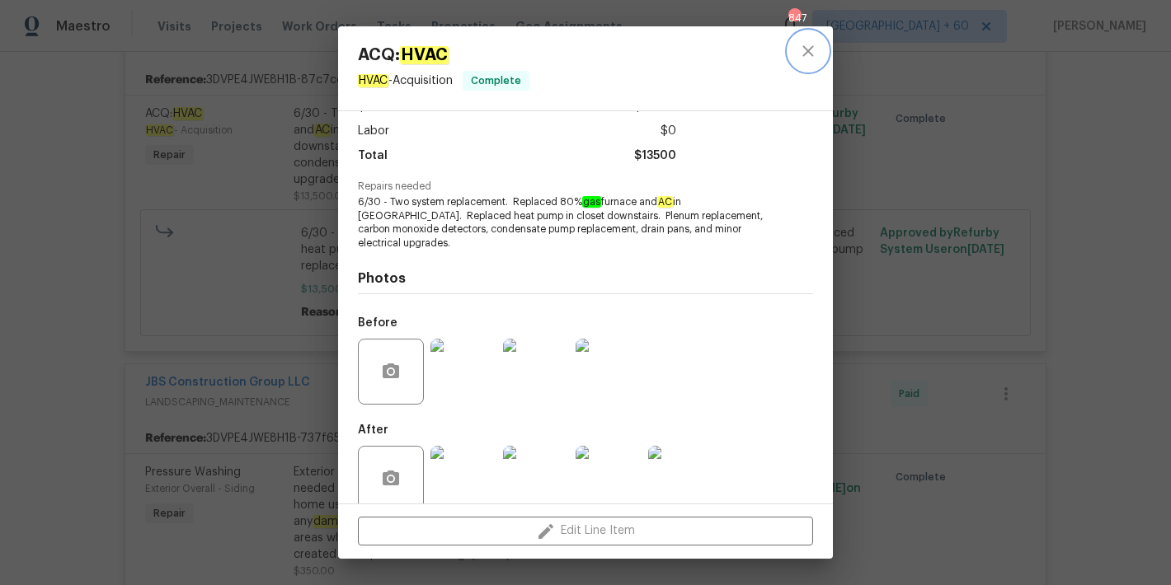
click at [807, 54] on icon "close" at bounding box center [808, 51] width 20 height 20
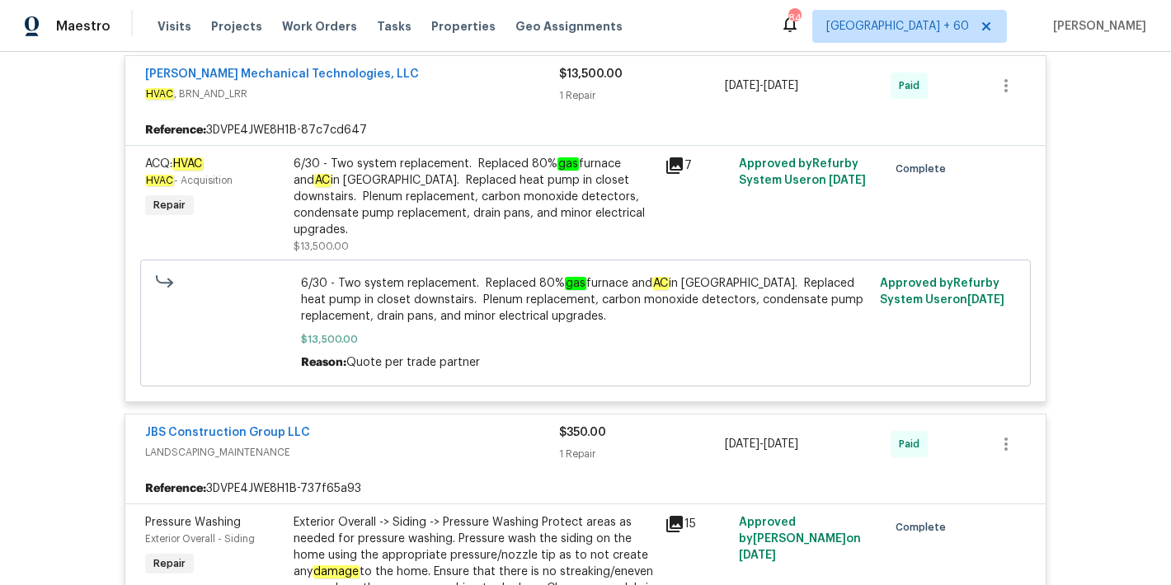
scroll to position [7985, 0]
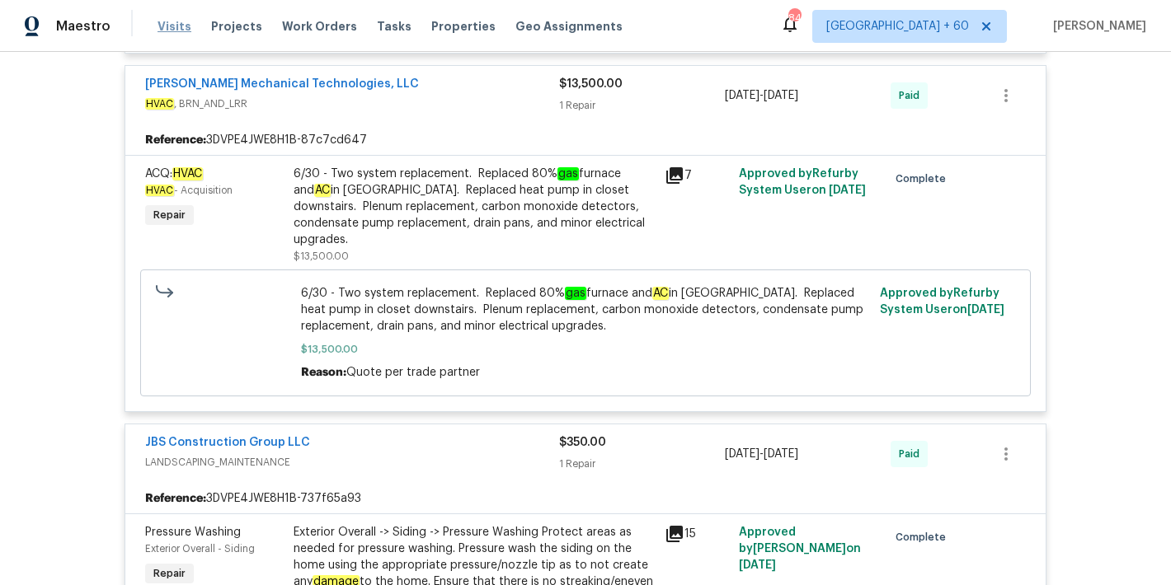
click at [171, 25] on span "Visits" at bounding box center [174, 26] width 34 height 16
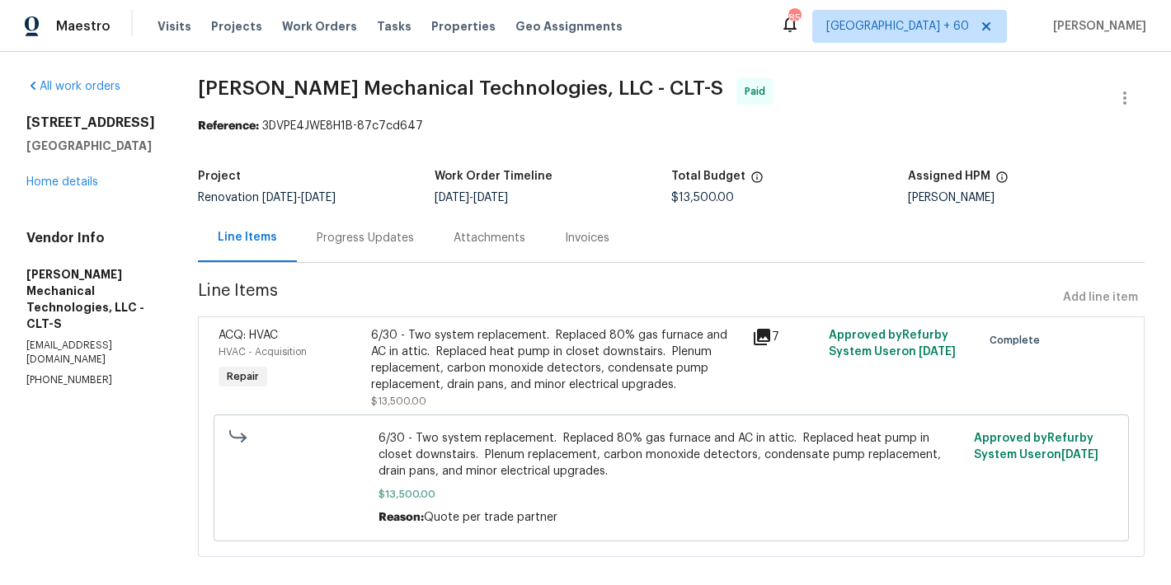
click at [609, 232] on div "Invoices" at bounding box center [587, 238] width 45 height 16
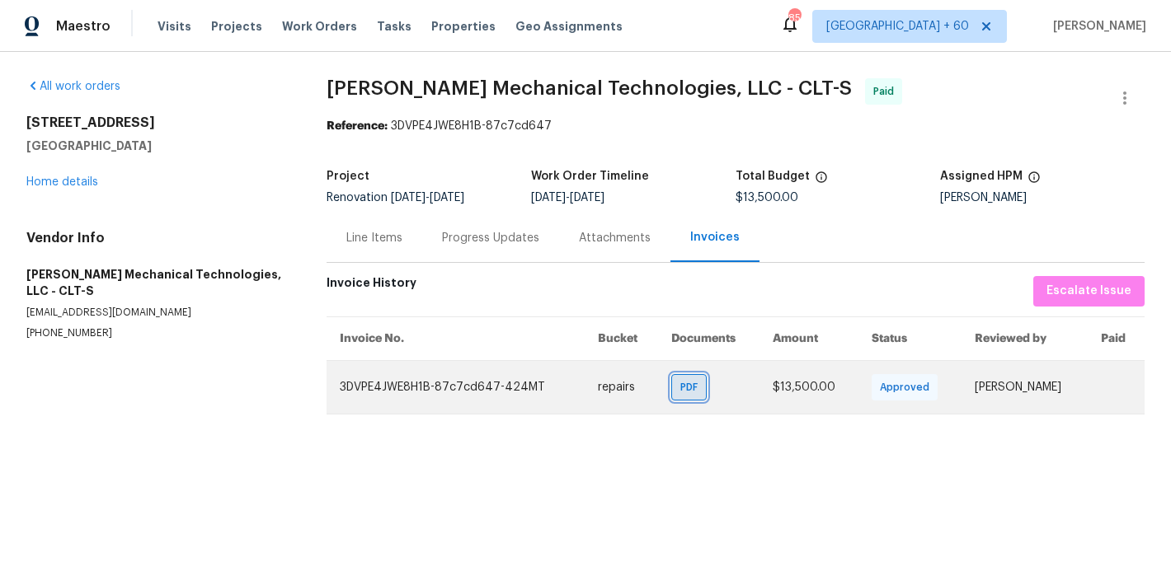
click at [680, 382] on span "PDF" at bounding box center [692, 387] width 24 height 16
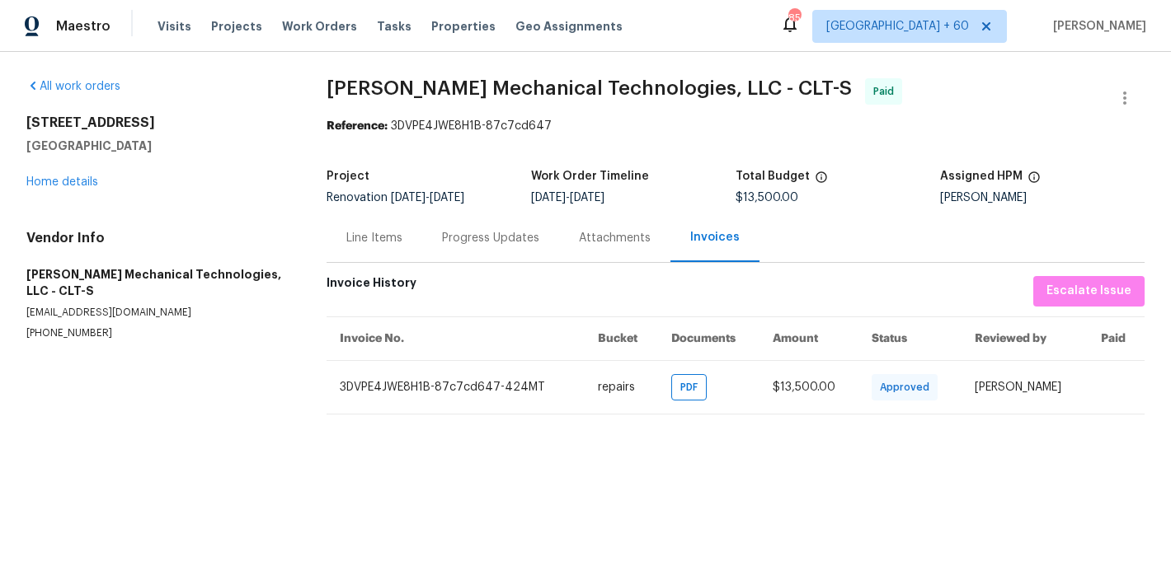
click at [475, 242] on div "Progress Updates" at bounding box center [490, 238] width 97 height 16
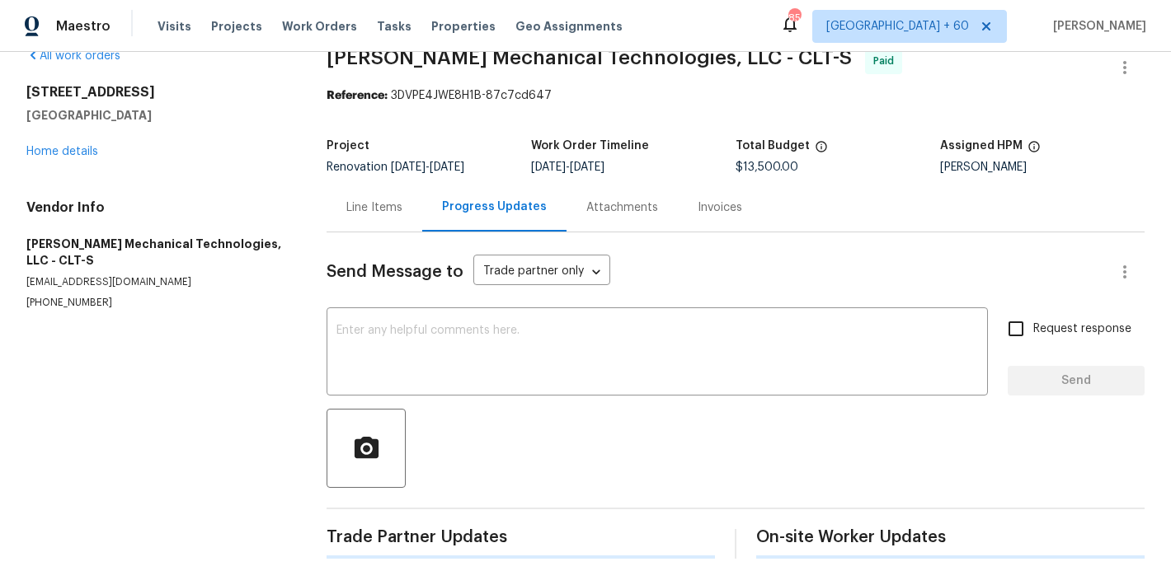
scroll to position [284, 0]
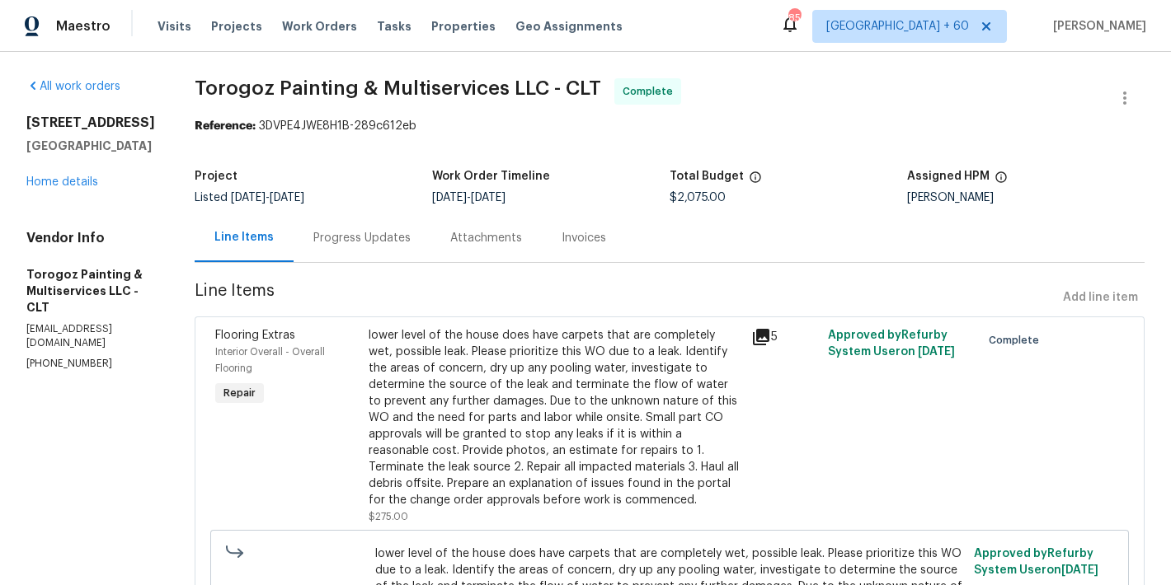
click at [411, 242] on div "Progress Updates" at bounding box center [361, 238] width 97 height 16
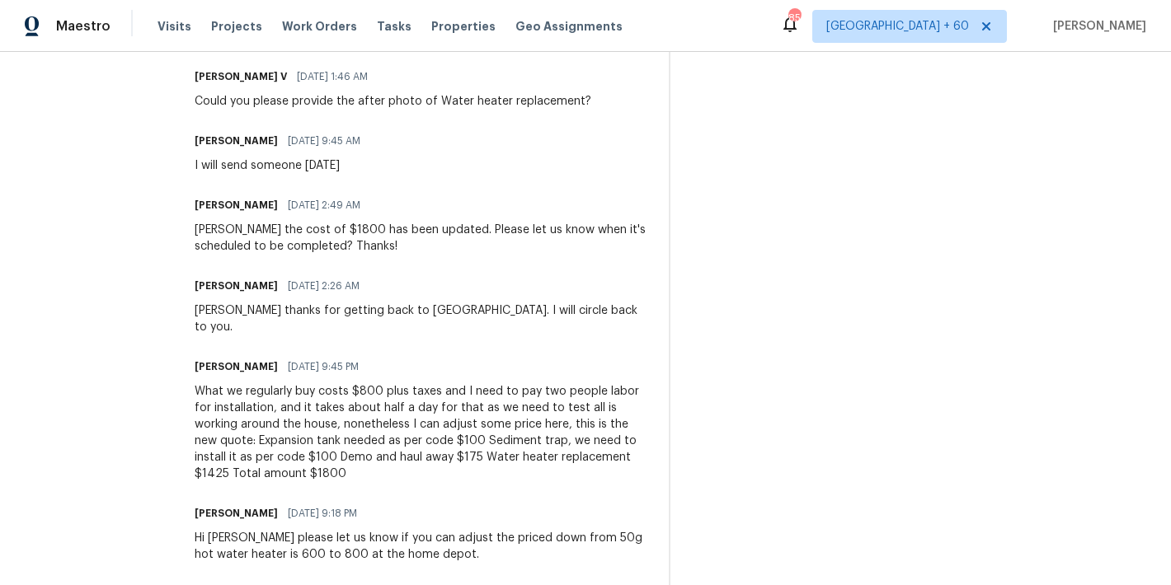
scroll to position [595, 0]
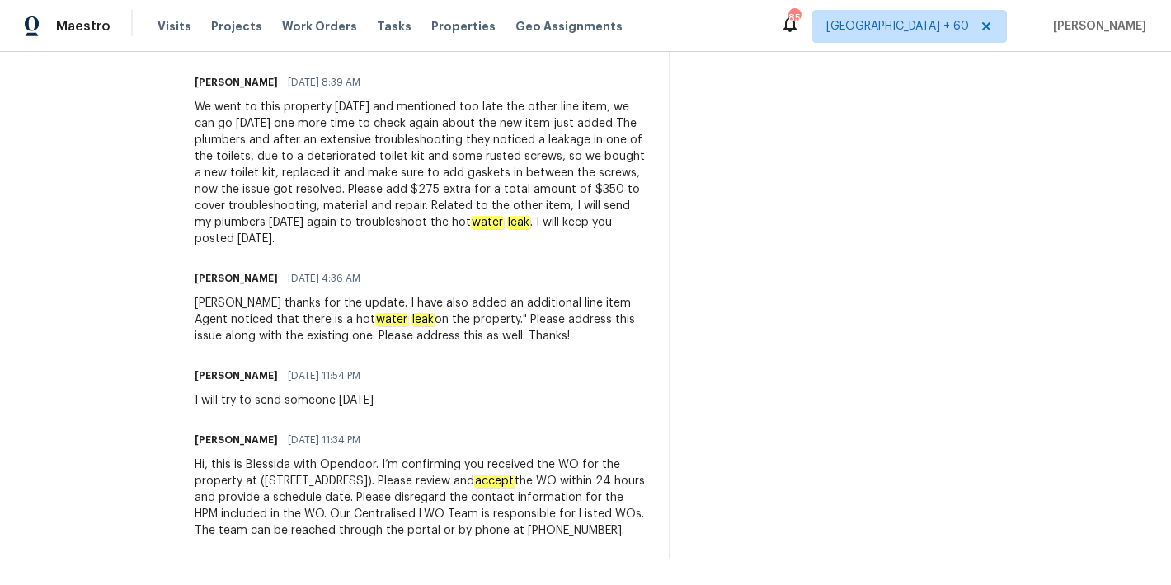
scroll to position [1548, 0]
